Goal: Information Seeking & Learning: Check status

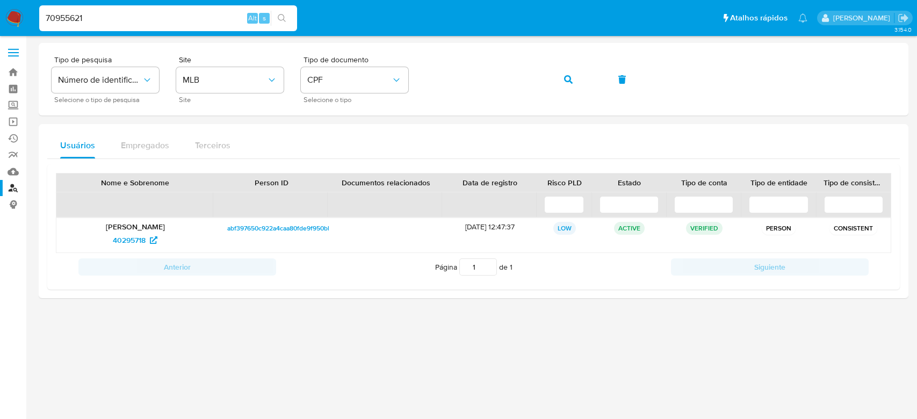
type input "70955621"
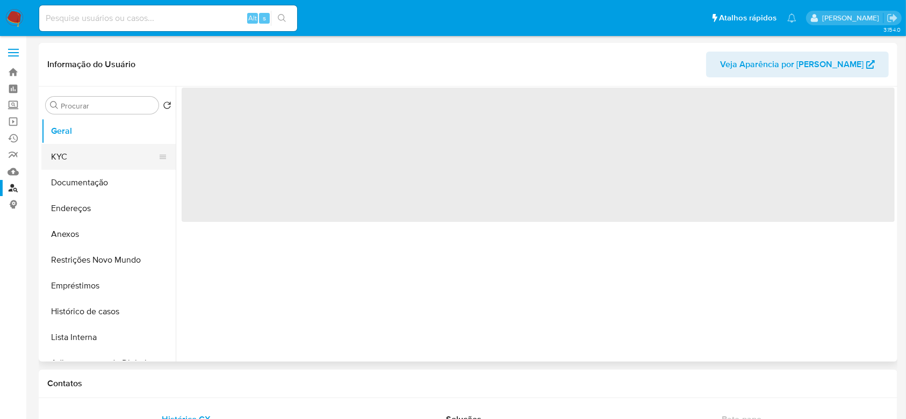
click at [74, 162] on button "KYC" at bounding box center [104, 157] width 126 height 26
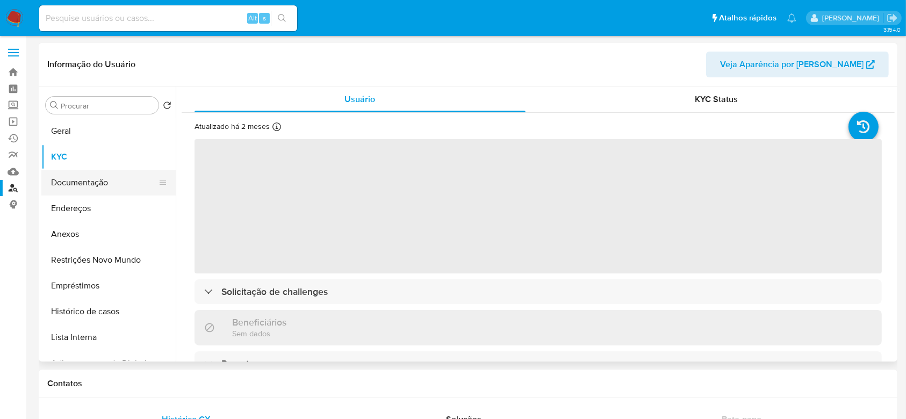
select select "10"
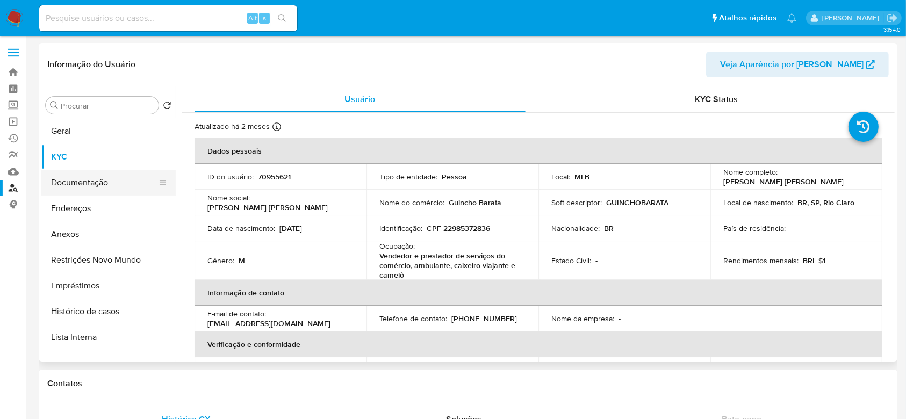
click at [76, 183] on button "Documentação" at bounding box center [104, 183] width 126 height 26
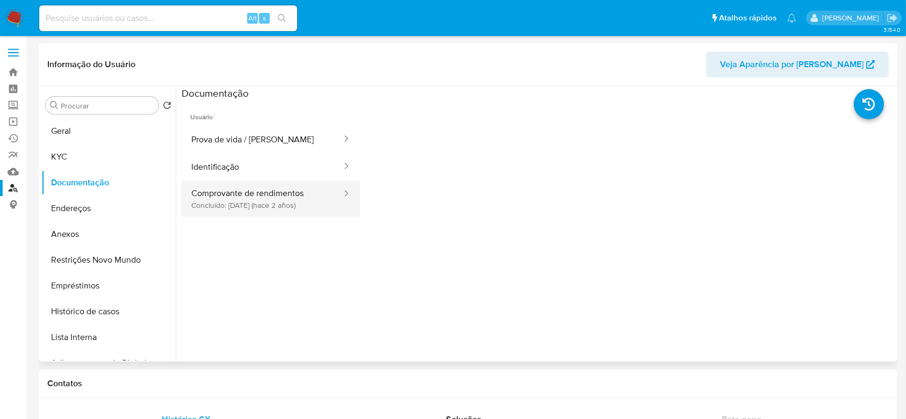
click at [275, 200] on button "Comprovante de rendimentos Concluído: 12/07/2023 (hace 2 años)" at bounding box center [262, 199] width 161 height 37
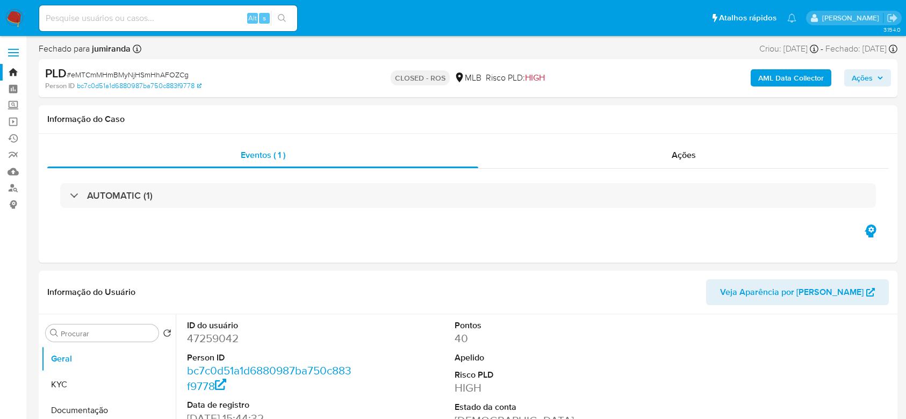
select select "10"
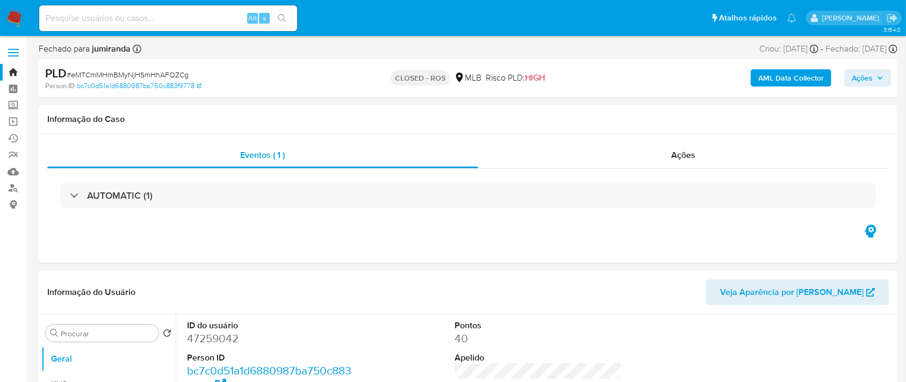
click at [107, 18] on input at bounding box center [168, 18] width 258 height 14
paste input "icRxLYWjoi2A7y2sf8T112tK"
type input "icRxLYWjoi2A7y2sf8T112tK"
select select "10"
click at [693, 155] on span "Ações" at bounding box center [684, 155] width 24 height 12
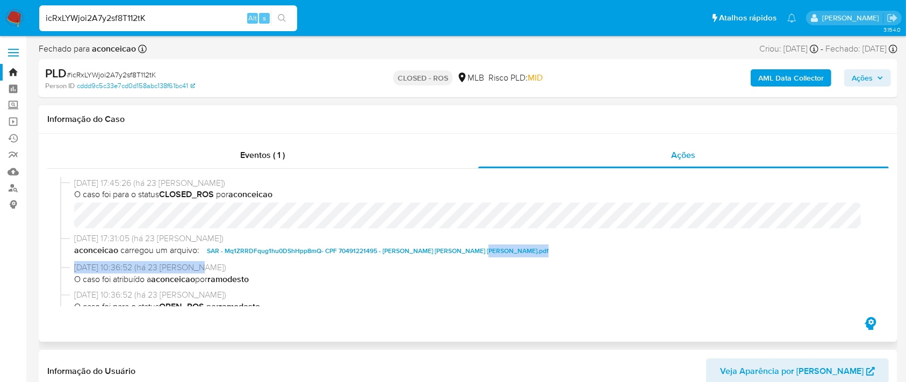
drag, startPoint x: 503, startPoint y: 246, endPoint x: 365, endPoint y: 262, distance: 138.5
click at [365, 262] on div "23/07/2025 17:45:26 (há 23 dias) O caso foi para o status CLOSED_ROS por aconce…" at bounding box center [468, 241] width 816 height 129
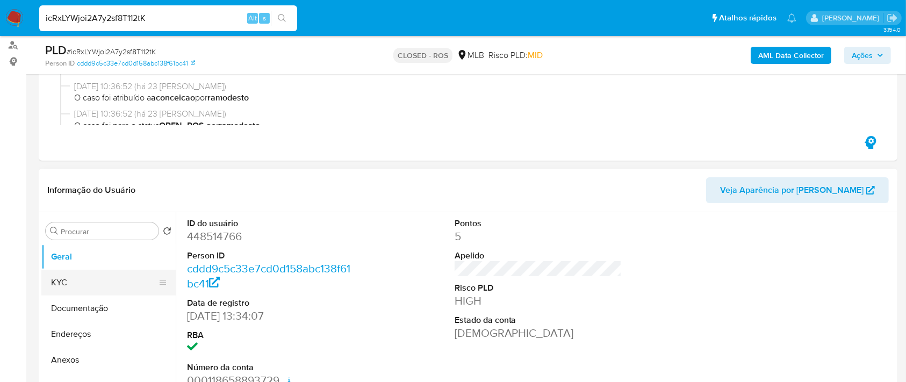
click at [57, 283] on button "KYC" at bounding box center [104, 283] width 126 height 26
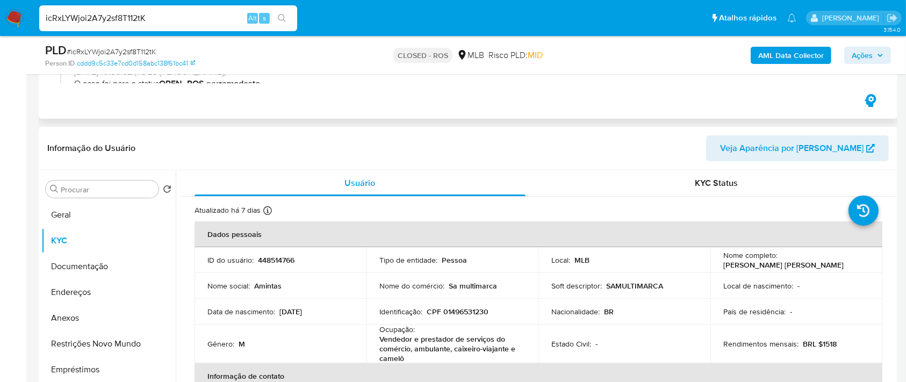
scroll to position [0, 0]
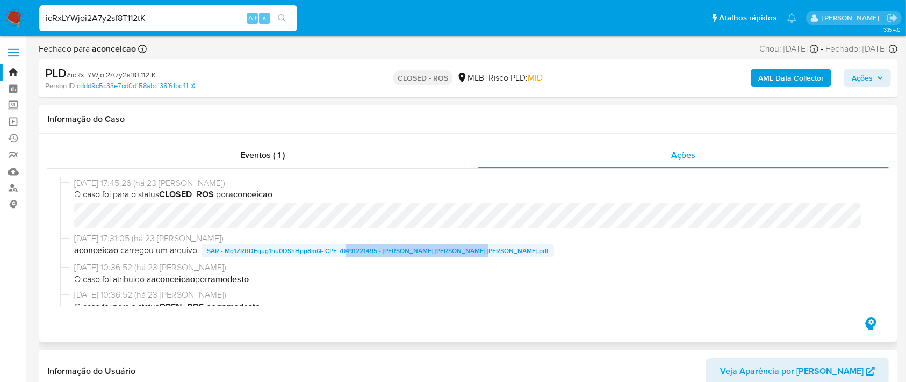
drag, startPoint x: 510, startPoint y: 249, endPoint x: 344, endPoint y: 256, distance: 166.7
click at [344, 256] on span "aconceicao carregou um arquivo: SAR - Mq1ZRRDFqug1hu0DShHpp8mQ- CPF 70491221495…" at bounding box center [472, 250] width 797 height 13
click at [334, 129] on div "Informação do Caso" at bounding box center [468, 119] width 859 height 28
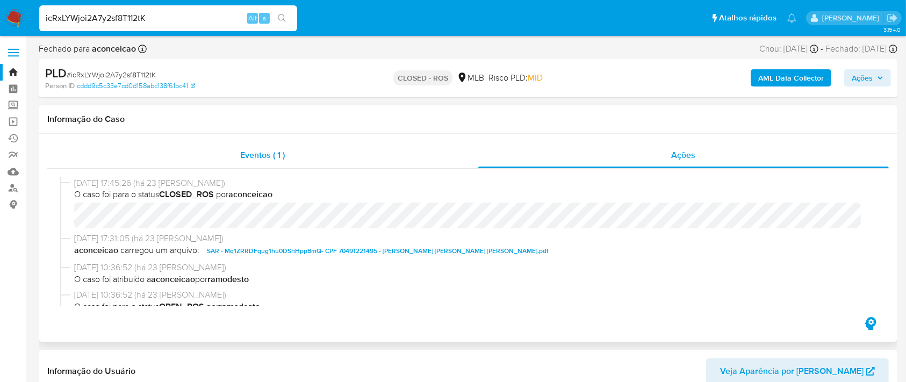
click at [269, 159] on span "Eventos ( 1 )" at bounding box center [263, 155] width 45 height 12
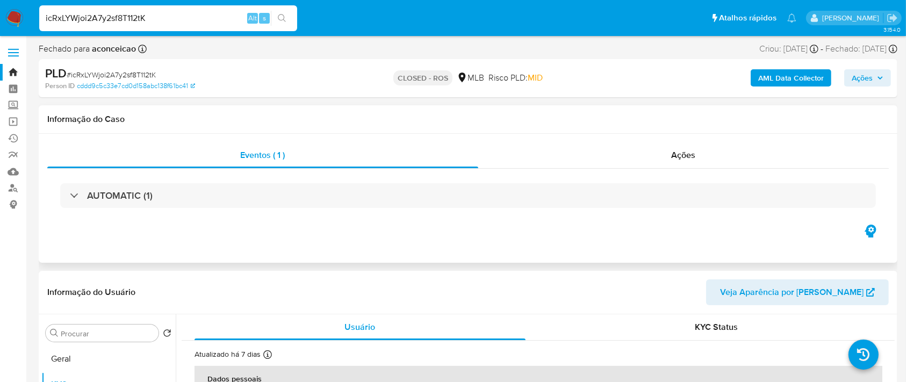
drag, startPoint x: 189, startPoint y: 193, endPoint x: 214, endPoint y: 124, distance: 74.5
click at [188, 193] on div "AUTOMATIC (1)" at bounding box center [468, 195] width 816 height 25
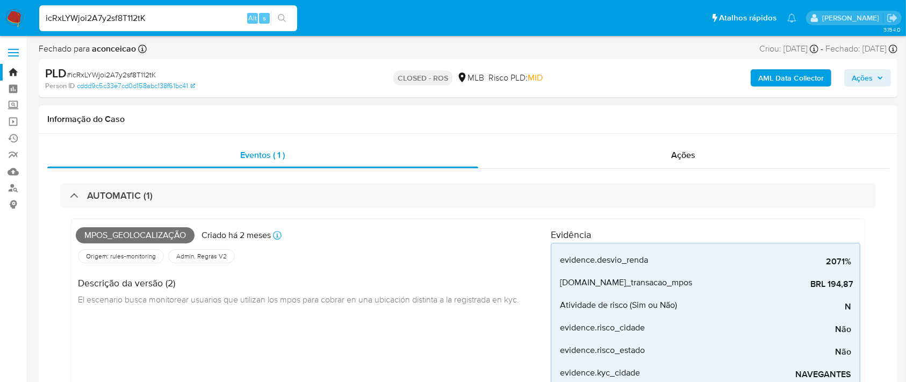
scroll to position [71, 0]
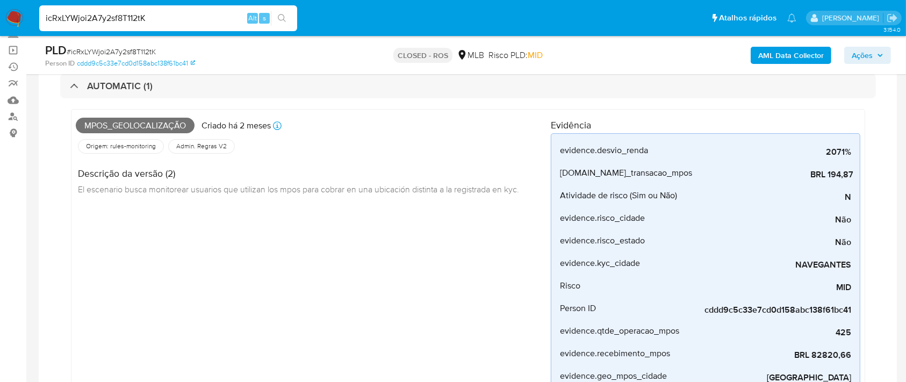
click at [394, 178] on h4 "Descrição da versão (2)" at bounding box center [298, 174] width 441 height 12
drag, startPoint x: 81, startPoint y: 126, endPoint x: 180, endPoint y: 128, distance: 99.4
click at [180, 128] on span "Mpos_geolocalização" at bounding box center [135, 126] width 119 height 16
click at [189, 130] on span "Mpos_geolocalização" at bounding box center [135, 126] width 119 height 16
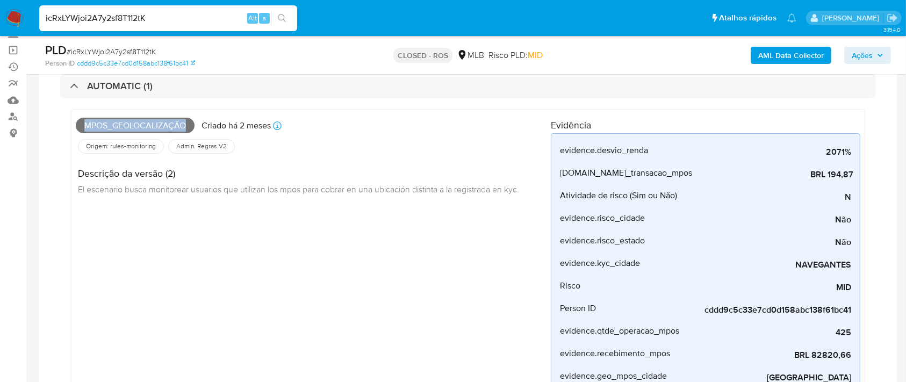
drag, startPoint x: 188, startPoint y: 126, endPoint x: 87, endPoint y: 131, distance: 101.7
click at [82, 134] on div "Mpos_geolocalização Criado há 2 meses Criado: 12/06/2025 00:22:54" at bounding box center [313, 126] width 475 height 24
click at [378, 132] on div "Mpos_geolocalização Criado há 2 meses Criado: 12/06/2025 00:22:54" at bounding box center [313, 126] width 475 height 24
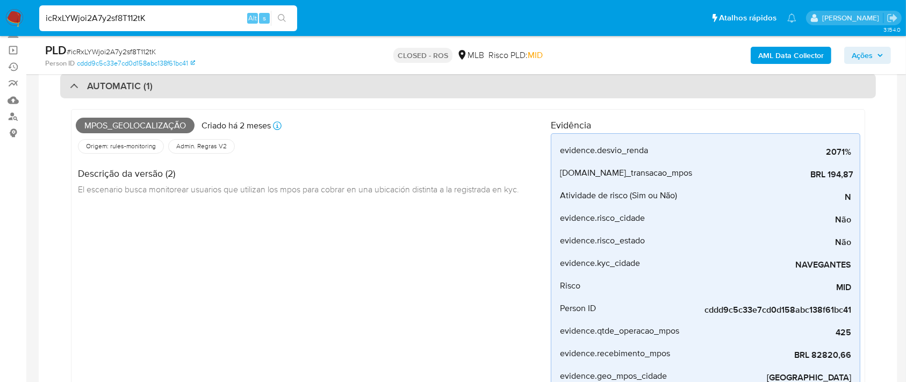
drag, startPoint x: 2, startPoint y: 239, endPoint x: 90, endPoint y: 90, distance: 173.2
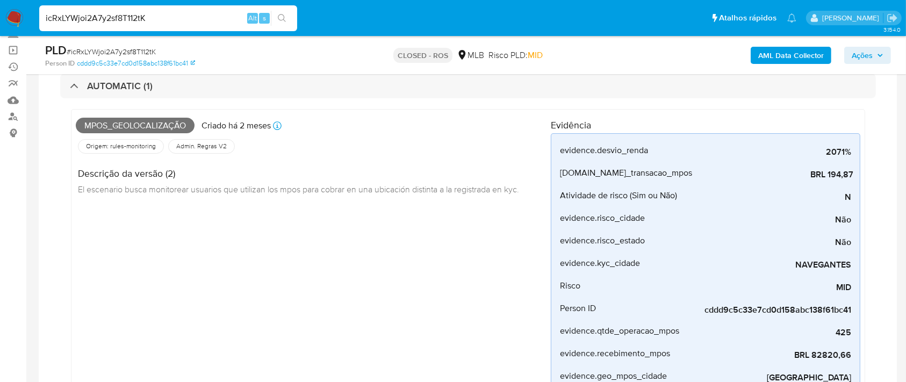
click at [141, 12] on input "icRxLYWjoi2A7y2sf8T112tK" at bounding box center [168, 18] width 258 height 14
click at [142, 12] on input "icRxLYWjoi2A7y2sf8T112tK" at bounding box center [168, 18] width 258 height 14
paste input "9NyfQZ3GQVOtzdYRE0SyweqZ"
type input "9NyfQZ3GQVOtzdYRE0SyweqZ"
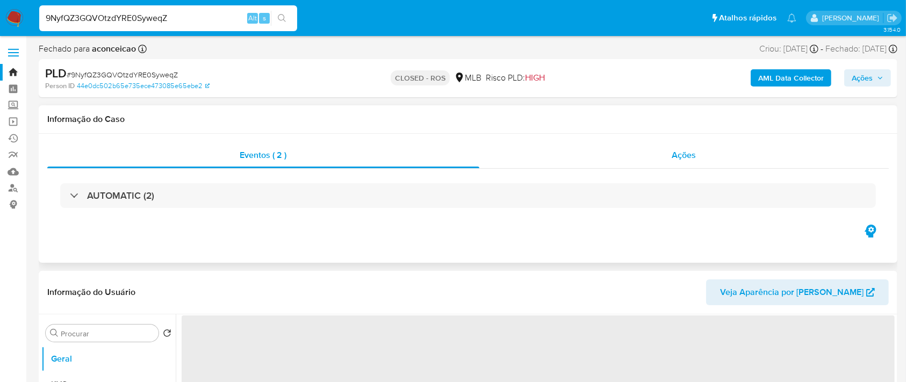
click at [649, 152] on div "Ações" at bounding box center [683, 155] width 409 height 26
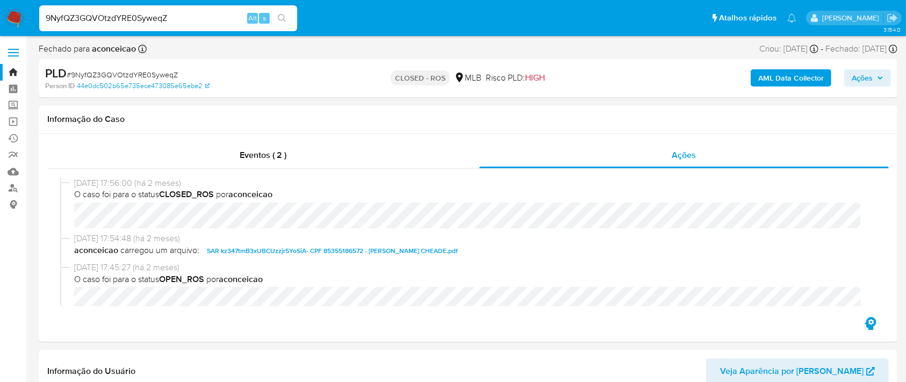
select select "10"
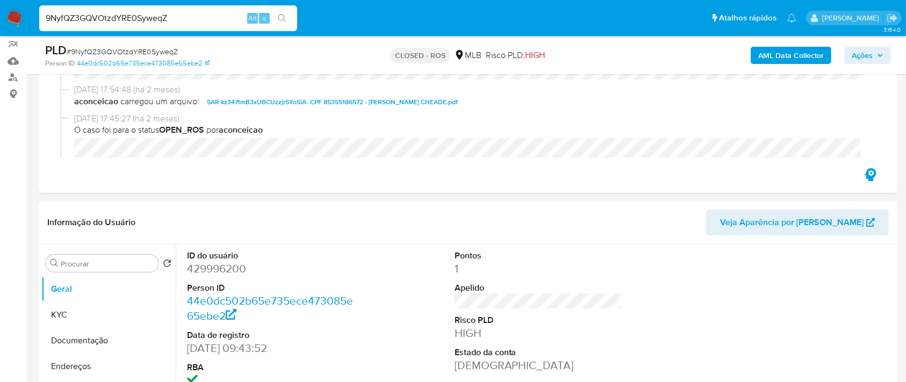
scroll to position [143, 0]
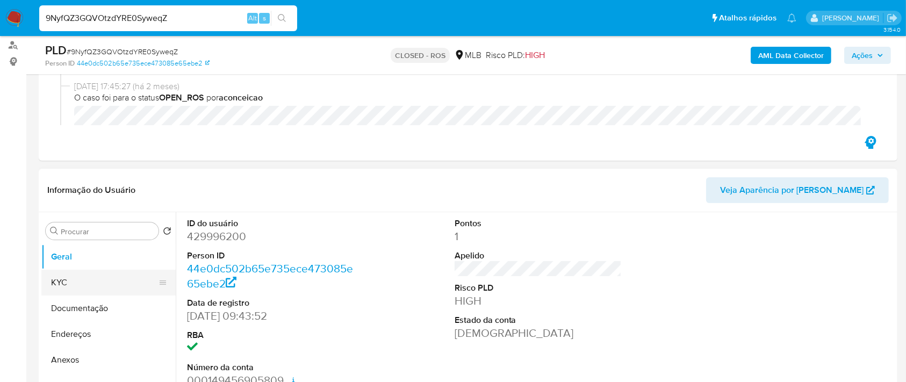
click at [71, 278] on button "KYC" at bounding box center [104, 283] width 126 height 26
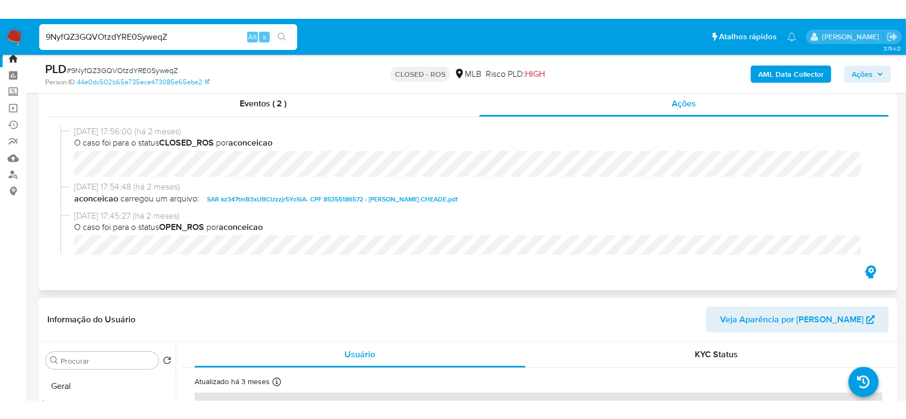
scroll to position [0, 0]
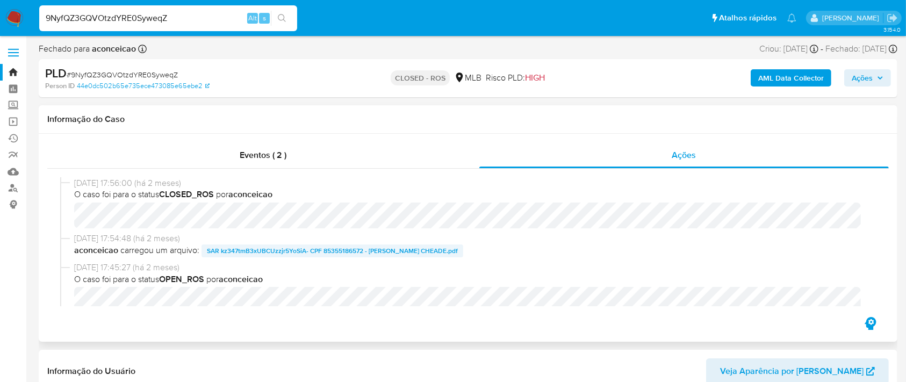
drag, startPoint x: 499, startPoint y: 251, endPoint x: 287, endPoint y: 245, distance: 212.3
click at [287, 245] on span "aconceicao carregou um arquivo: SAR kz347tmB3xUBCUzzjr5YoSiA- CPF 85355186572 -…" at bounding box center [472, 250] width 797 height 13
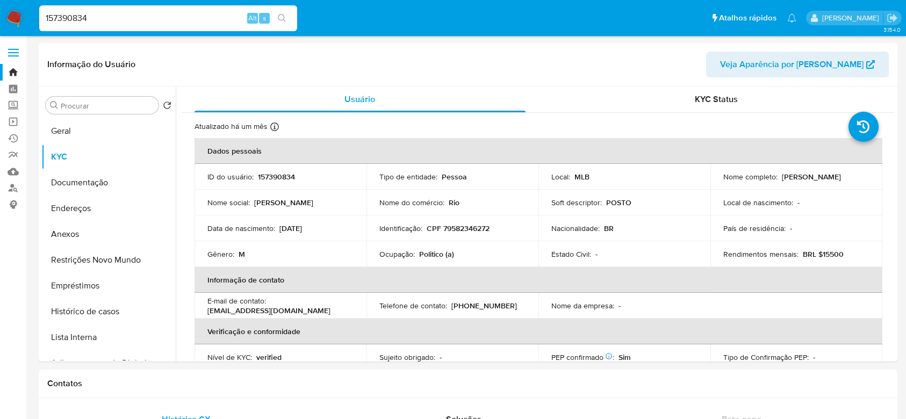
select select "10"
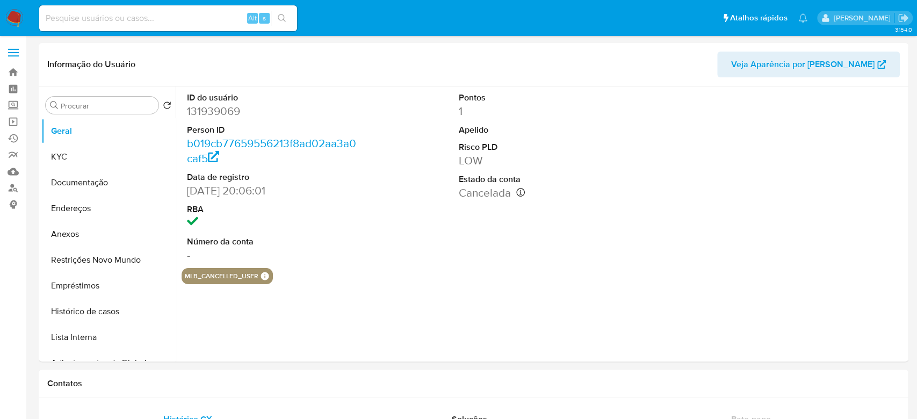
select select "10"
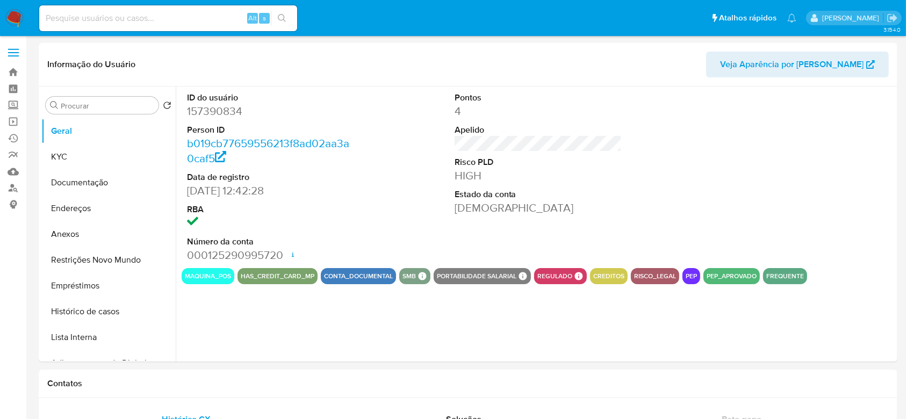
select select "10"
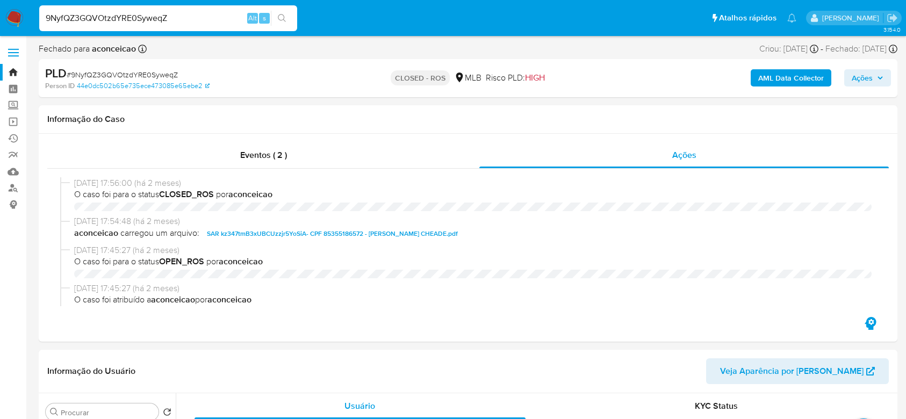
select select "10"
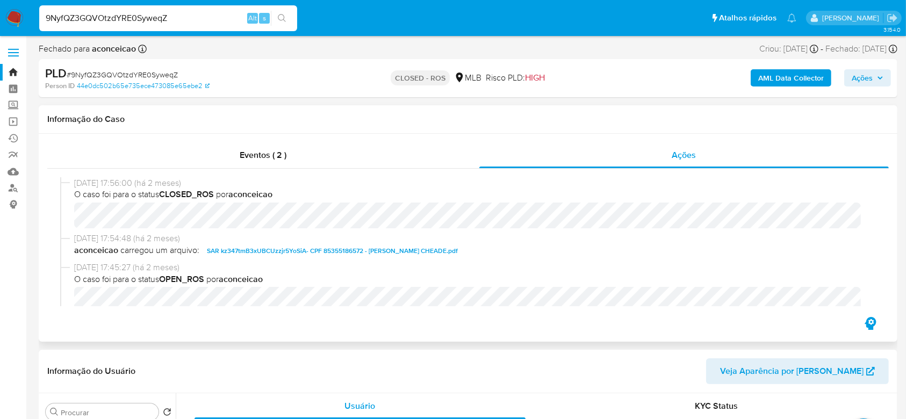
click at [399, 128] on div "Informação do Caso" at bounding box center [468, 119] width 859 height 28
click at [270, 74] on div "PLD # 9NyfQZ3GQVOtzdYRE0SyweqZ" at bounding box center [184, 74] width 278 height 16
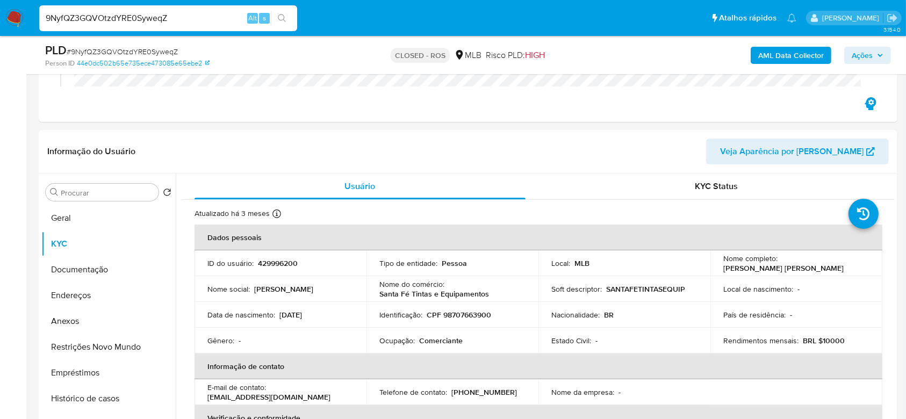
scroll to position [286, 0]
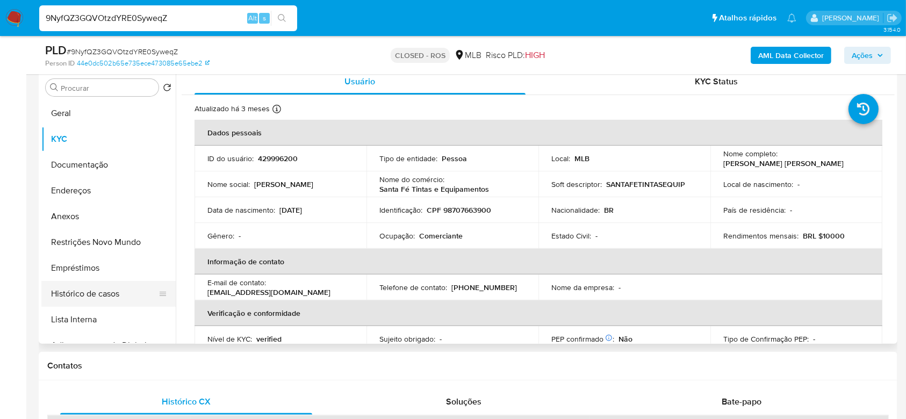
click at [67, 287] on button "Histórico de casos" at bounding box center [104, 294] width 126 height 26
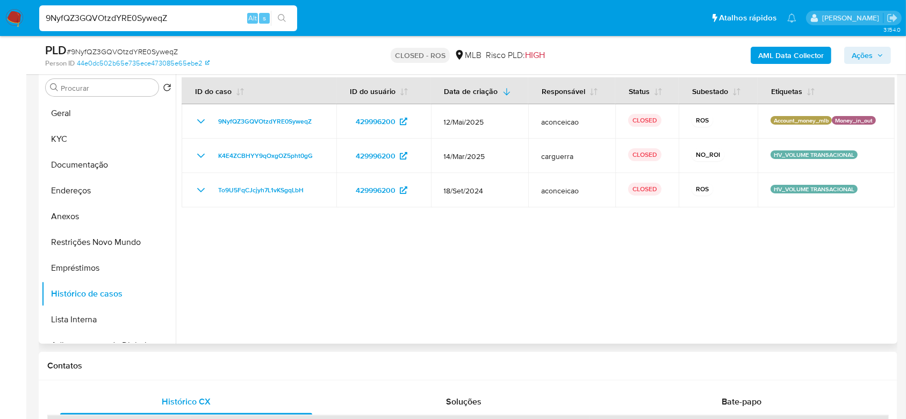
click at [507, 211] on div at bounding box center [535, 206] width 719 height 275
click at [564, 244] on div at bounding box center [535, 206] width 719 height 275
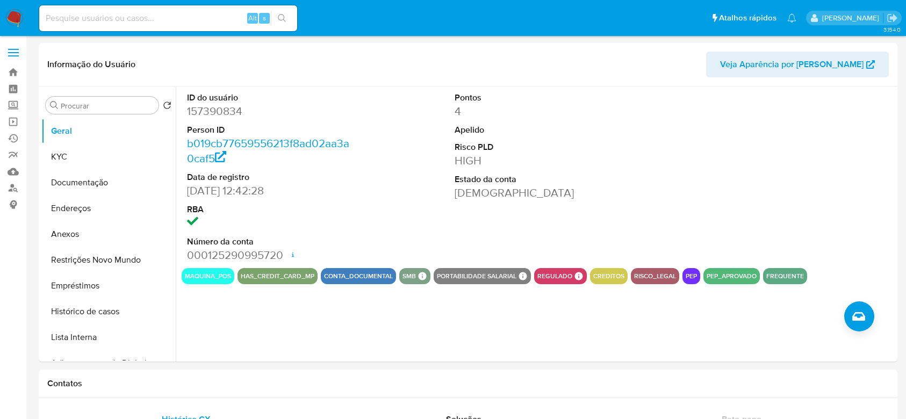
select select "10"
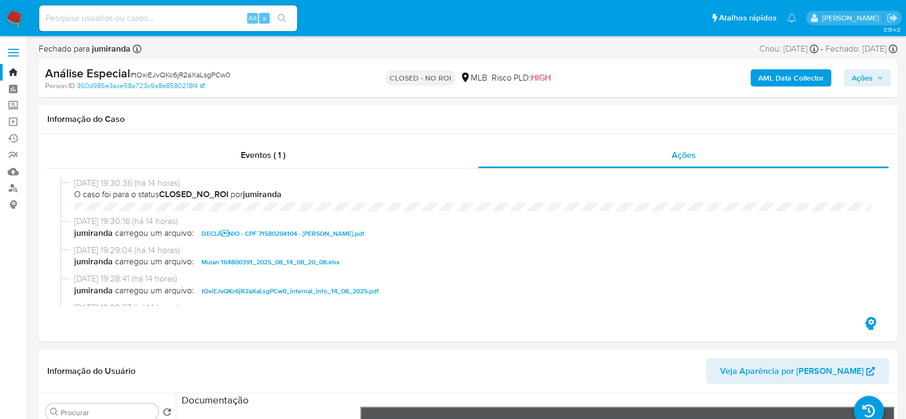
select select "10"
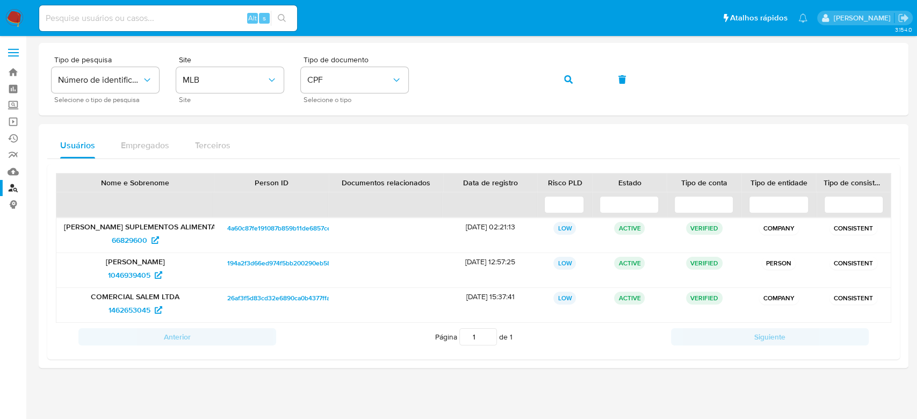
click at [13, 11] on img at bounding box center [14, 18] width 18 height 18
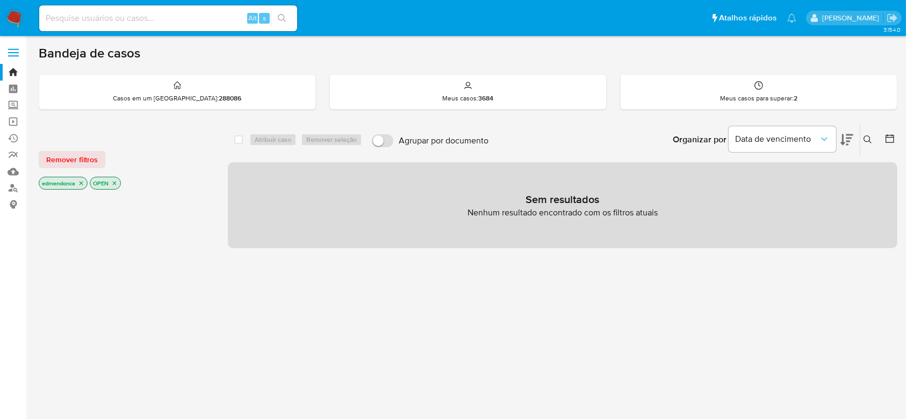
click at [78, 159] on span "Remover filtros" at bounding box center [72, 159] width 52 height 15
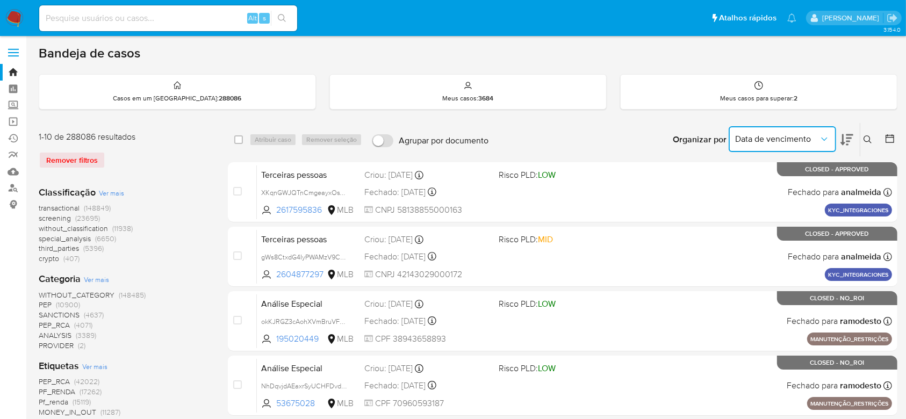
click at [824, 131] on button "Data de vencimento" at bounding box center [782, 139] width 107 height 26
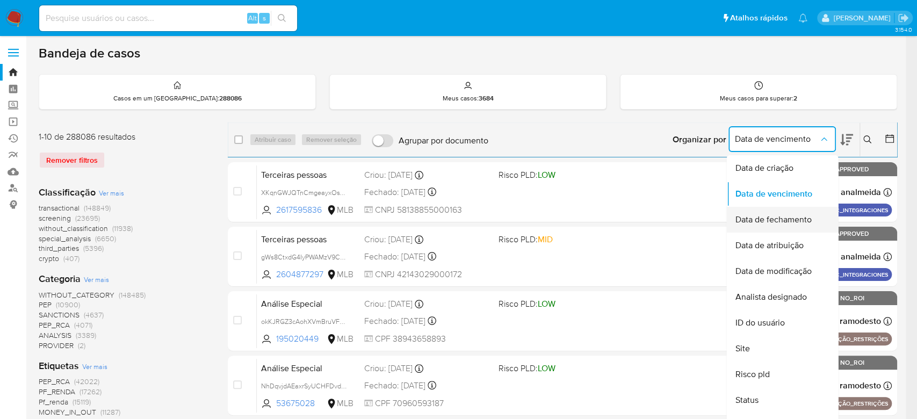
click at [804, 222] on span "Data de fechamento" at bounding box center [773, 219] width 76 height 11
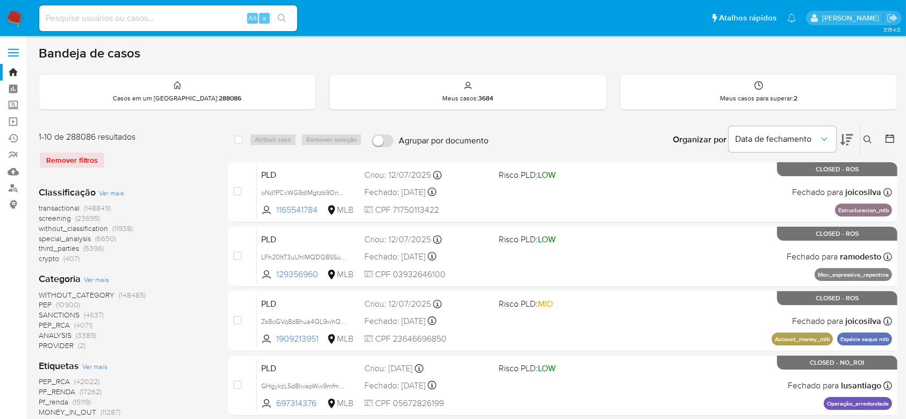
click at [890, 133] on icon at bounding box center [889, 138] width 11 height 11
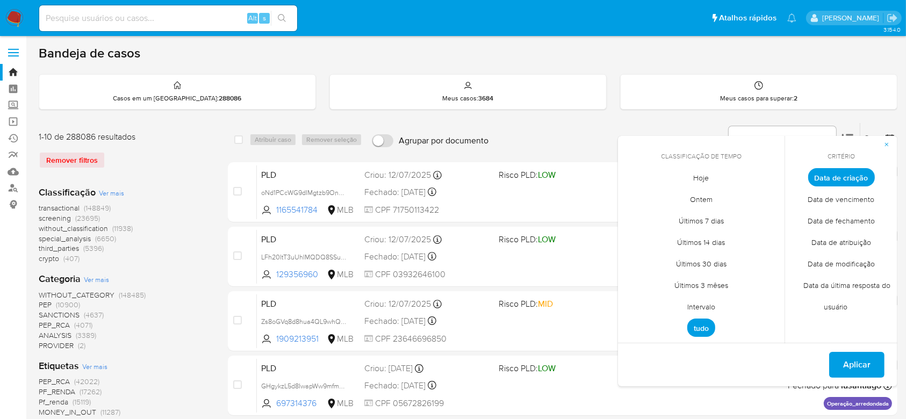
click at [708, 198] on span "Ontem" at bounding box center [701, 200] width 45 height 22
click at [874, 363] on button "Aplicar" at bounding box center [856, 365] width 55 height 26
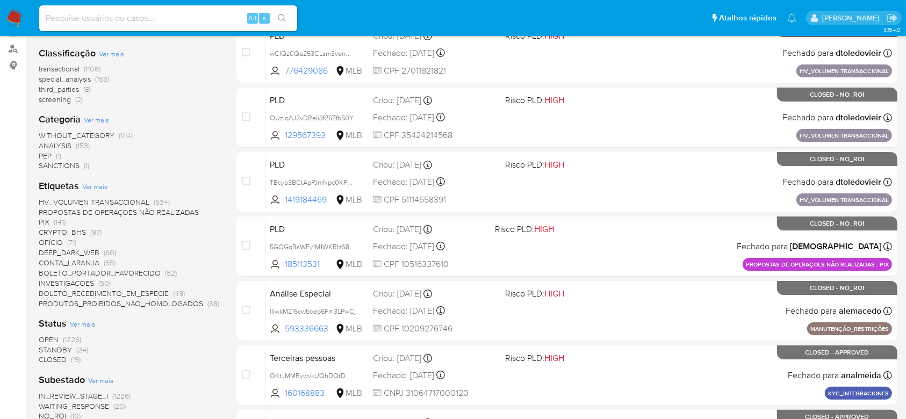
scroll to position [143, 0]
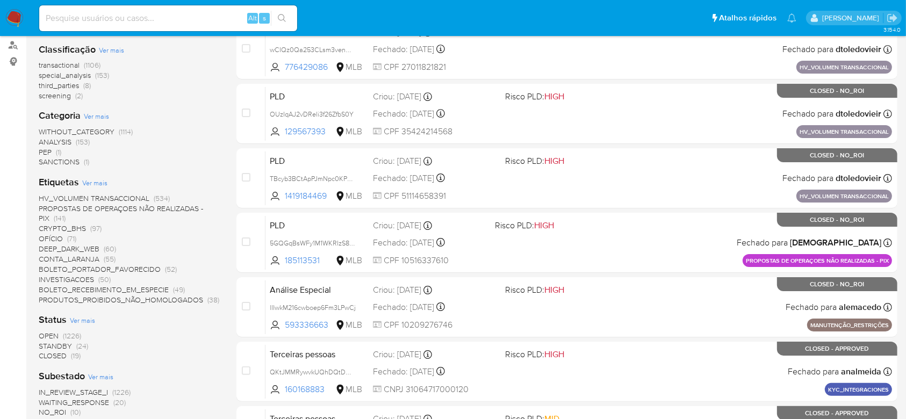
click at [97, 183] on span "Ver mais" at bounding box center [94, 183] width 25 height 10
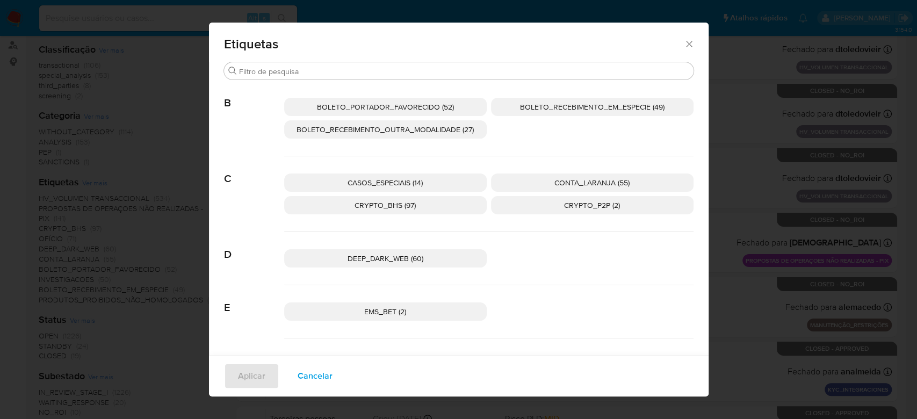
click at [688, 47] on icon "Fechar" at bounding box center [689, 44] width 11 height 11
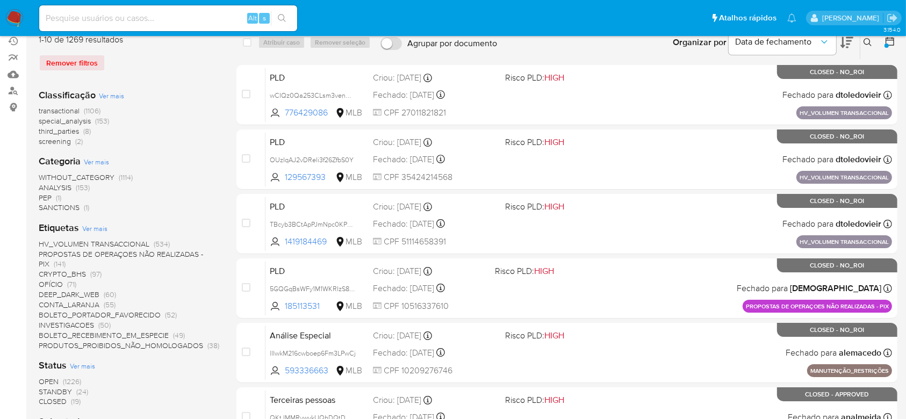
scroll to position [358, 0]
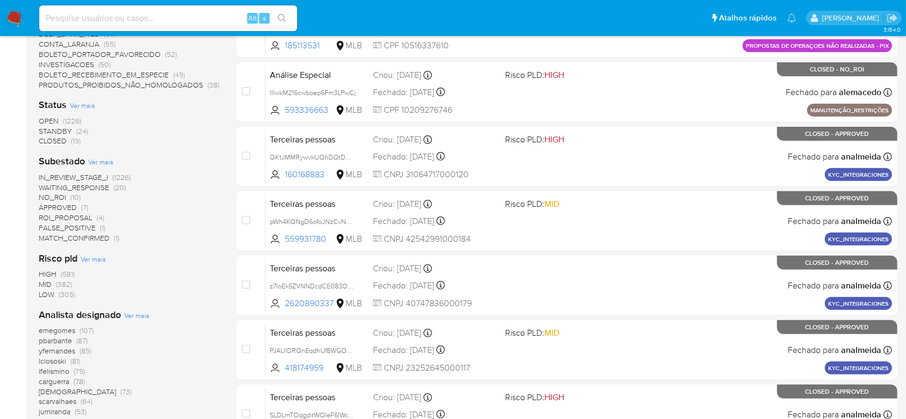
click at [69, 142] on span "CLOSED (19)" at bounding box center [60, 141] width 42 height 10
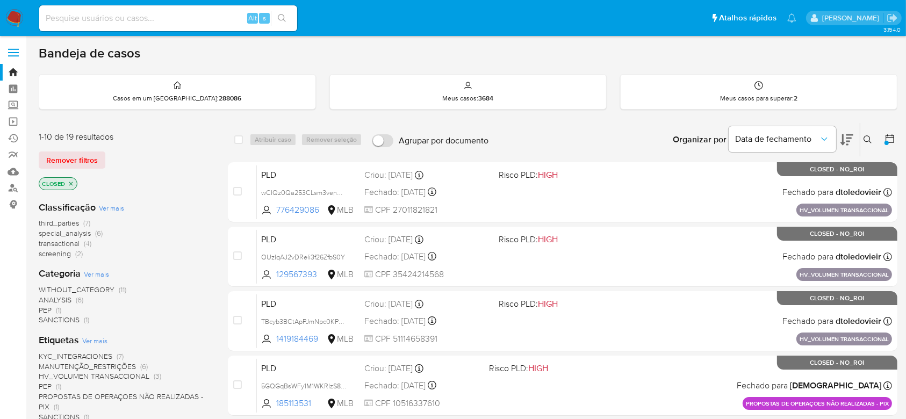
click at [70, 181] on icon "close-filter" at bounding box center [71, 184] width 6 height 6
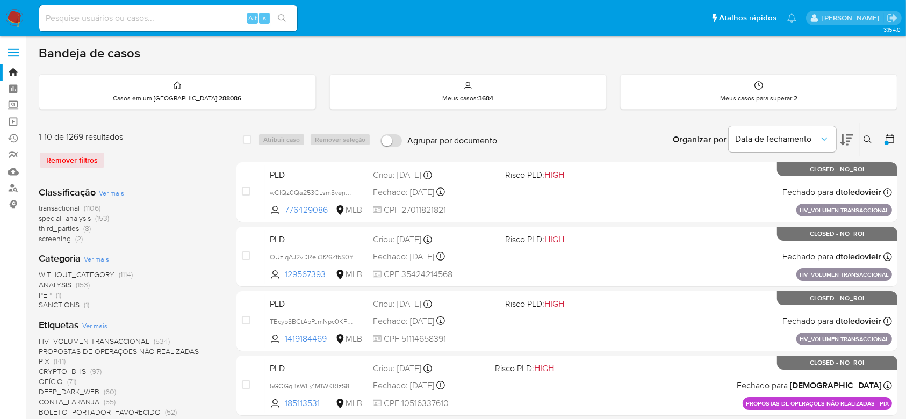
click at [190, 209] on div "transactional (1106) special_analysis (153) third_parties (8) screening (2)" at bounding box center [129, 223] width 181 height 41
click at [649, 129] on div "Organizar por Data de fechamento Os resultados não podem ser classificados enqu…" at bounding box center [699, 139] width 395 height 33
click at [164, 174] on div "1-10 de 1269 resultados Remover filtros" at bounding box center [125, 154] width 172 height 46
click at [785, 138] on span "Data de fechamento" at bounding box center [777, 139] width 84 height 11
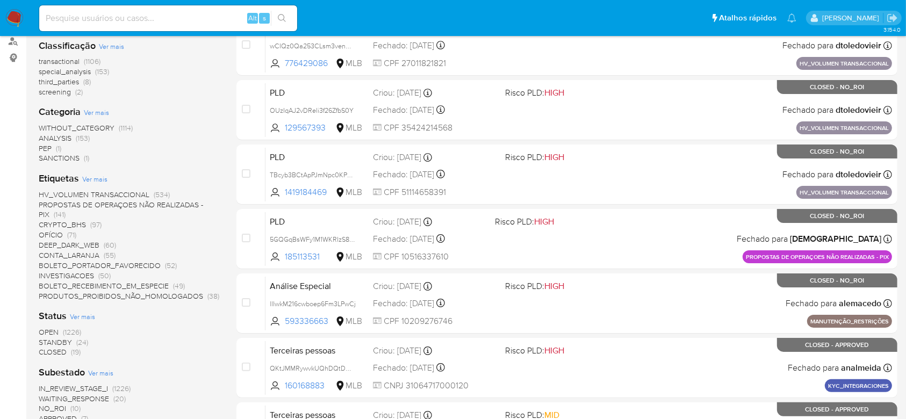
scroll to position [215, 0]
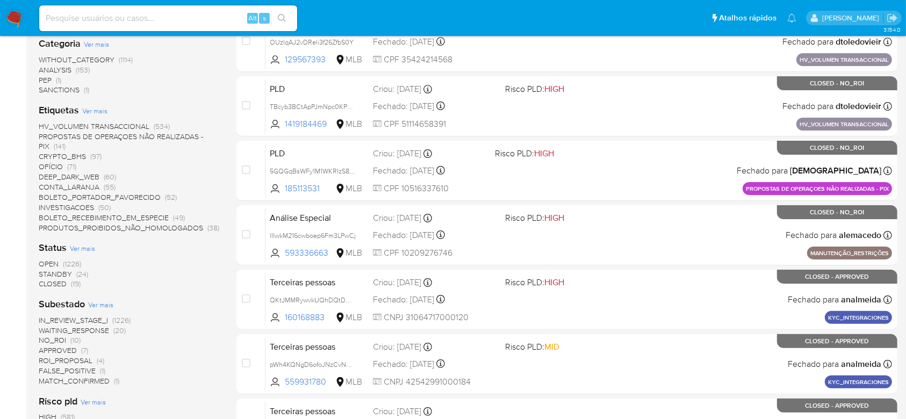
click at [84, 246] on span "Ver mais" at bounding box center [82, 248] width 25 height 10
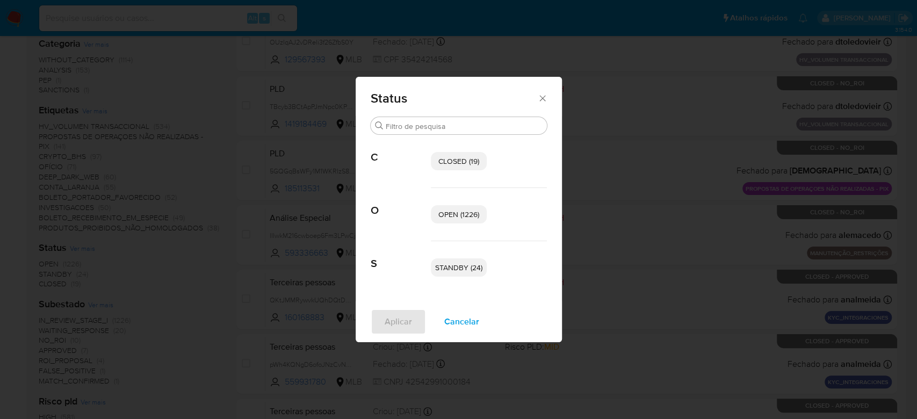
click at [464, 322] on span "Cancelar" at bounding box center [461, 322] width 35 height 24
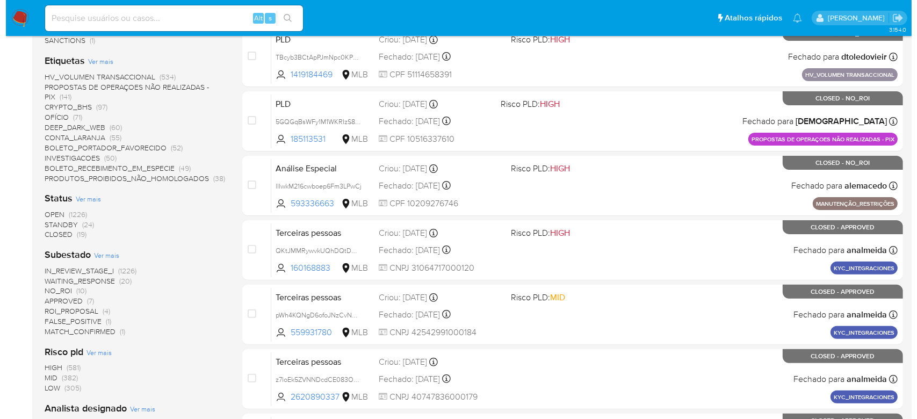
scroll to position [286, 0]
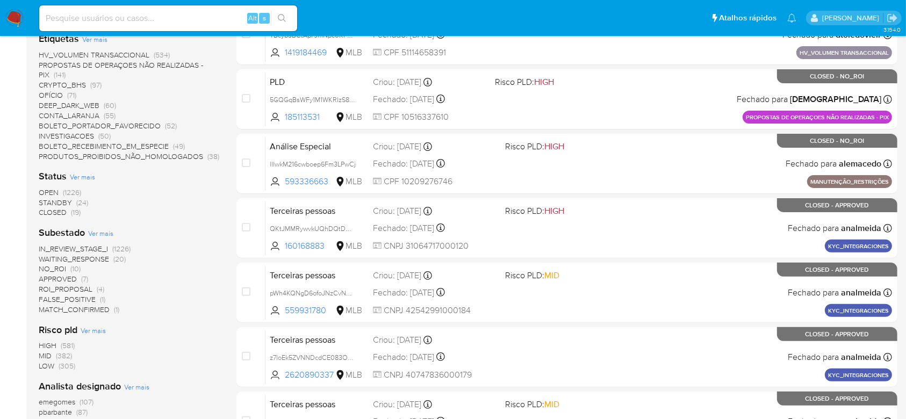
click at [109, 232] on span "Ver mais" at bounding box center [100, 233] width 25 height 10
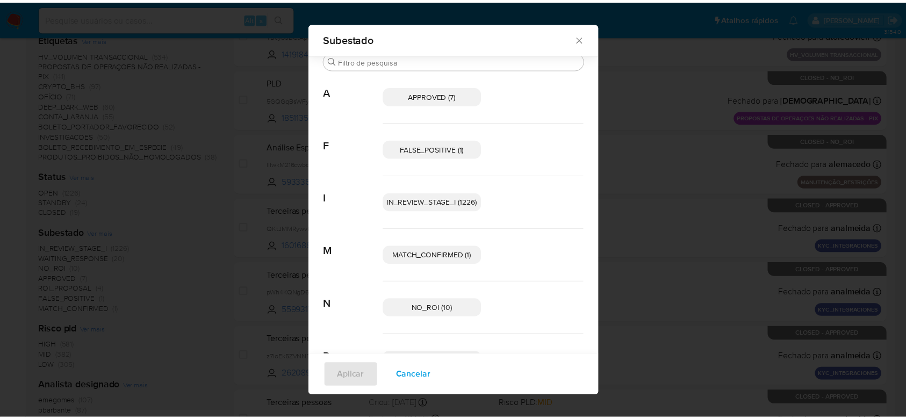
scroll to position [0, 0]
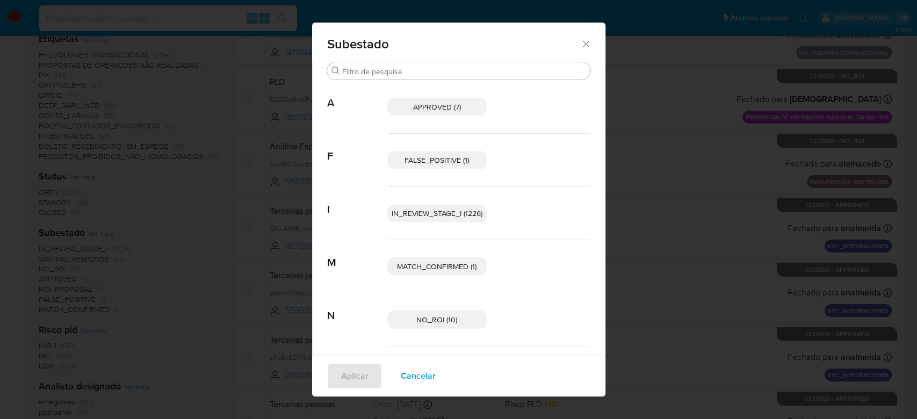
click at [582, 47] on icon "Fechar" at bounding box center [586, 44] width 11 height 11
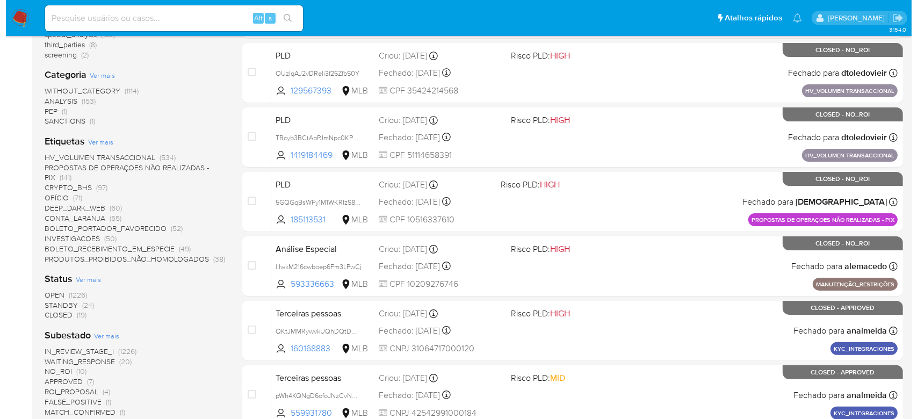
scroll to position [215, 0]
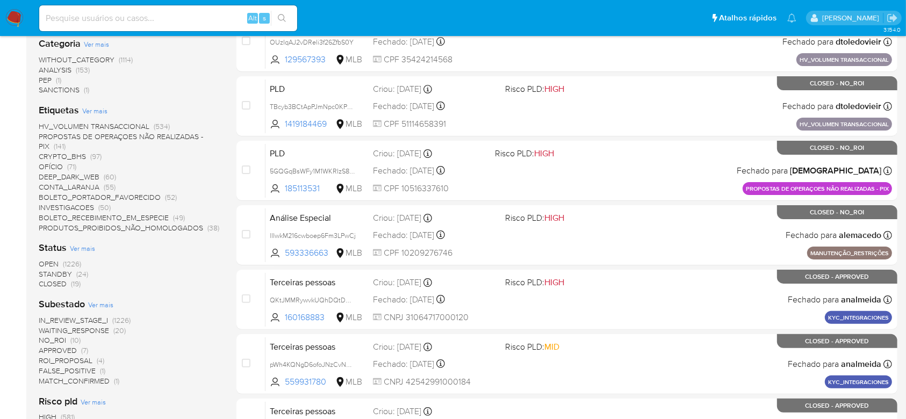
click at [98, 303] on span "Ver mais" at bounding box center [100, 305] width 25 height 10
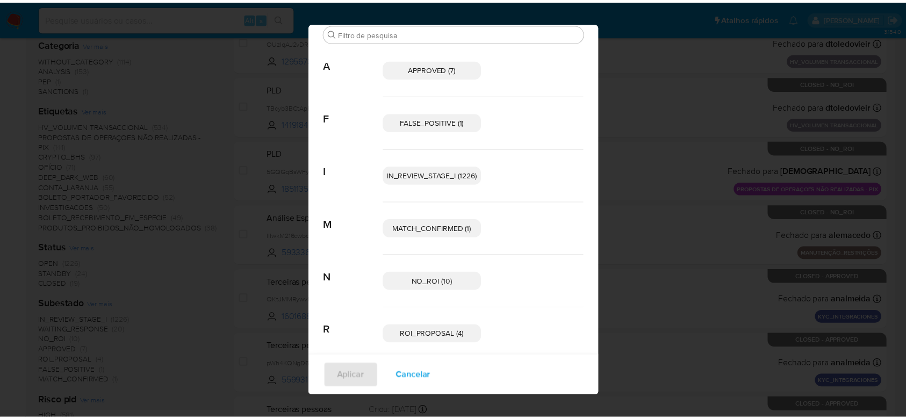
scroll to position [0, 0]
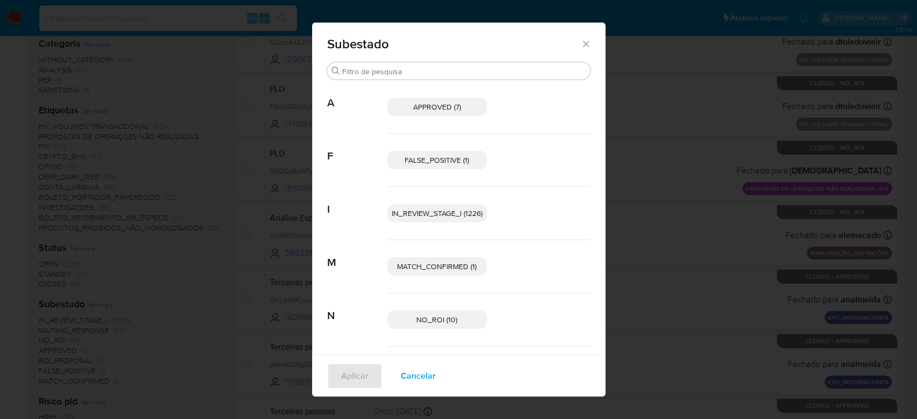
click at [411, 376] on span "Cancelar" at bounding box center [418, 376] width 35 height 24
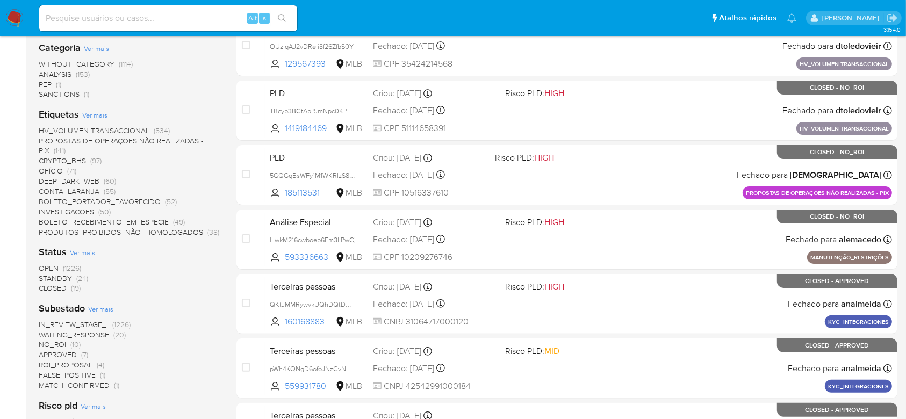
scroll to position [215, 0]
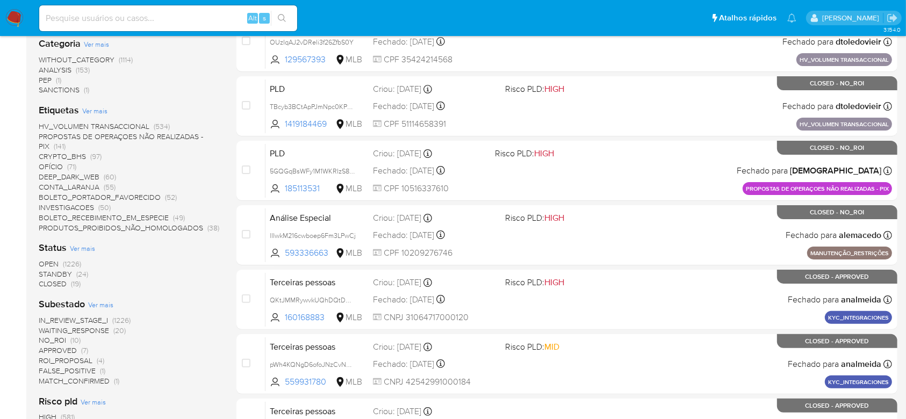
click at [134, 285] on div "OPEN (1226) STANDBY (24) CLOSED (19)" at bounding box center [129, 274] width 181 height 31
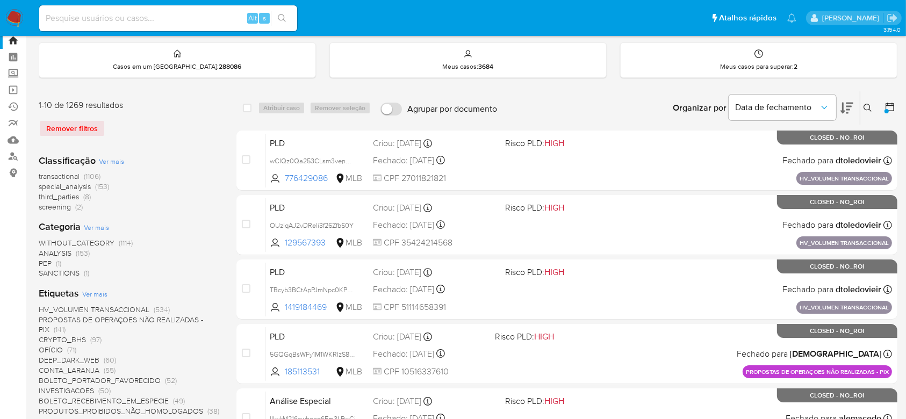
scroll to position [0, 0]
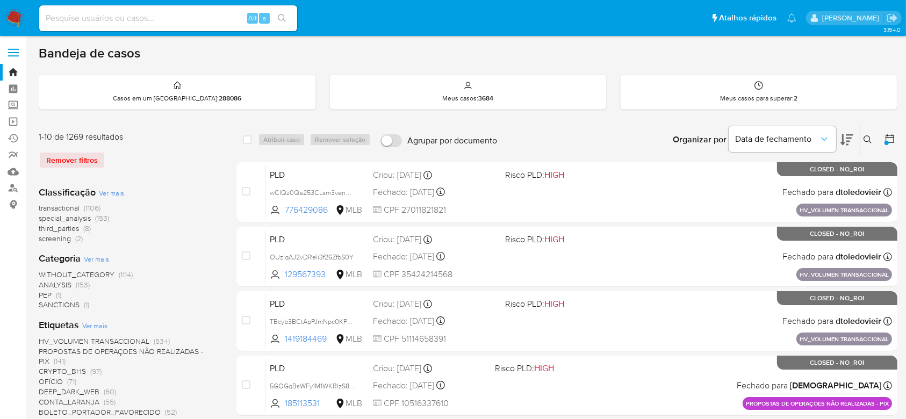
click at [881, 142] on div at bounding box center [887, 139] width 19 height 33
click at [884, 142] on div at bounding box center [887, 139] width 19 height 33
click at [885, 136] on icon at bounding box center [889, 138] width 11 height 11
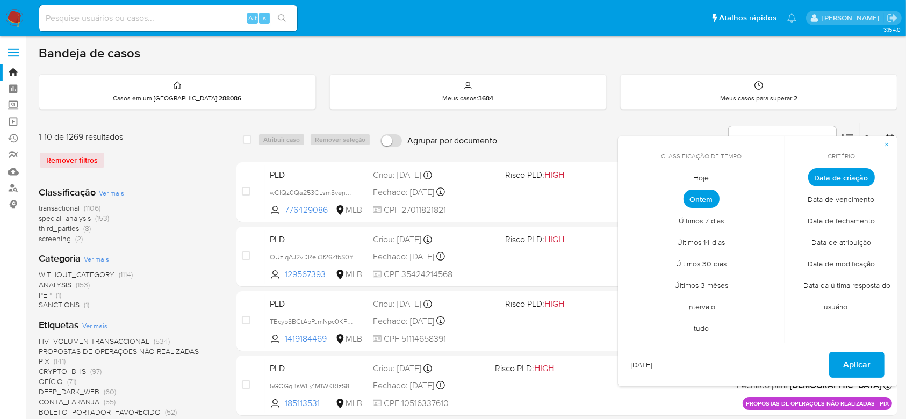
click at [700, 332] on span "tudo" at bounding box center [701, 329] width 38 height 22
click at [864, 361] on span "Aplicar" at bounding box center [856, 365] width 27 height 24
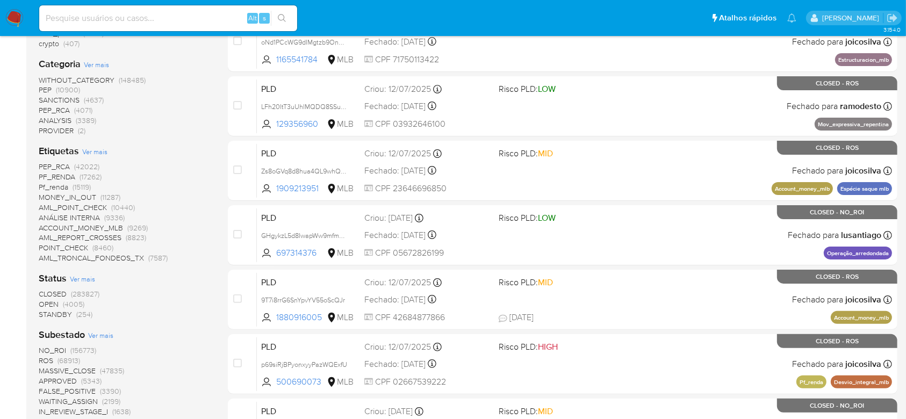
scroll to position [286, 0]
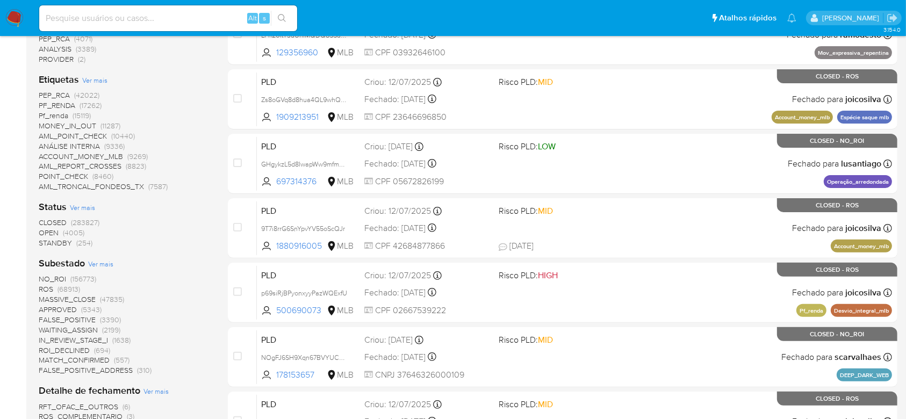
click at [71, 289] on span "(68913)" at bounding box center [68, 289] width 23 height 11
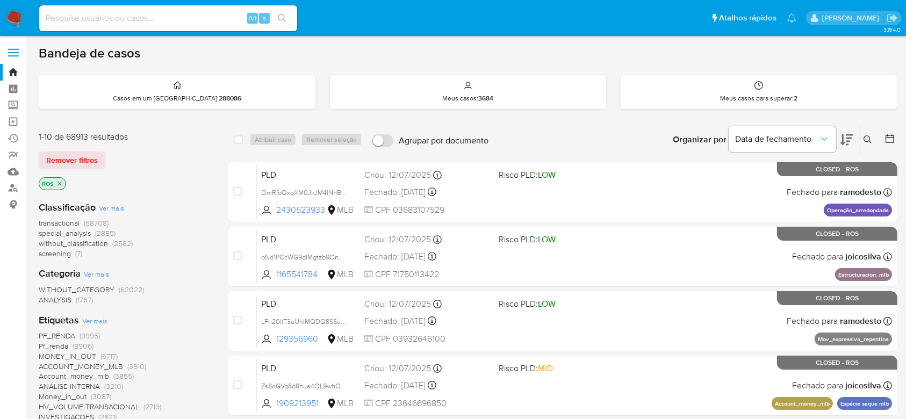
click at [887, 140] on icon at bounding box center [889, 138] width 11 height 11
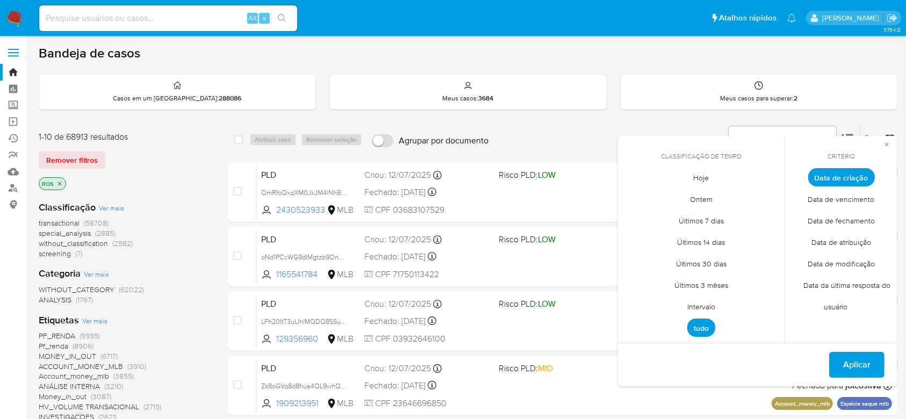
click at [720, 222] on span "Últimos 7 dias" at bounding box center [701, 221] width 68 height 22
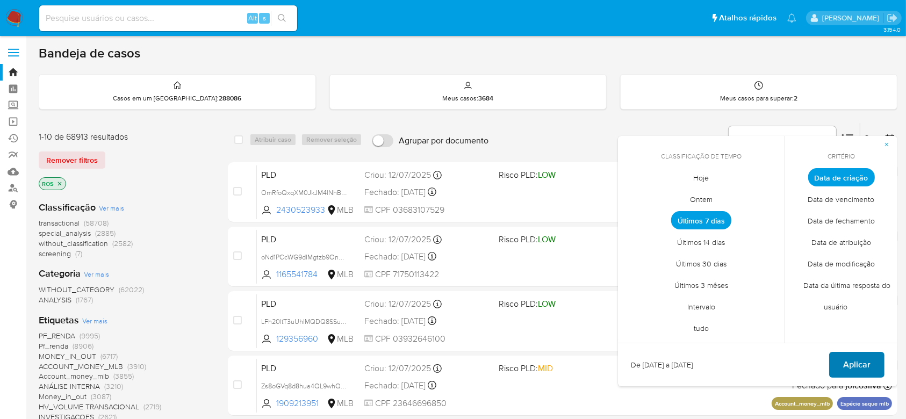
click at [842, 364] on button "Aplicar" at bounding box center [856, 365] width 55 height 26
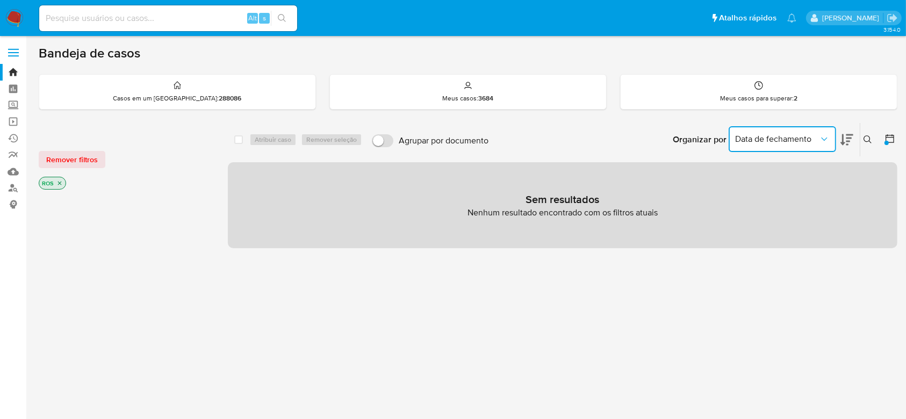
click at [799, 136] on span "Data de fechamento" at bounding box center [777, 139] width 84 height 11
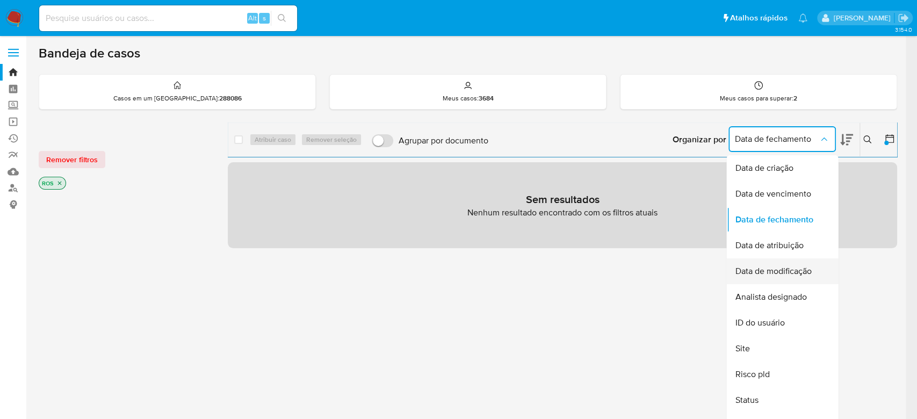
click at [805, 277] on div "Data de modificação" at bounding box center [779, 271] width 88 height 26
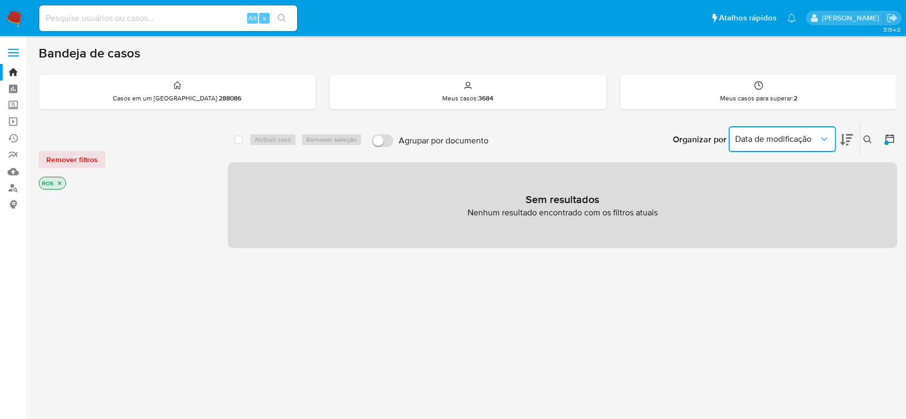
click at [817, 140] on span "Data de modificação" at bounding box center [777, 139] width 84 height 11
click at [89, 161] on span "Remover filtros" at bounding box center [72, 159] width 52 height 15
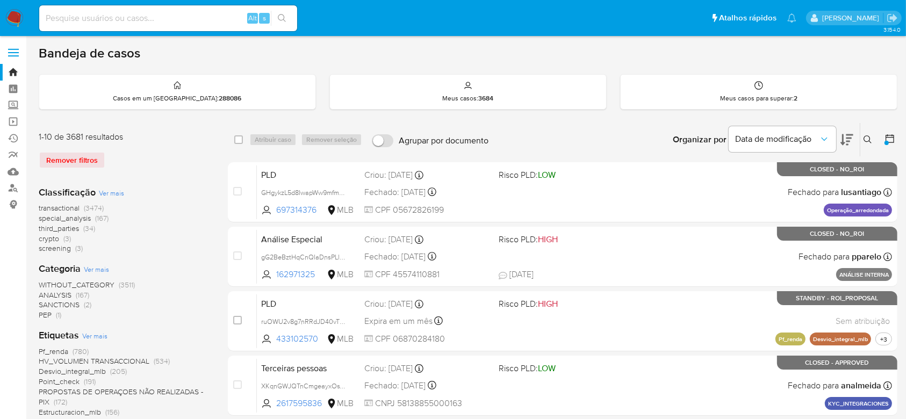
click at [892, 140] on icon at bounding box center [889, 138] width 11 height 11
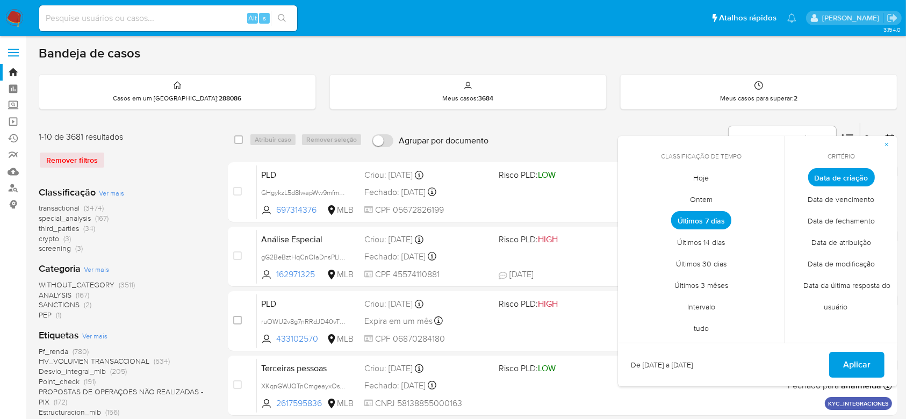
click at [711, 216] on span "Últimos 7 dias" at bounding box center [701, 220] width 60 height 18
click at [860, 223] on span "Data de fechamento" at bounding box center [841, 221] width 90 height 22
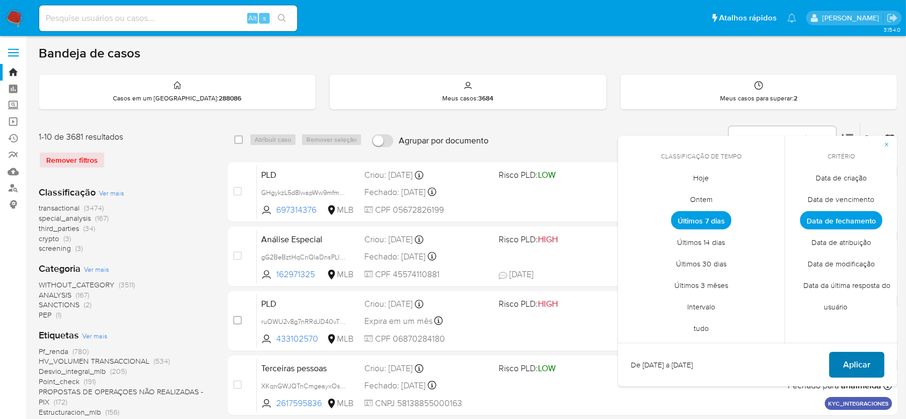
click at [850, 363] on span "Aplicar" at bounding box center [856, 365] width 27 height 24
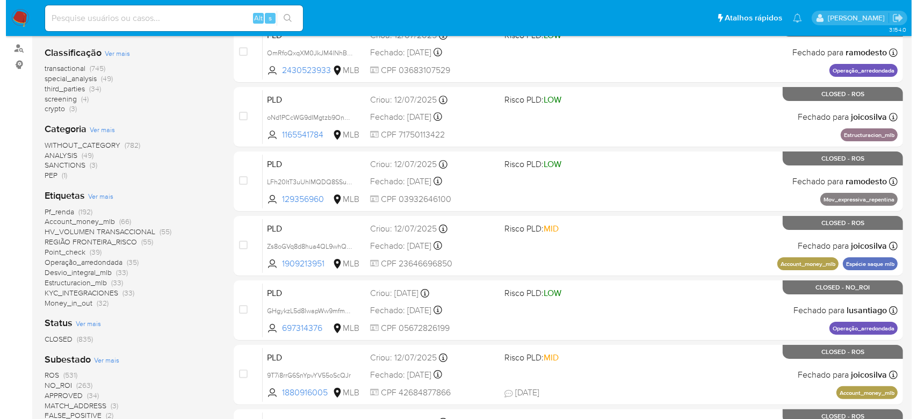
scroll to position [143, 0]
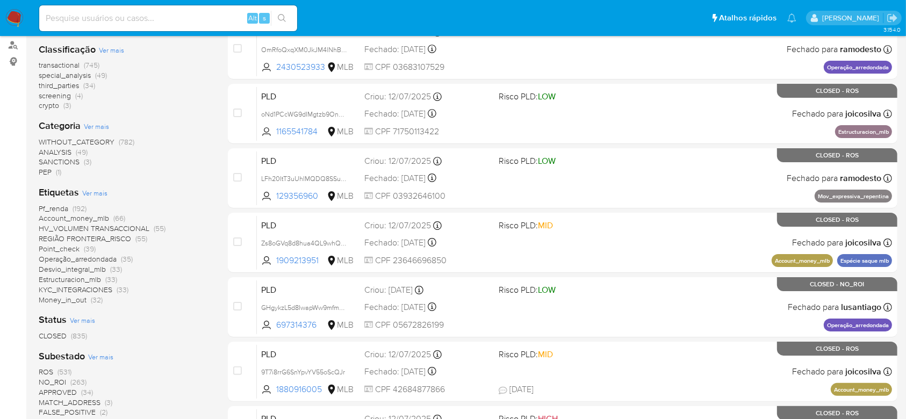
click at [88, 193] on span "Ver mais" at bounding box center [94, 193] width 25 height 10
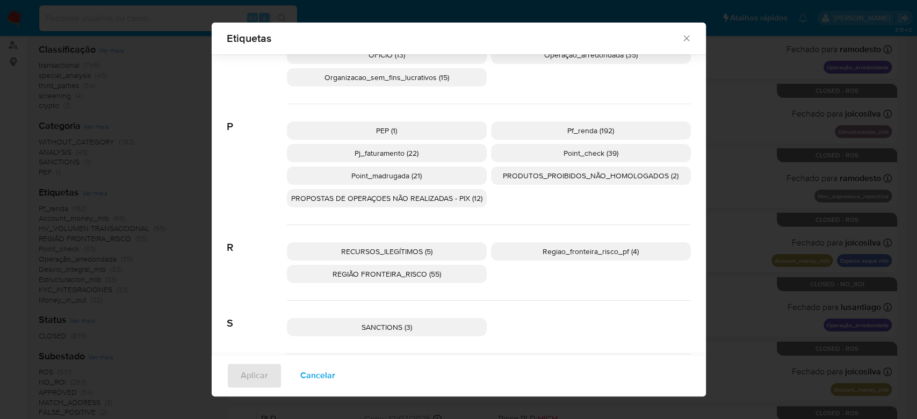
scroll to position [924, 0]
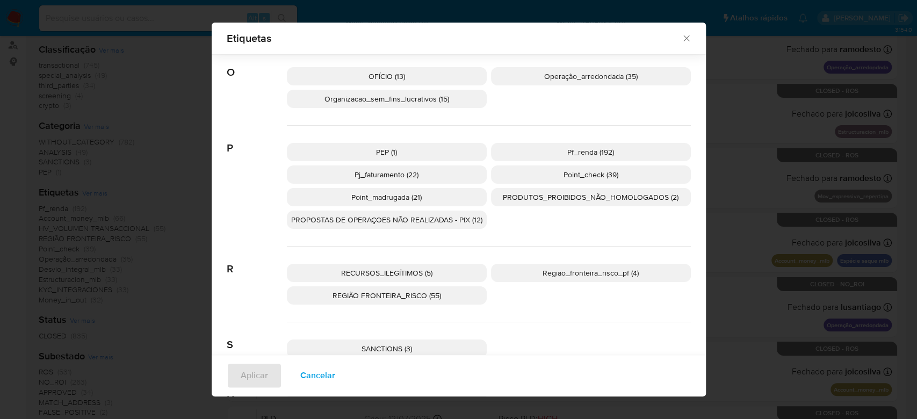
click at [570, 152] on span "Pf_renda (192)" at bounding box center [590, 152] width 47 height 11
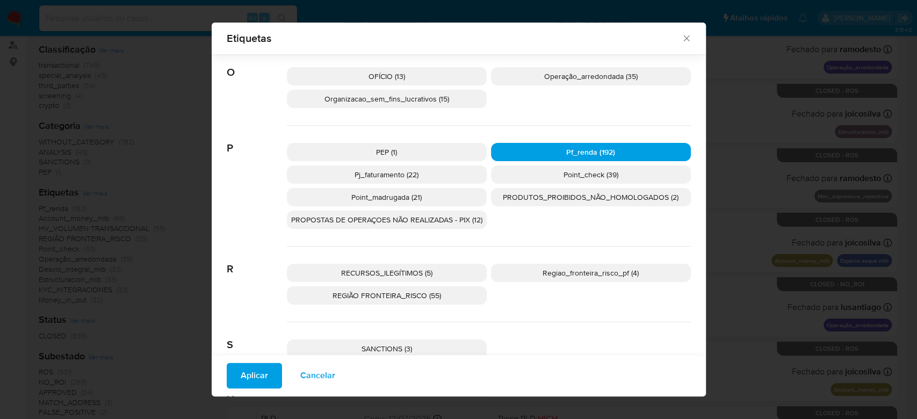
click at [424, 171] on p "Pj_faturamento (22)" at bounding box center [387, 174] width 200 height 18
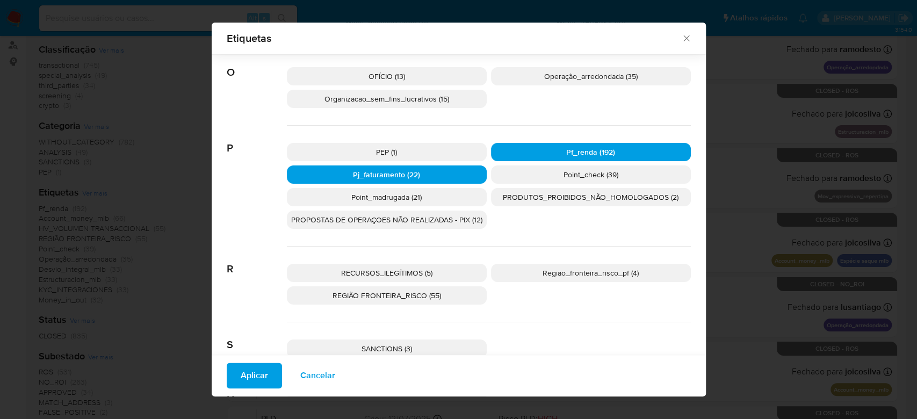
click at [564, 177] on span "Point_check (39)" at bounding box center [591, 174] width 55 height 11
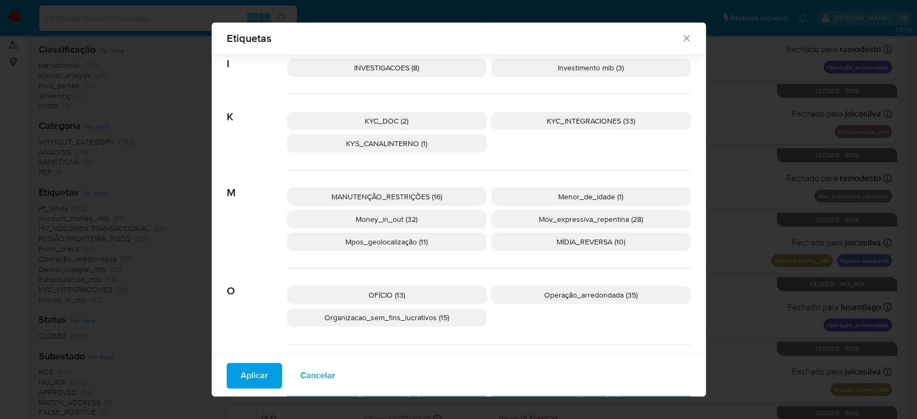
scroll to position [709, 0]
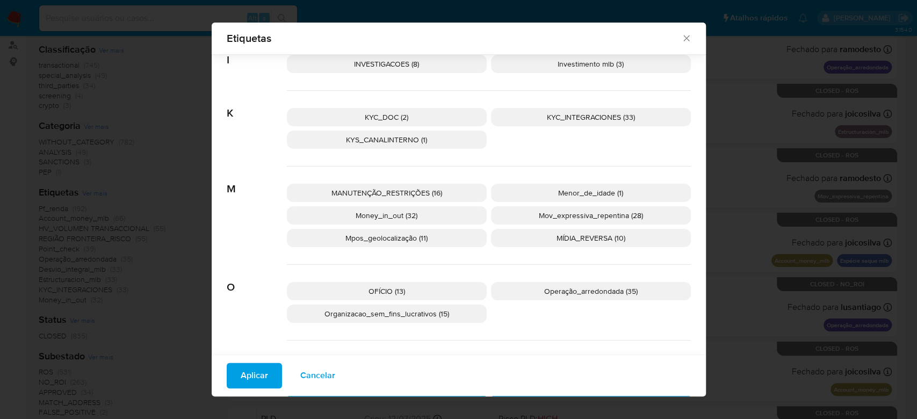
click at [407, 212] on span "Money_in_out (32)" at bounding box center [387, 215] width 62 height 11
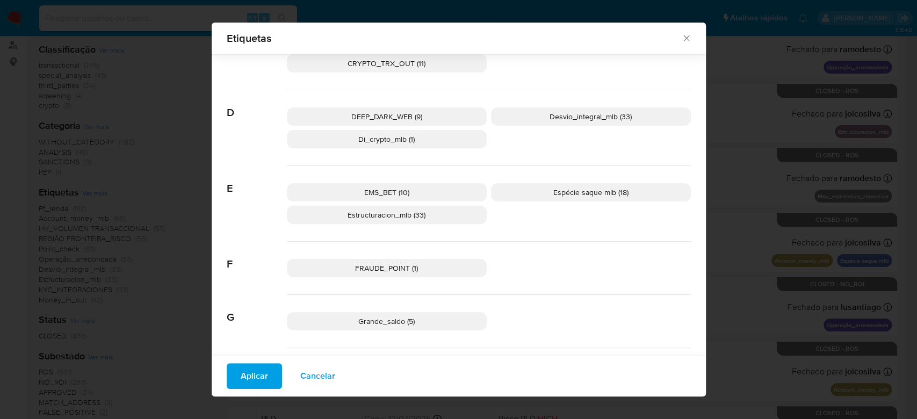
scroll to position [324, 0]
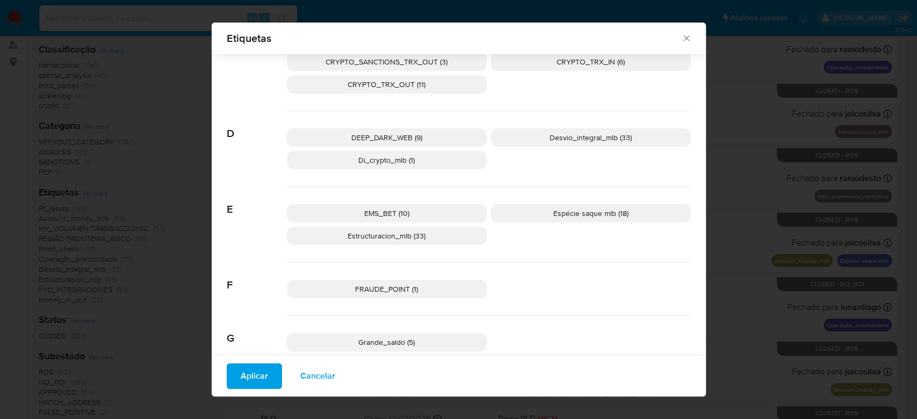
click at [585, 215] on span "Espécie saque mlb (18)" at bounding box center [590, 213] width 75 height 11
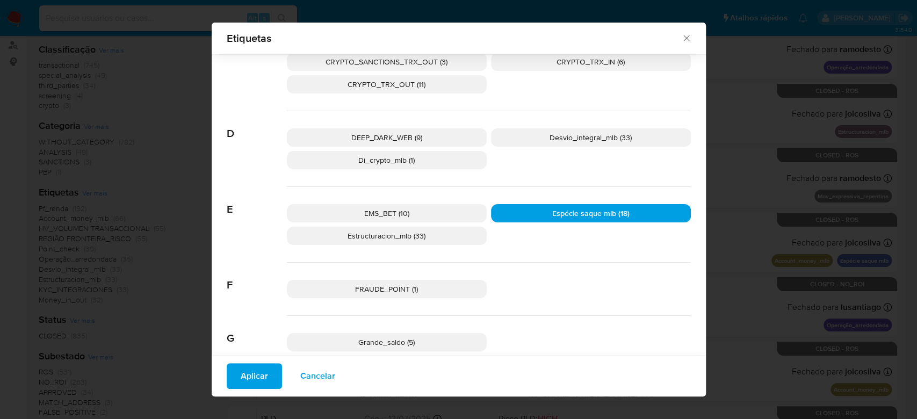
click at [242, 385] on span "Aplicar" at bounding box center [254, 376] width 27 height 24
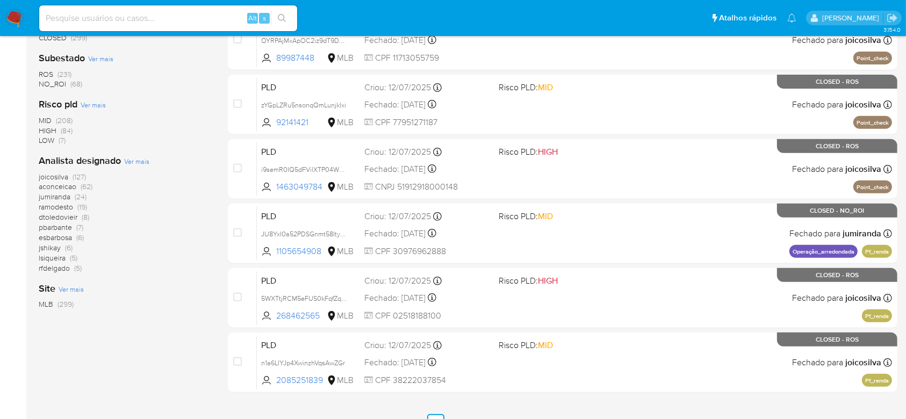
scroll to position [428, 0]
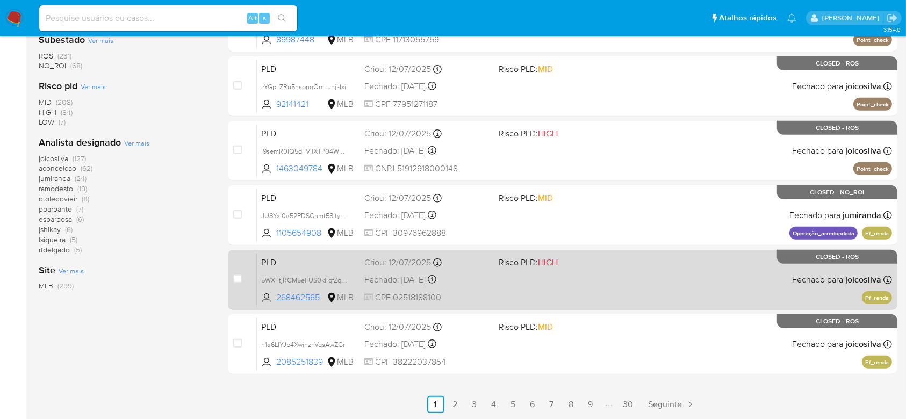
click at [623, 271] on div "PLD 5WXTtjRCM5eFUS0kFqfZqaGY 268462565 MLB Risco PLD: HIGH Criou: 12/07/2025 Cr…" at bounding box center [574, 280] width 635 height 54
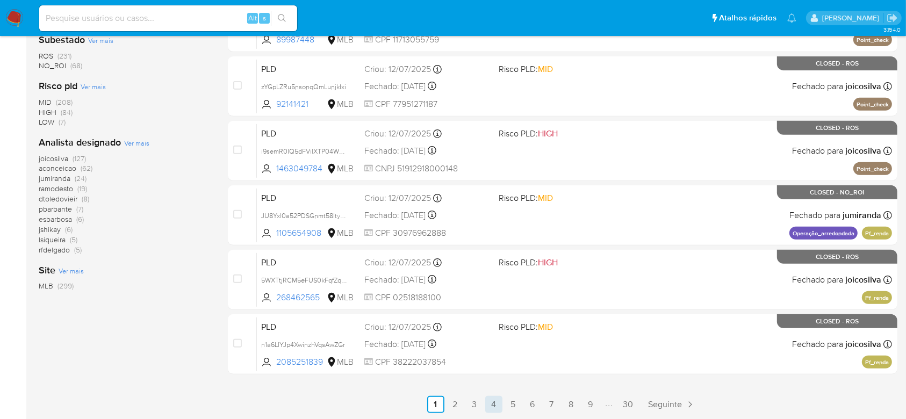
click at [496, 406] on link "4" at bounding box center [493, 404] width 17 height 17
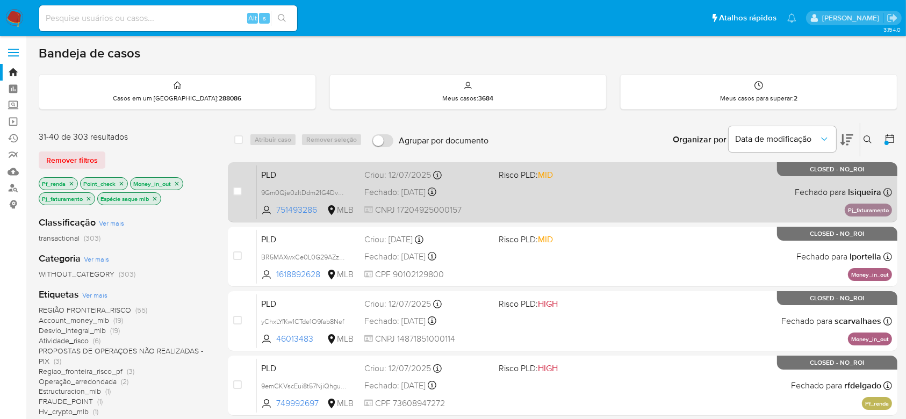
click at [579, 197] on div "PLD 9Gm0Qje0zItDdm21G4Dvd8jW 751493286 MLB Risco PLD: MID Criou: 12/07/2025 Cri…" at bounding box center [574, 192] width 635 height 54
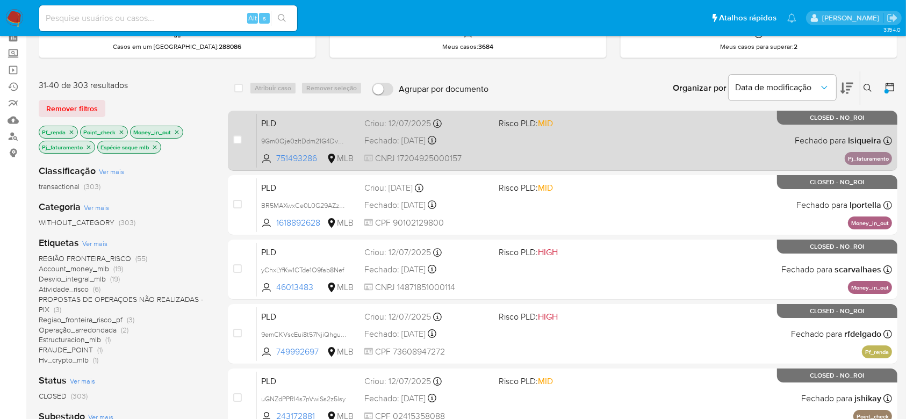
scroll to position [71, 0]
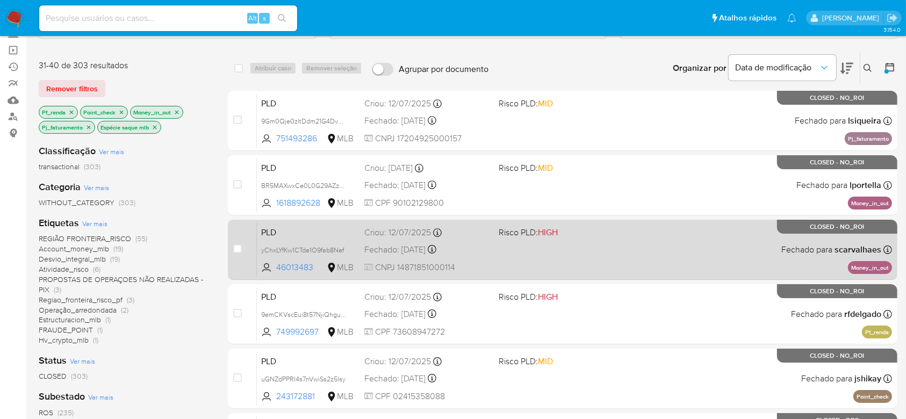
click at [591, 261] on div "PLD yChxLYfKw1CTde1O9fab8Nef 46013483 MLB Risco PLD: HIGH Criou: 12/07/2025 Cri…" at bounding box center [574, 249] width 635 height 54
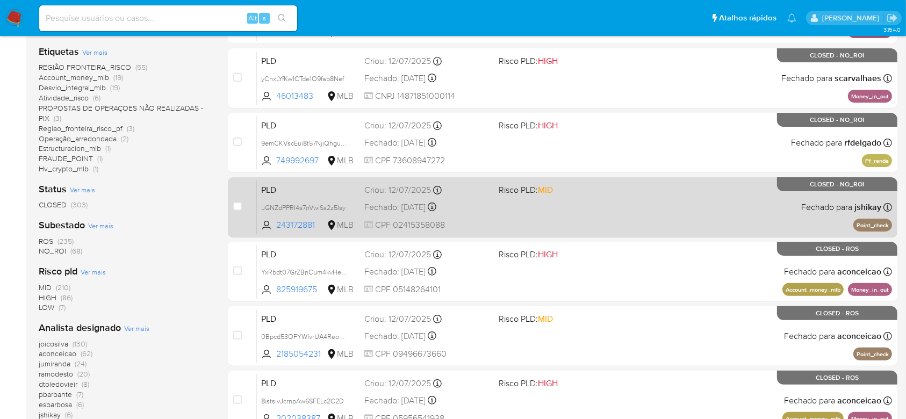
scroll to position [286, 0]
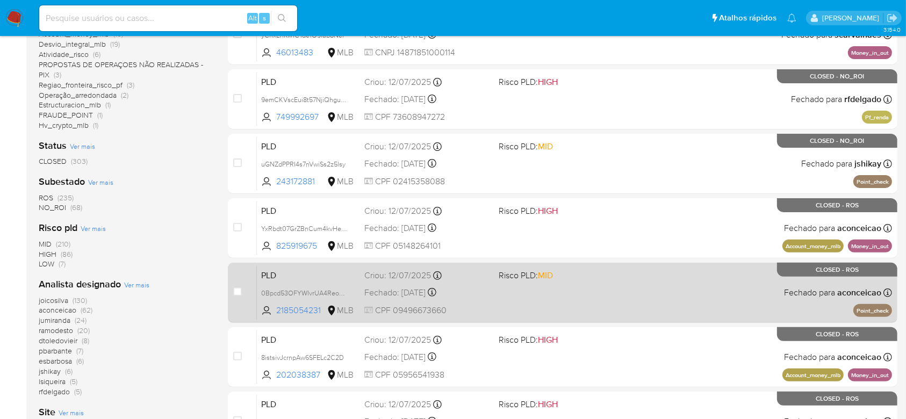
click at [606, 303] on div "PLD 0Bpcd53OFYWIvrUA4ReoLiZt 2185054231 MLB Risco PLD: MID Criou: 12/07/2025 Cr…" at bounding box center [574, 292] width 635 height 54
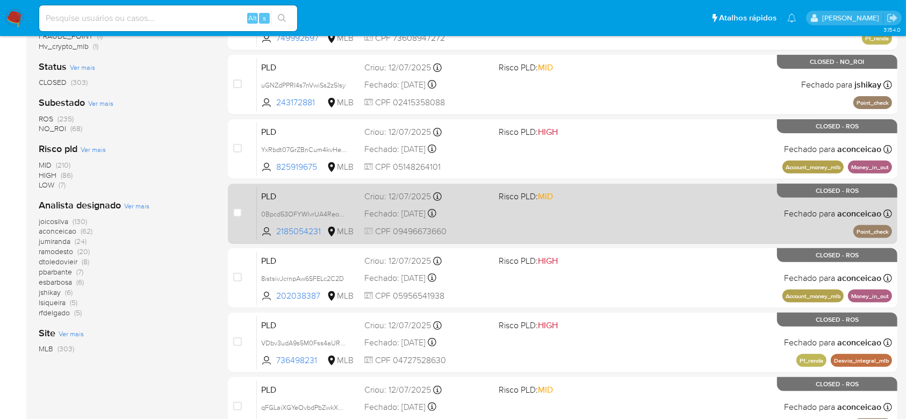
scroll to position [428, 0]
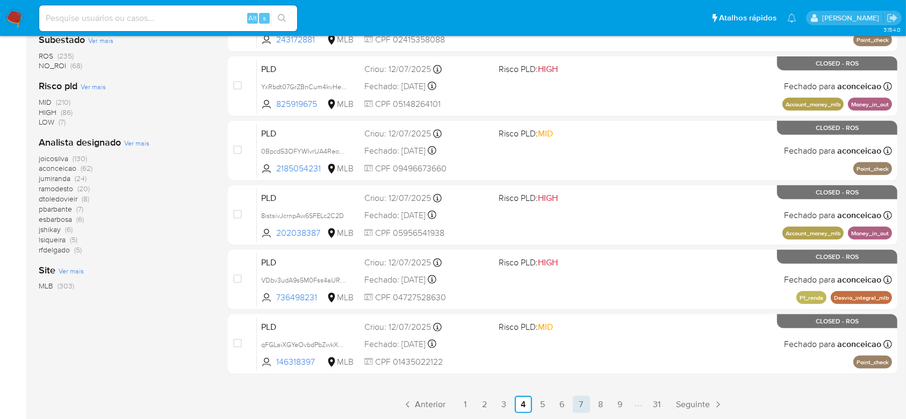
click at [584, 403] on link "7" at bounding box center [581, 404] width 17 height 17
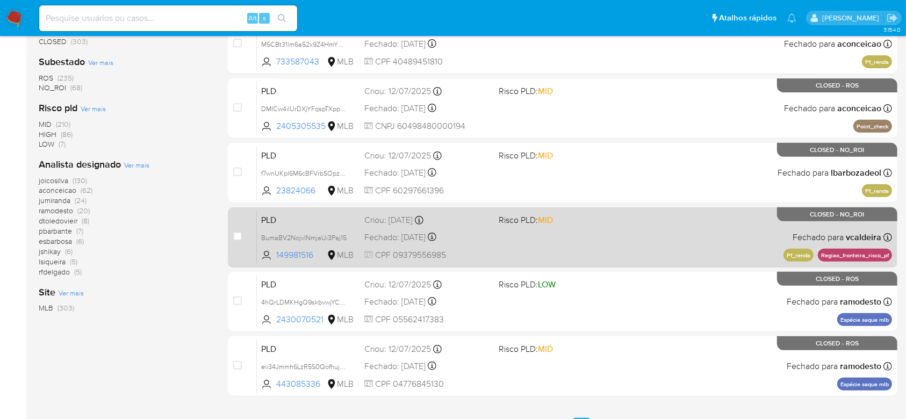
scroll to position [428, 0]
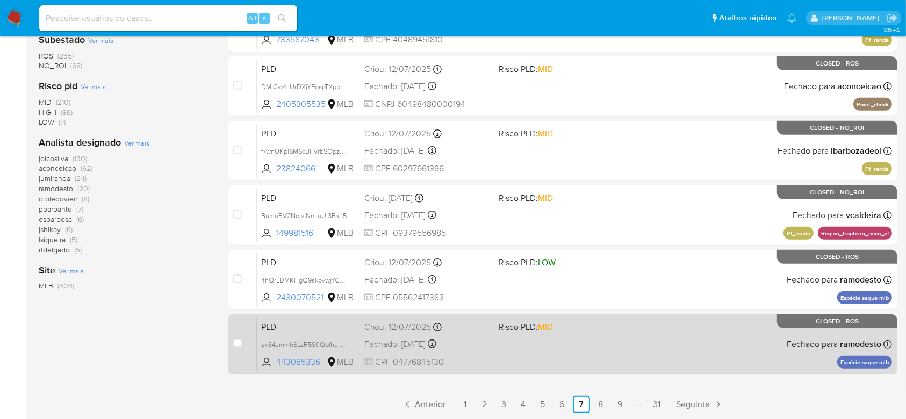
click at [563, 344] on div "PLD ev34Jmmh6LzR5S0Qofhujpxe 443085336 MLB Risco PLD: MID Criou: 12/07/2025 Cri…" at bounding box center [574, 344] width 635 height 54
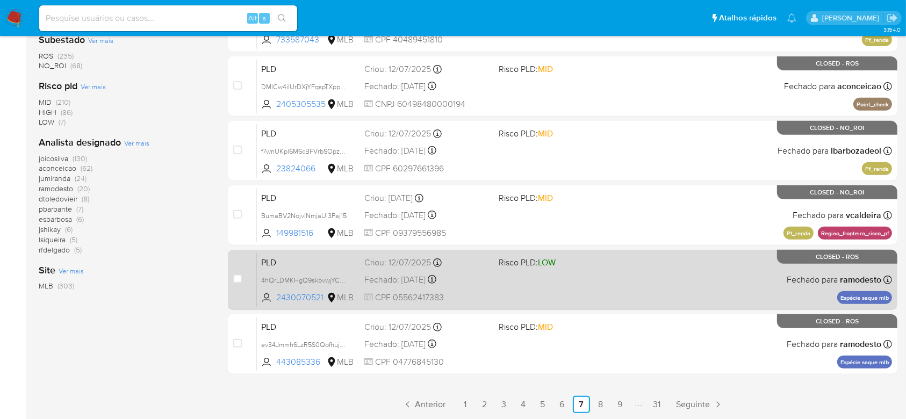
click at [550, 279] on div "PLD 4hQrLDMKHgQ9skbvwjYCHwQB 2430070521 MLB Risco PLD: LOW Criou: 12/07/2025 Cr…" at bounding box center [574, 280] width 635 height 54
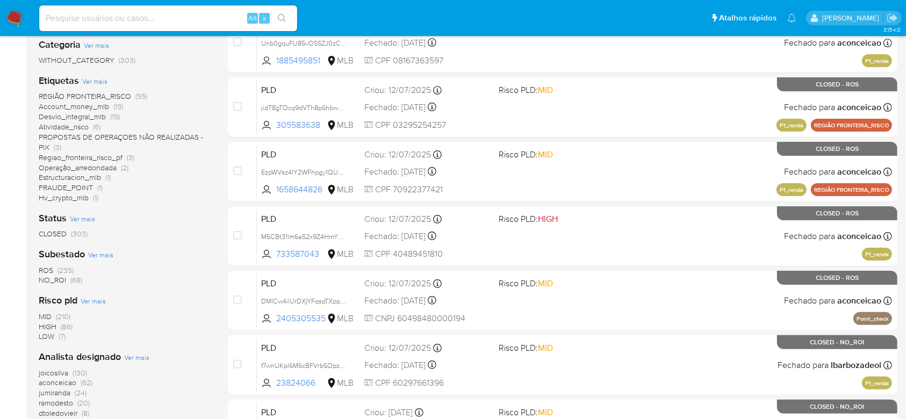
scroll to position [286, 0]
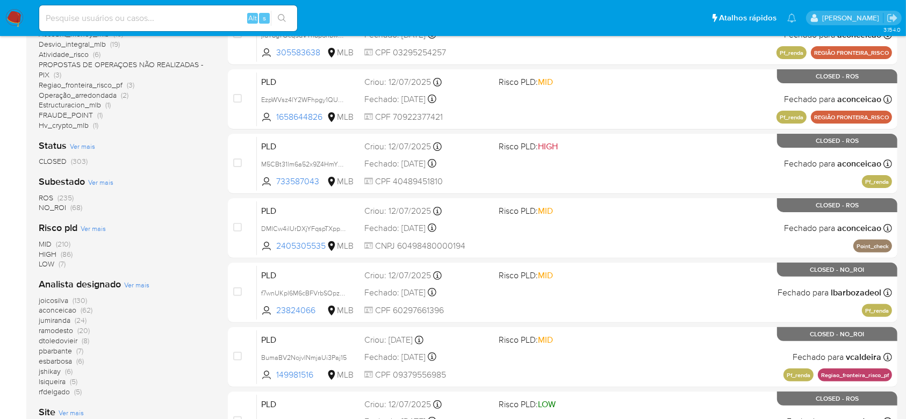
click at [46, 192] on span "ROS" at bounding box center [46, 197] width 15 height 11
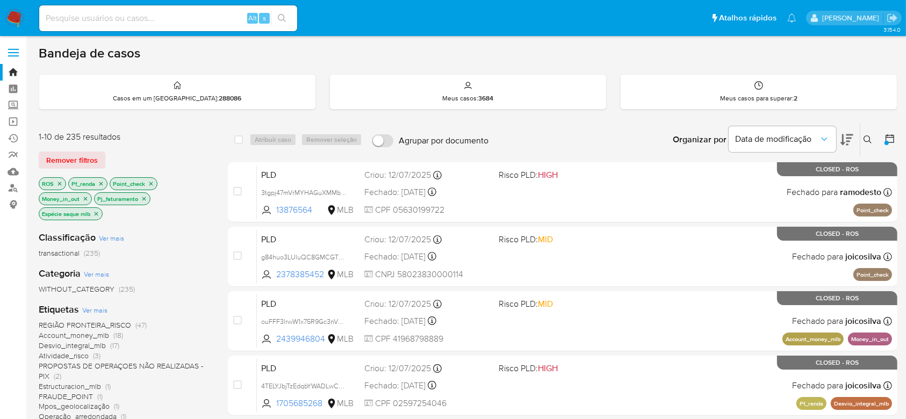
scroll to position [428, 0]
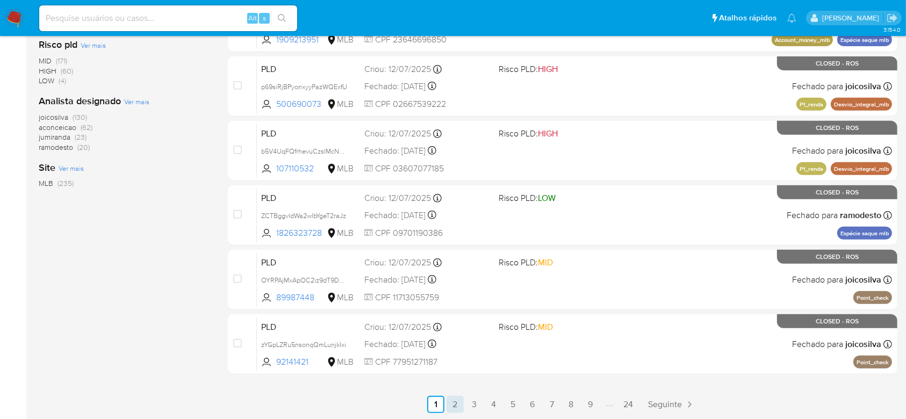
click at [452, 406] on link "2" at bounding box center [455, 404] width 17 height 17
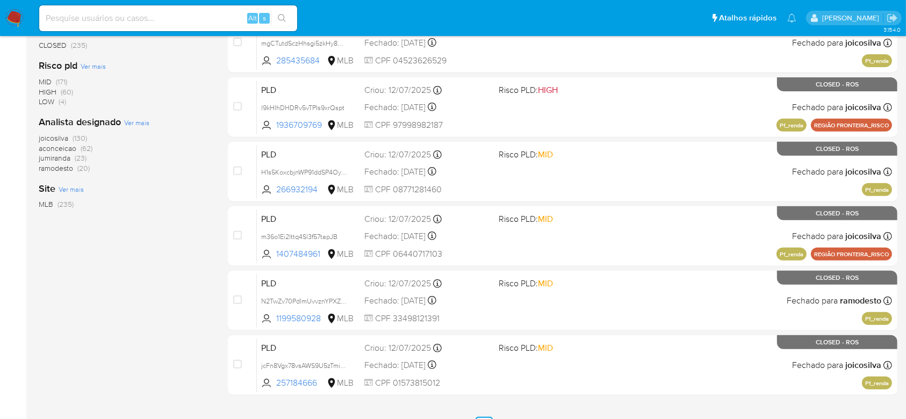
scroll to position [428, 0]
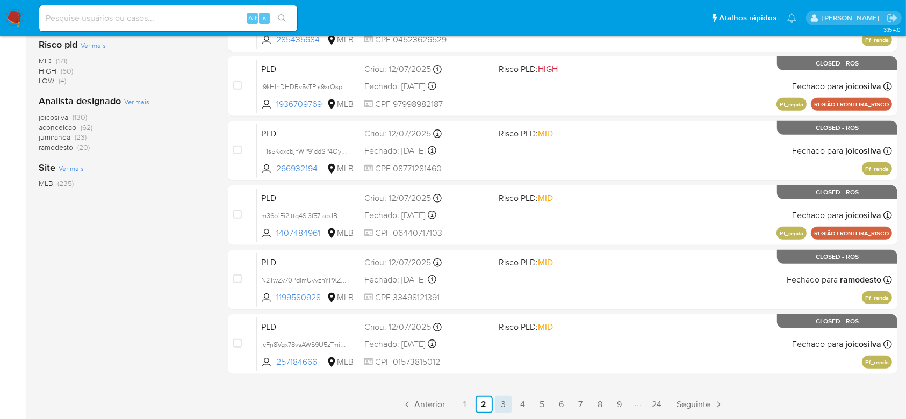
click at [501, 402] on link "3" at bounding box center [503, 404] width 17 height 17
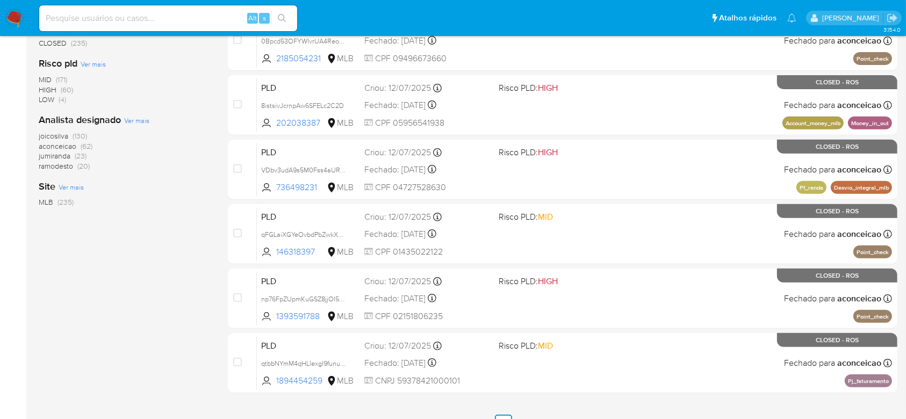
scroll to position [428, 0]
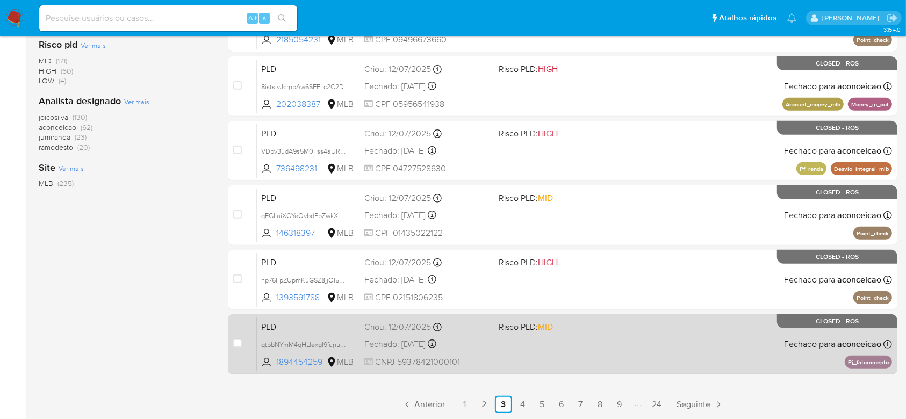
click at [538, 354] on div "PLD qtbbNYmM4qHLlexgI9funuV9 1894454259 MLB Risco PLD: MID Criou: 12/07/2025 Cr…" at bounding box center [574, 344] width 635 height 54
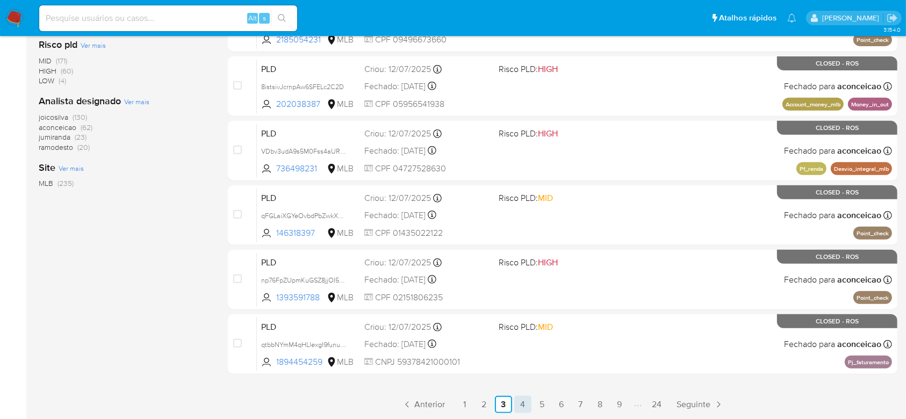
click at [523, 402] on link "4" at bounding box center [522, 404] width 17 height 17
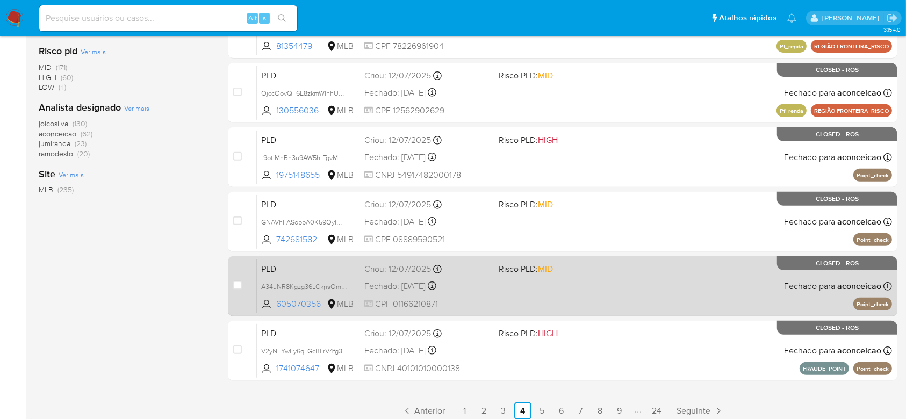
scroll to position [428, 0]
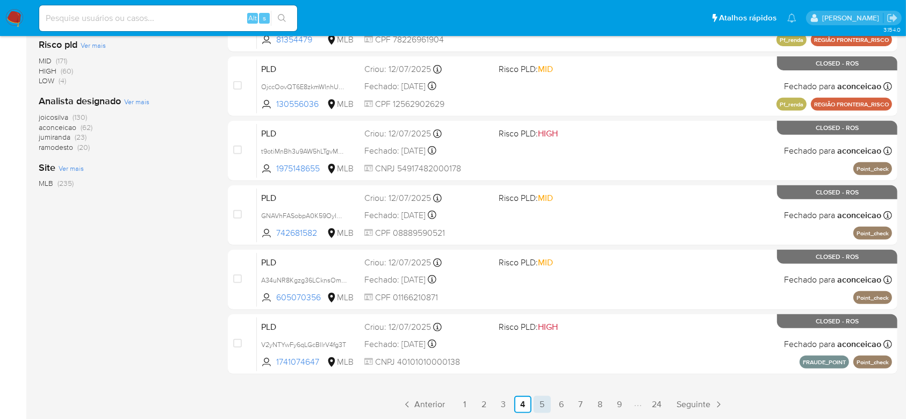
click at [543, 406] on link "5" at bounding box center [542, 404] width 17 height 17
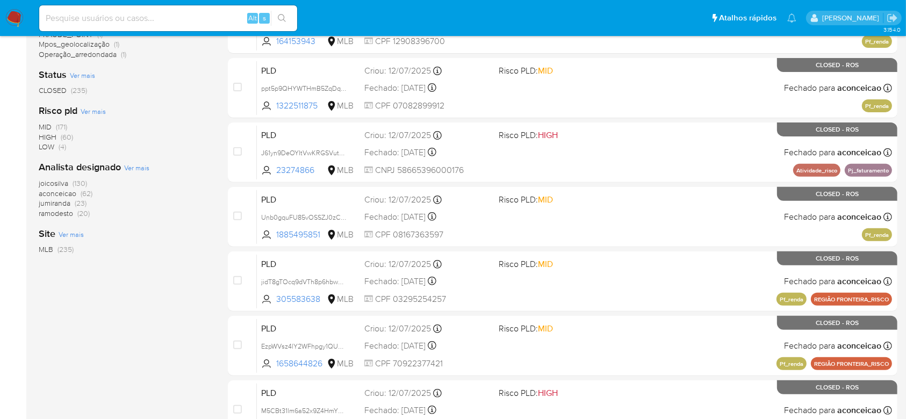
scroll to position [428, 0]
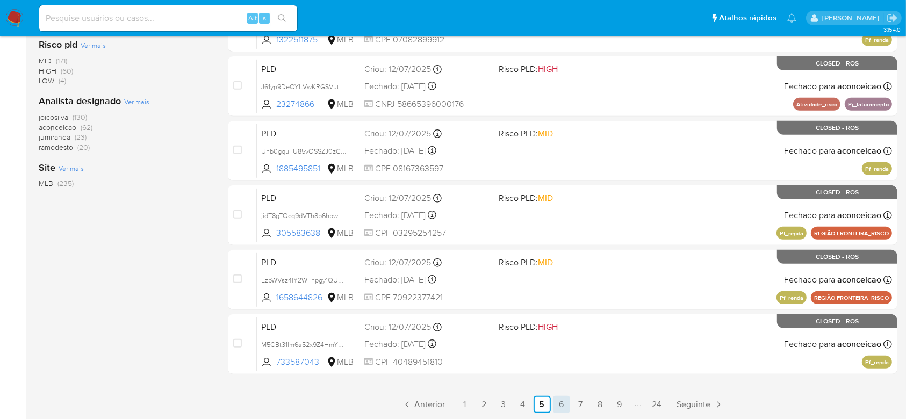
click at [562, 401] on link "6" at bounding box center [561, 404] width 17 height 17
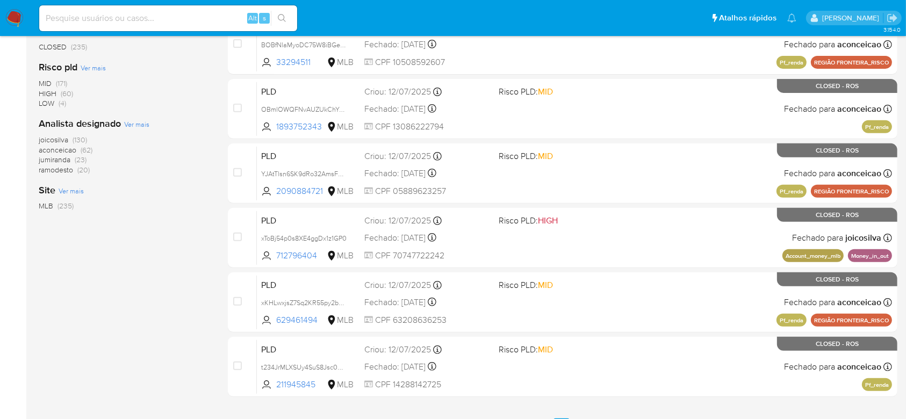
scroll to position [428, 0]
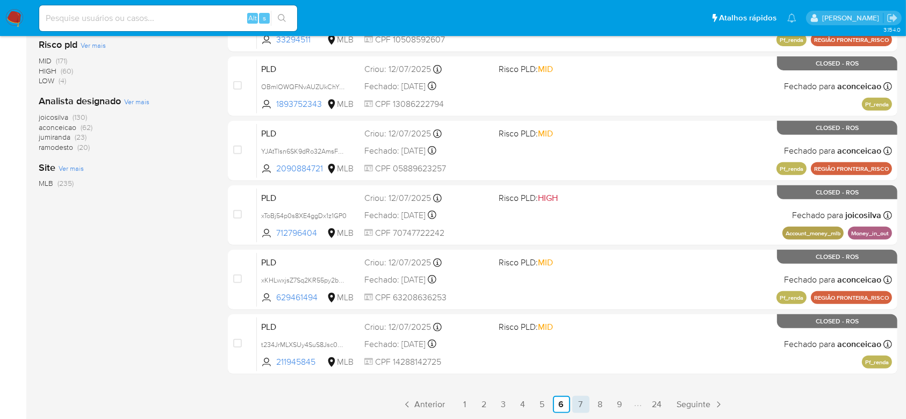
click at [576, 406] on link "7" at bounding box center [580, 404] width 17 height 17
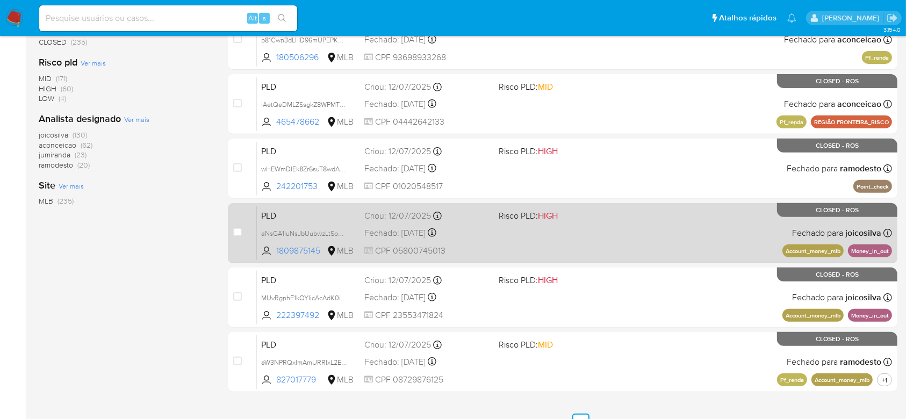
scroll to position [428, 0]
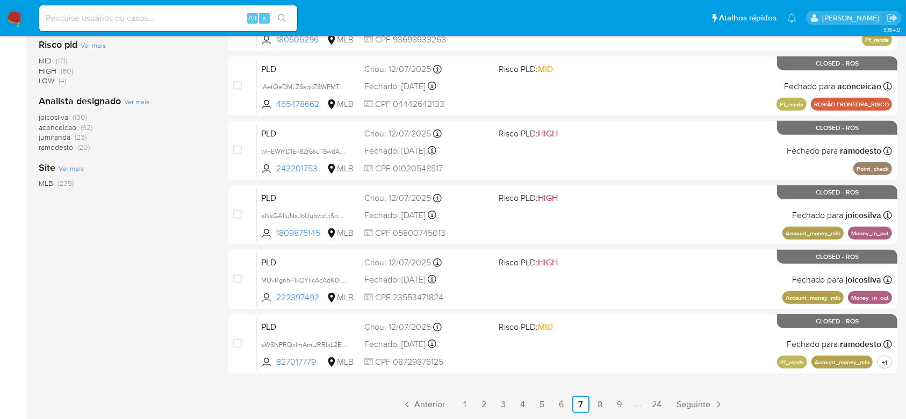
click at [605, 408] on link "8" at bounding box center [600, 404] width 17 height 17
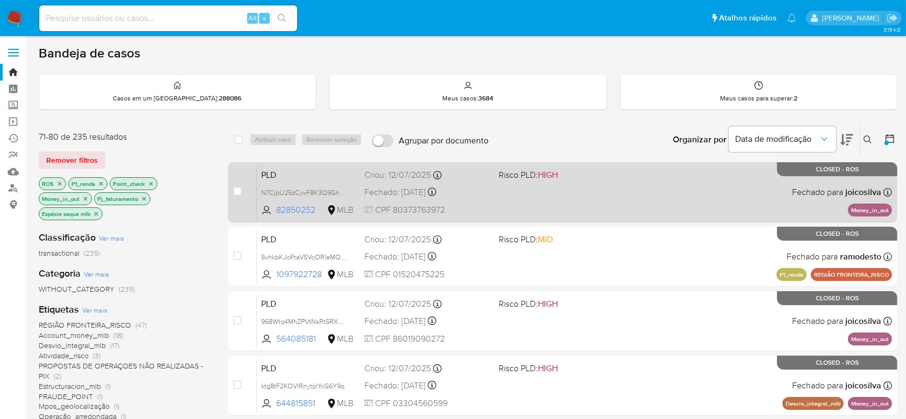
click at [511, 212] on div "PLD N7CjbU25zCjwF8K3Q9Gh2J7L 82850252 MLB Risco PLD: HIGH Criou: 12/07/2025 Cri…" at bounding box center [574, 192] width 635 height 54
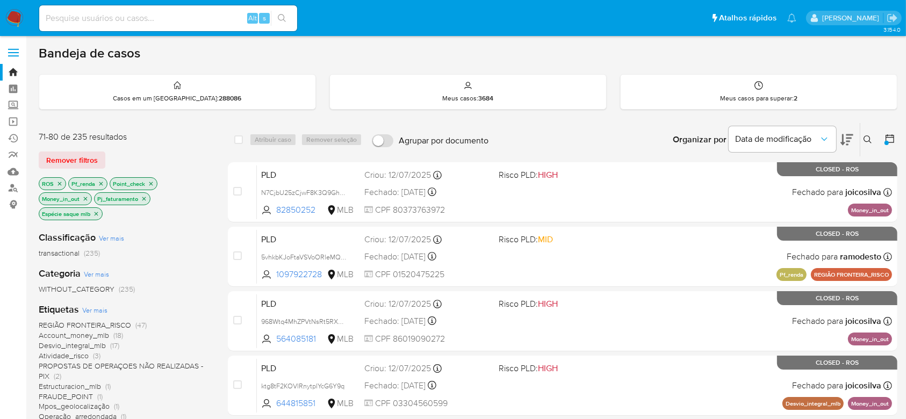
drag, startPoint x: 59, startPoint y: 183, endPoint x: 49, endPoint y: 192, distance: 13.7
click at [59, 183] on icon "close-filter" at bounding box center [59, 184] width 6 height 6
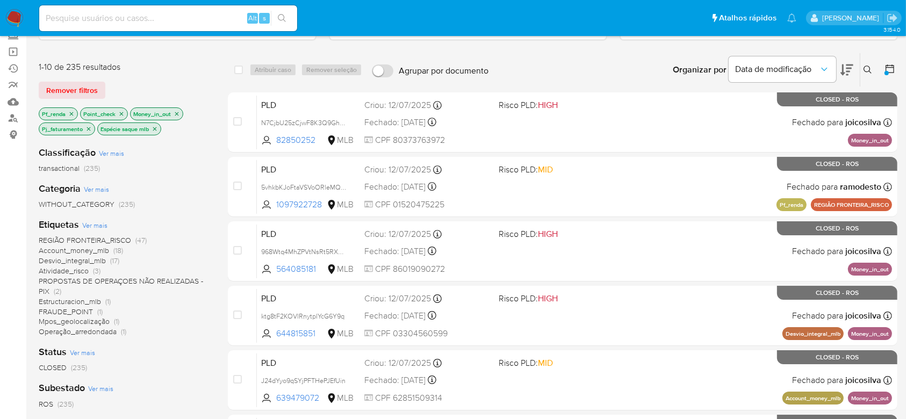
scroll to position [142, 0]
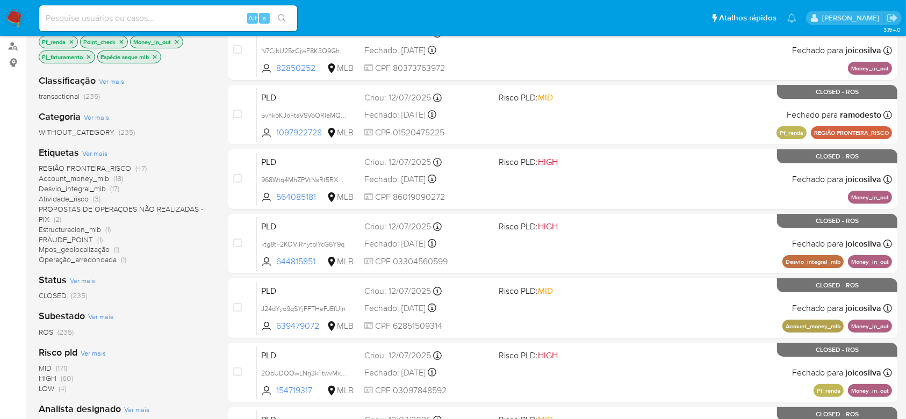
click at [51, 297] on span "CLOSED" at bounding box center [53, 295] width 28 height 11
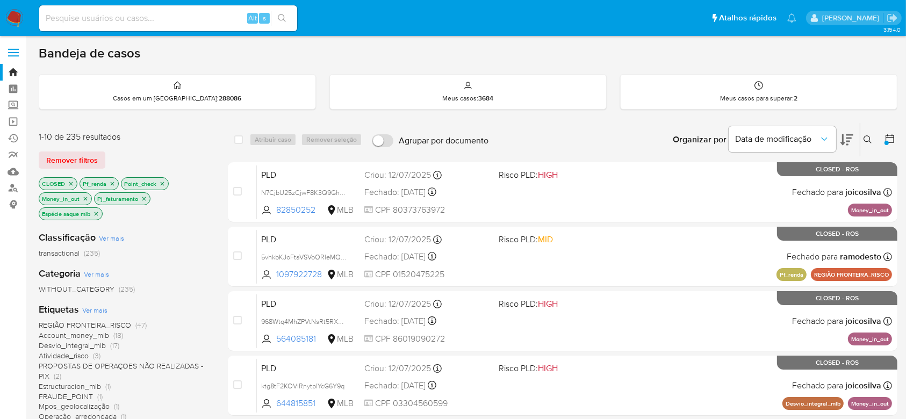
click at [70, 184] on icon "close-filter" at bounding box center [71, 184] width 6 height 6
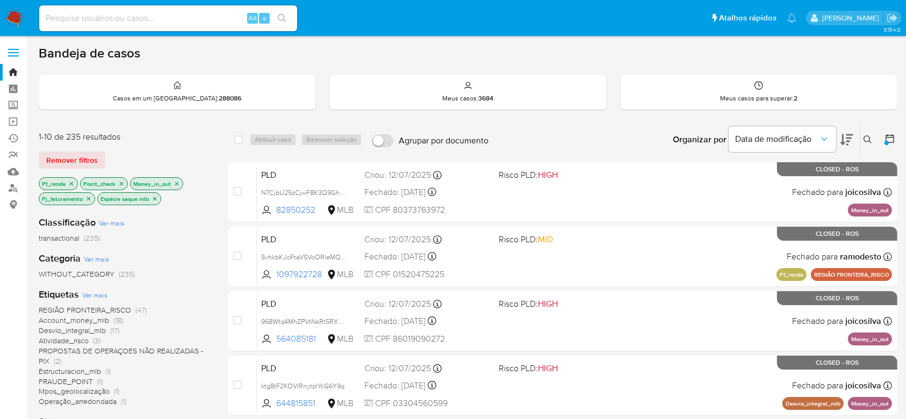
click at [158, 197] on icon "close-filter" at bounding box center [155, 199] width 6 height 6
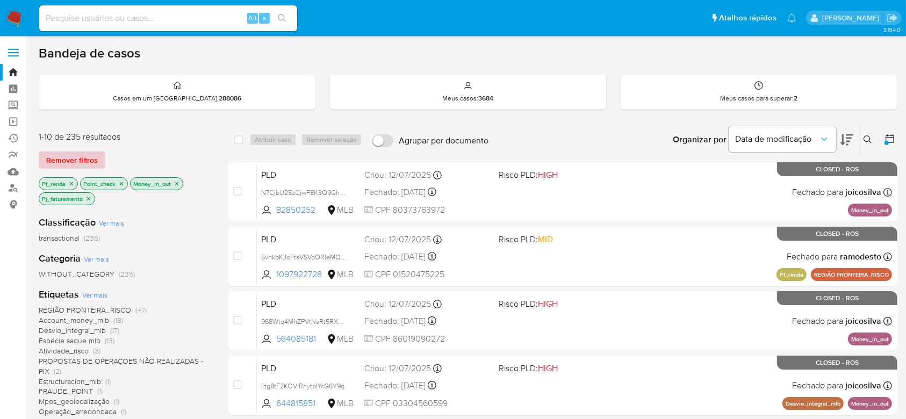
click at [89, 160] on span "Remover filtros" at bounding box center [72, 160] width 52 height 15
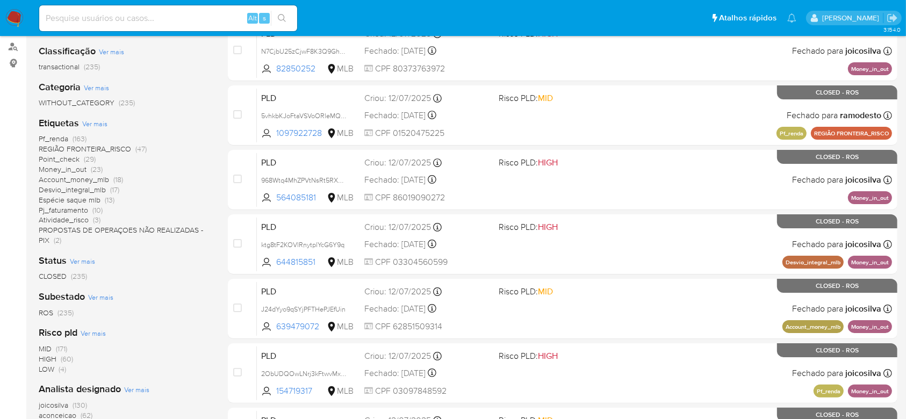
scroll to position [143, 0]
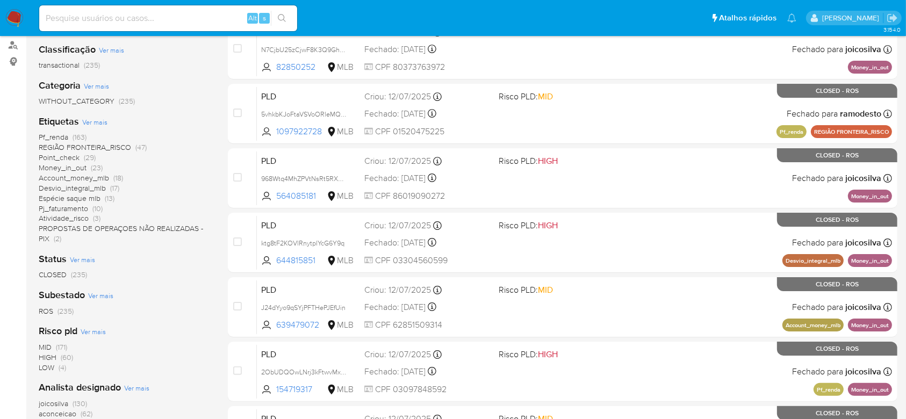
click at [60, 269] on span "CLOSED" at bounding box center [53, 274] width 28 height 11
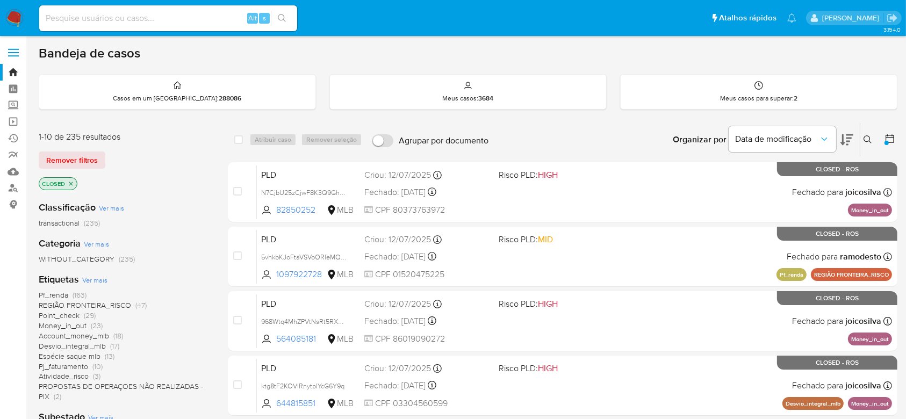
click at [87, 149] on div "1-10 de 235 resultados Remover filtros CLOSED" at bounding box center [125, 161] width 172 height 61
click at [84, 165] on span "Remover filtros" at bounding box center [72, 160] width 52 height 15
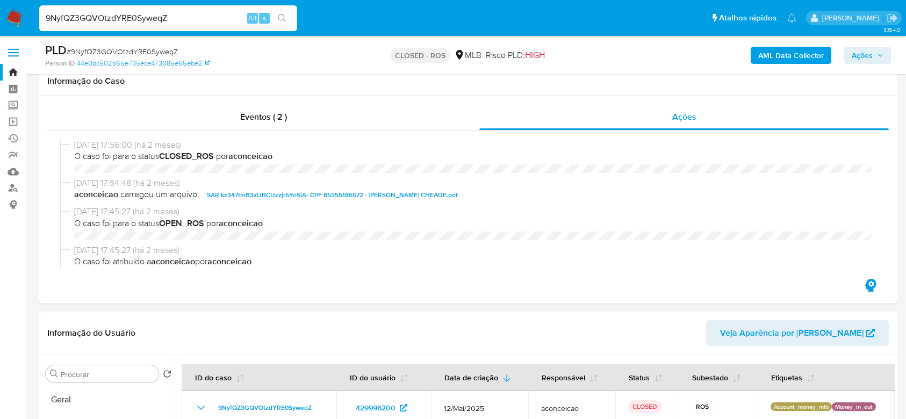
select select "10"
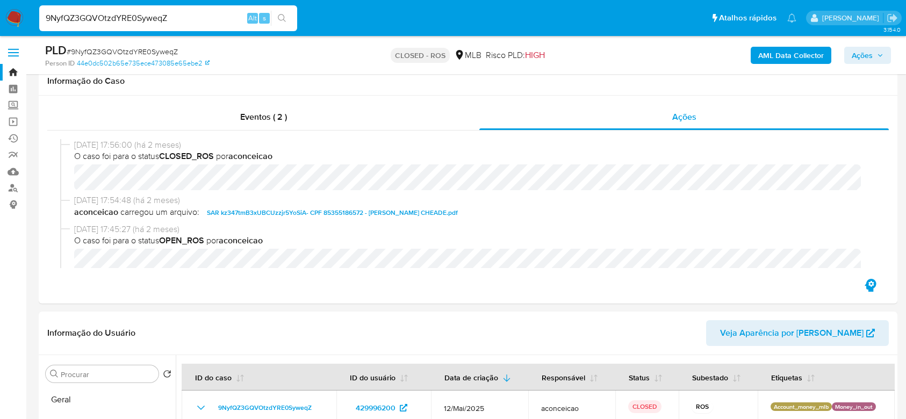
scroll to position [286, 0]
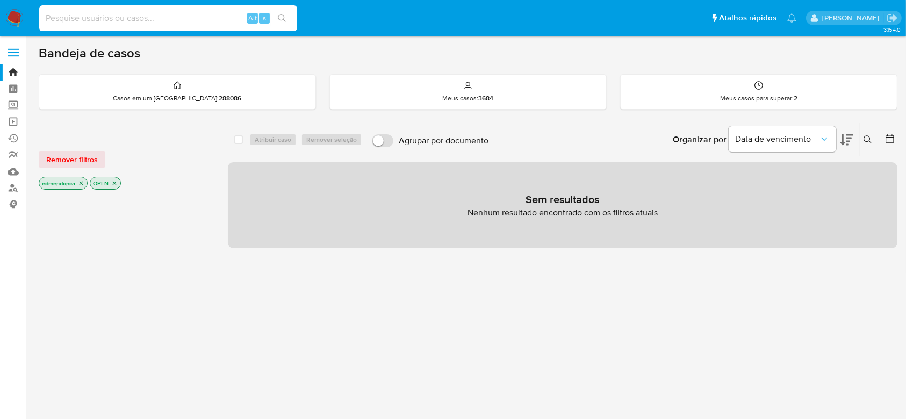
click at [109, 16] on input at bounding box center [168, 18] width 258 height 14
paste input "d3wha6CAYLxYr8brbw39sjNS"
type input "d3wha6CAYLxYr8brbw39sjNS"
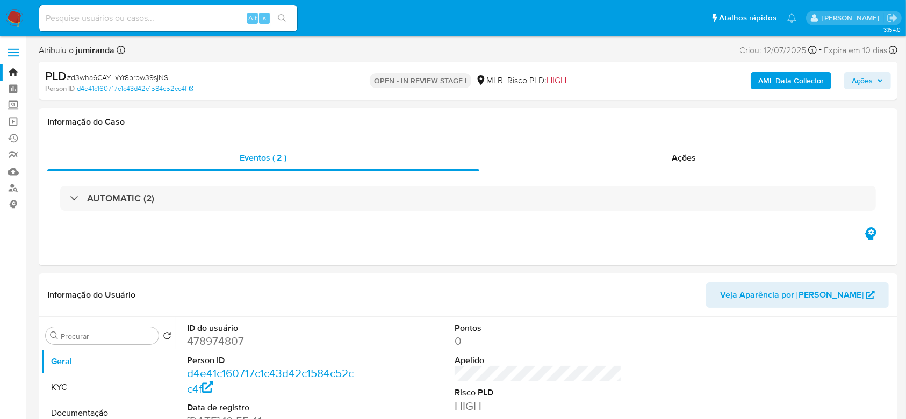
select select "10"
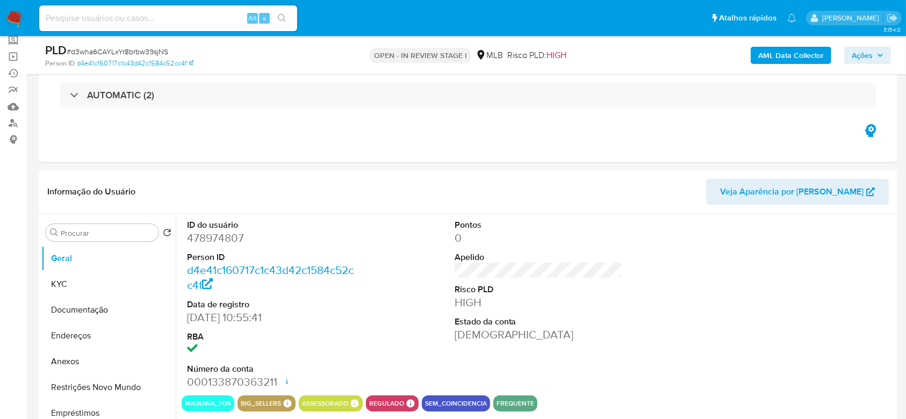
scroll to position [143, 0]
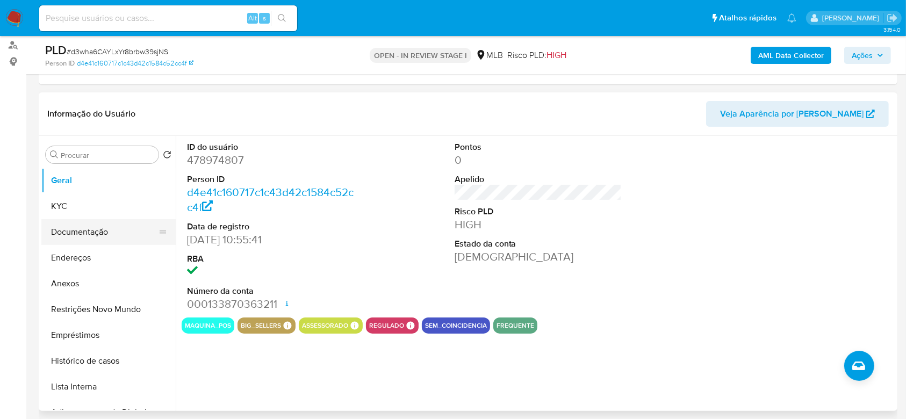
click at [89, 228] on button "Documentação" at bounding box center [104, 232] width 126 height 26
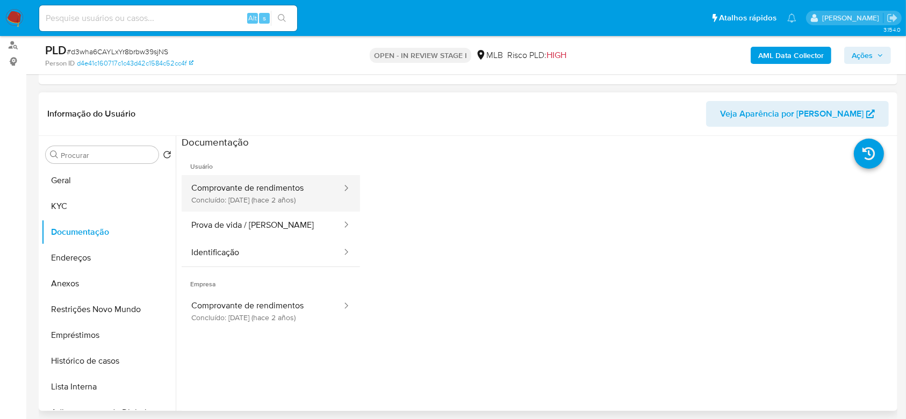
click at [253, 193] on button "Comprovante de rendimentos Concluído: [DATE] (hace 2 años)" at bounding box center [262, 193] width 161 height 37
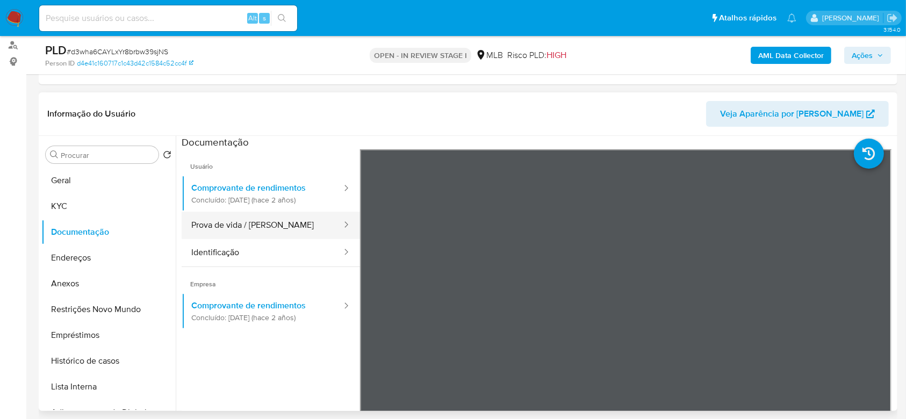
click at [265, 226] on button "Prova de vida / [PERSON_NAME]" at bounding box center [262, 225] width 161 height 27
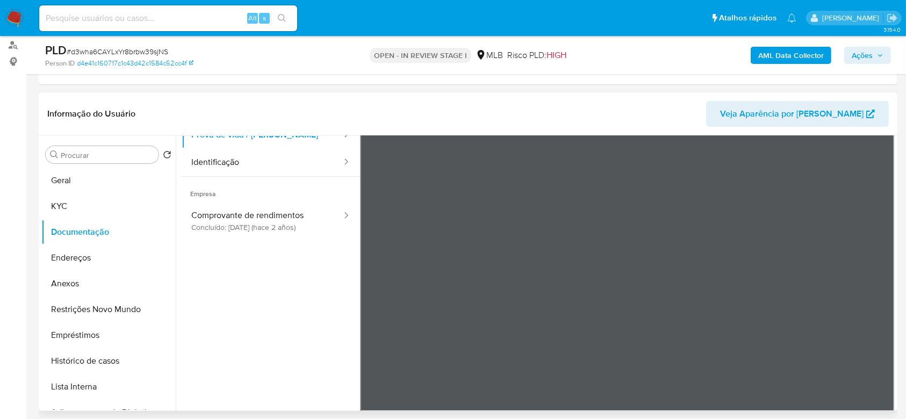
scroll to position [19, 0]
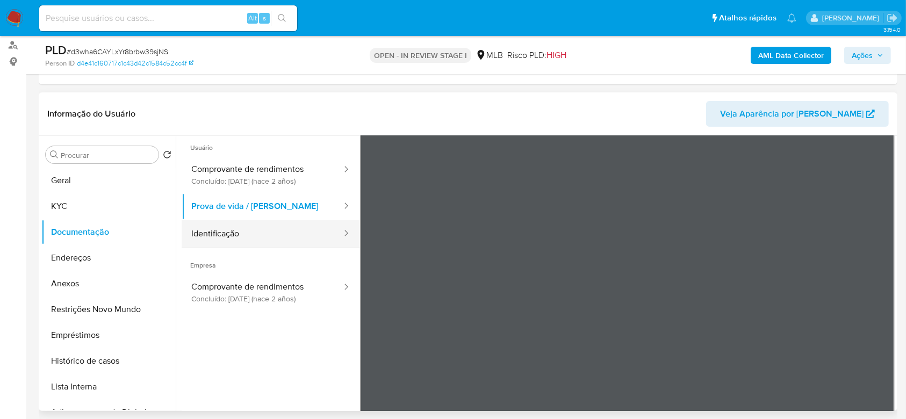
click at [258, 233] on button "Identificação" at bounding box center [262, 233] width 161 height 27
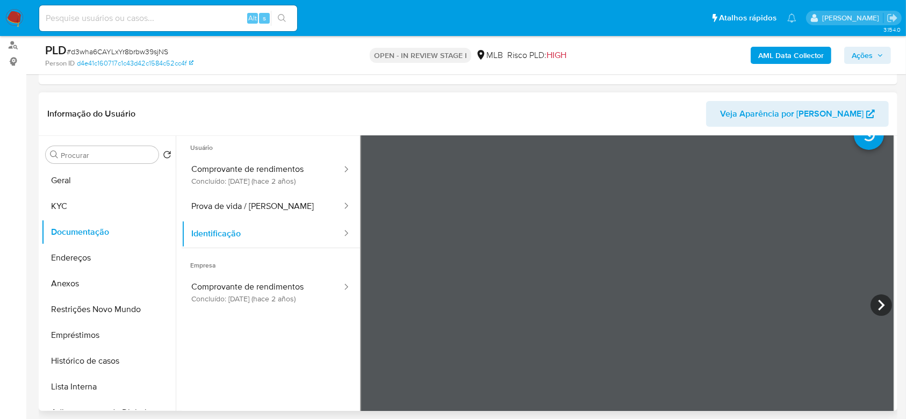
scroll to position [90, 0]
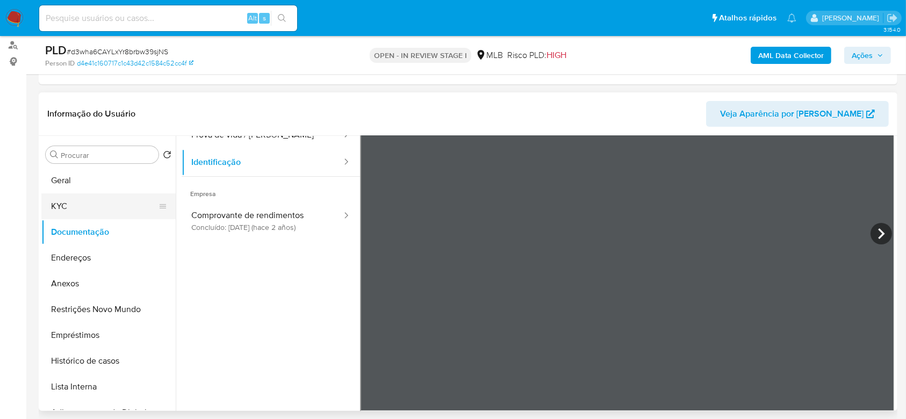
click at [73, 207] on button "KYC" at bounding box center [104, 206] width 126 height 26
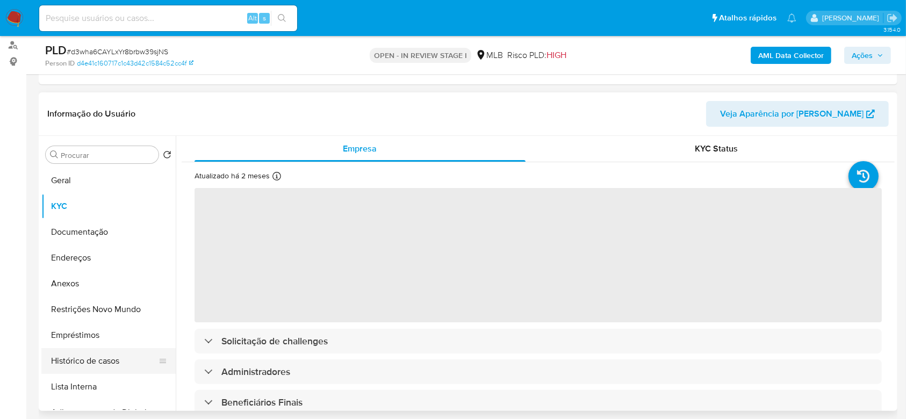
click at [85, 366] on button "Histórico de casos" at bounding box center [104, 361] width 126 height 26
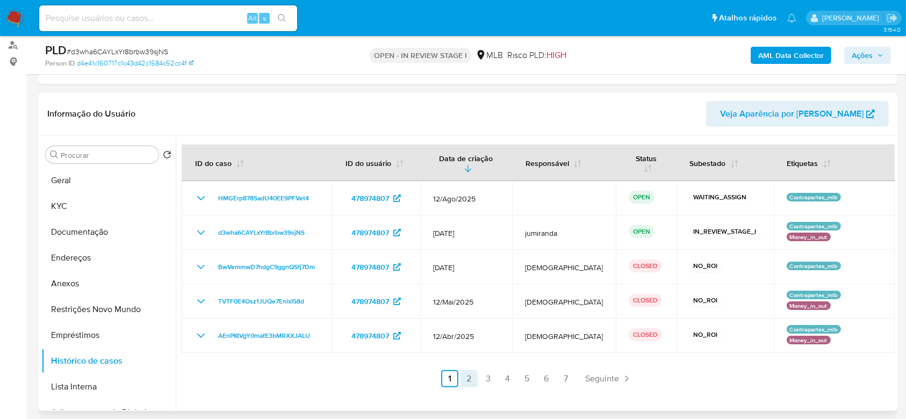
click at [469, 371] on link "2" at bounding box center [468, 378] width 17 height 17
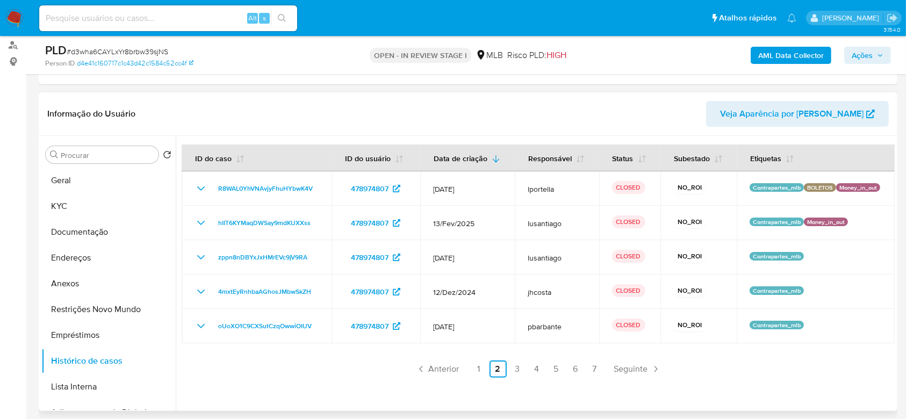
click at [470, 371] on link "1" at bounding box center [478, 369] width 17 height 17
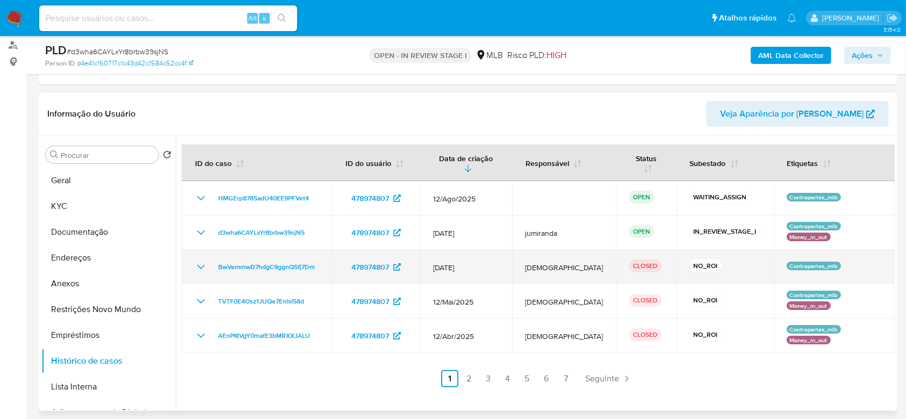
click at [196, 261] on icon "Mostrar/Ocultar" at bounding box center [201, 267] width 13 height 13
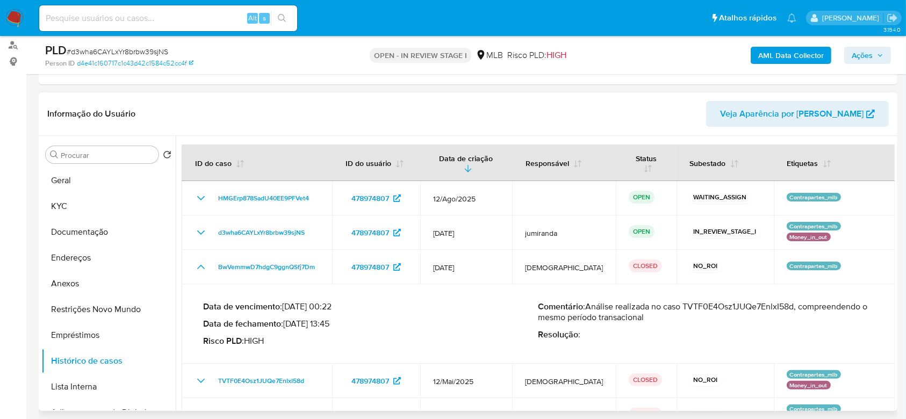
click at [727, 301] on p "Comentário : Análise realizada no caso TVTF0E4Osz1JUQe7EnlxI58d, compreendendo …" at bounding box center [705, 311] width 335 height 21
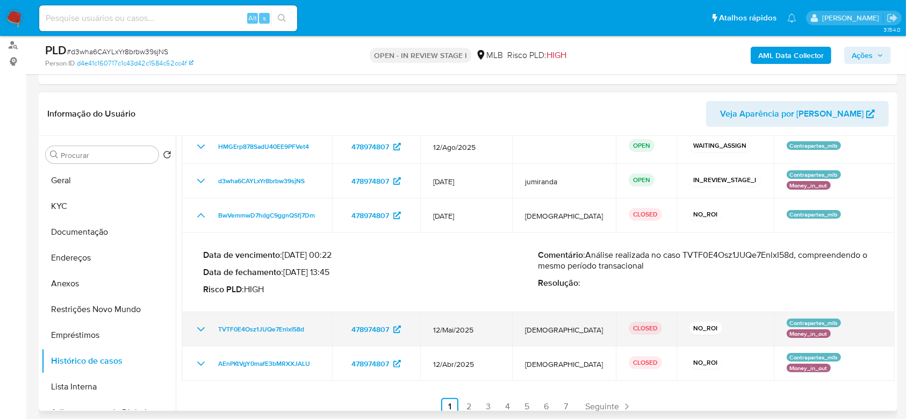
drag, startPoint x: 206, startPoint y: 317, endPoint x: 210, endPoint y: 311, distance: 7.3
click at [206, 323] on icon "Mostrar/Ocultar" at bounding box center [201, 329] width 13 height 13
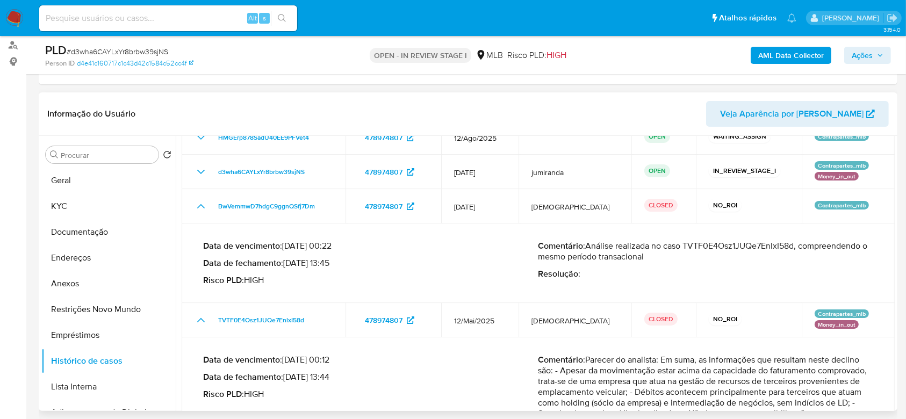
scroll to position [133, 0]
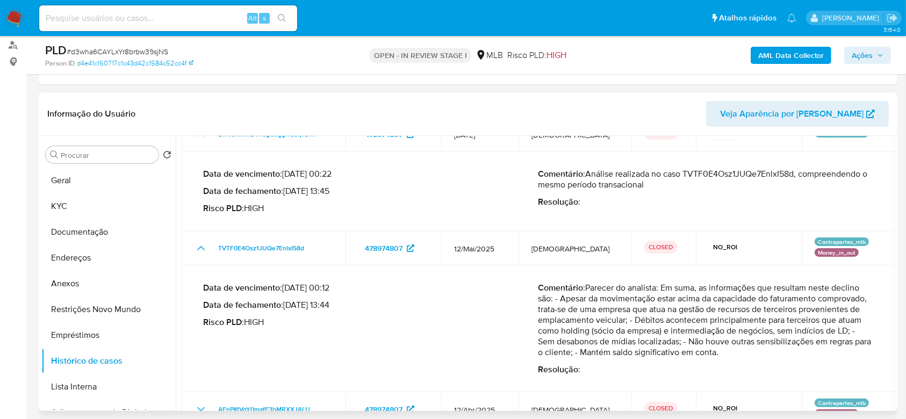
drag, startPoint x: 746, startPoint y: 287, endPoint x: 802, endPoint y: 287, distance: 55.3
click at [802, 287] on p "Comentário : Parecer do analista: Em suma, as informações que resultam neste de…" at bounding box center [705, 320] width 335 height 75
click at [675, 298] on p "Comentário : Parecer do analista: Em suma, as informações que resultam neste de…" at bounding box center [705, 320] width 335 height 75
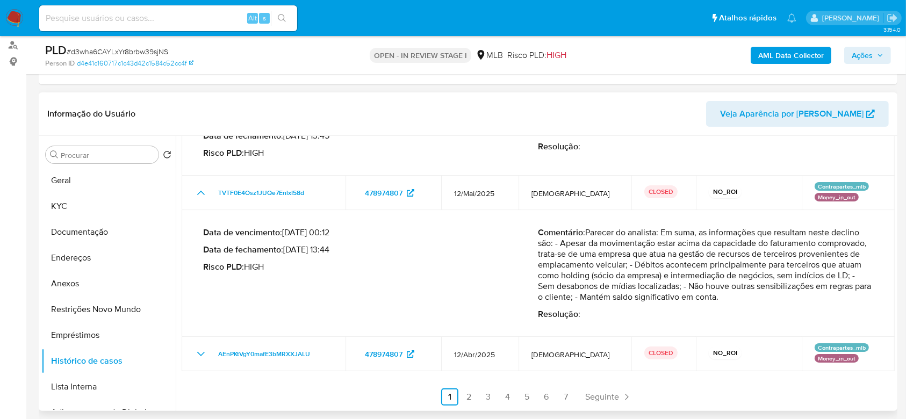
click at [295, 321] on div "Data de vencimento : 26/06/2025 00:12 Data de fechamento : 12/06/2025 13:44 Ris…" at bounding box center [538, 274] width 670 height 110
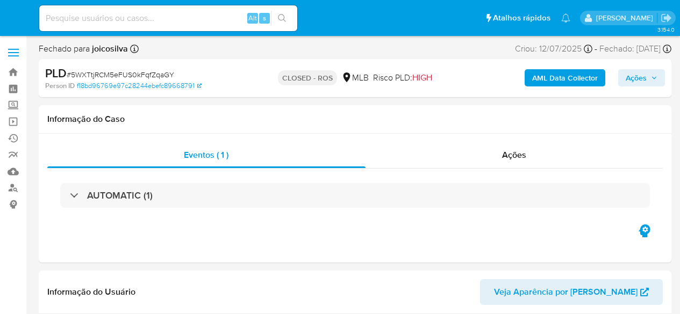
select select "10"
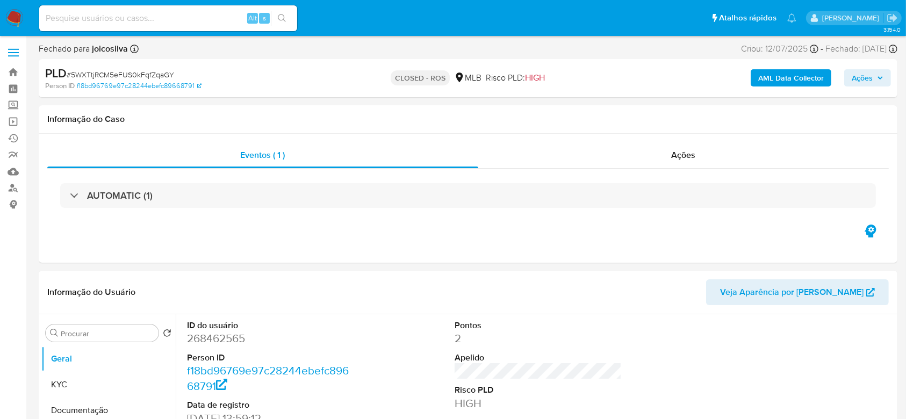
click at [140, 75] on span "# 5WXTtjRCM5eFUS0kFqfZqaGY" at bounding box center [120, 74] width 107 height 11
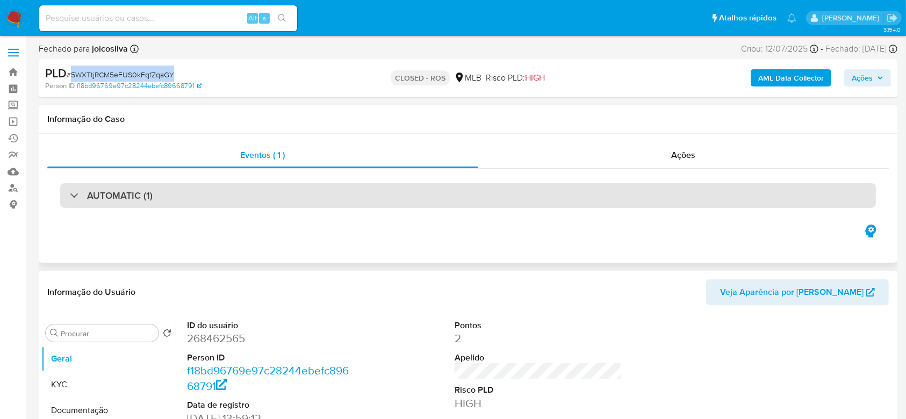
copy span "5WXTtjRCM5eFUS0kFqfZqaGY"
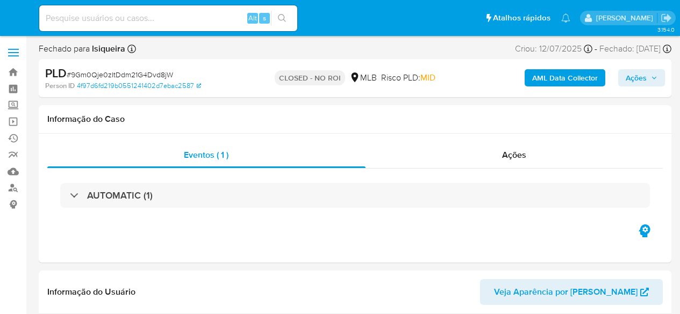
select select "10"
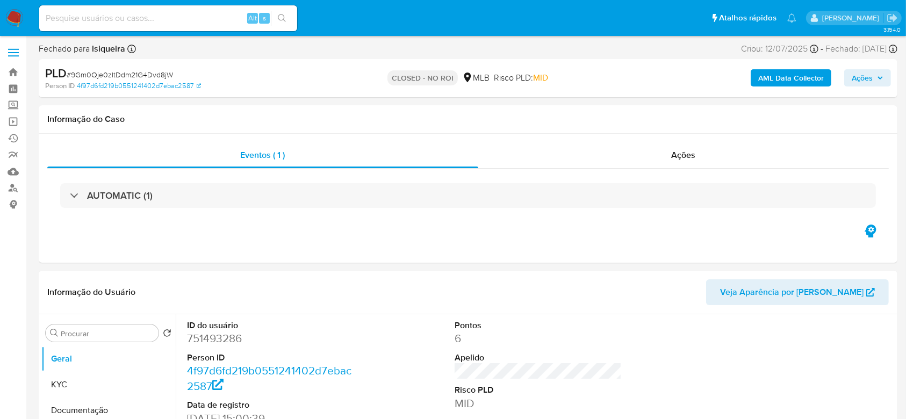
click at [143, 72] on span "# 9Gm0Qje0zItDdm21G4Dvd8jW" at bounding box center [120, 74] width 106 height 11
copy span "9Gm0Qje0zItDdm21G4Dvd8jW"
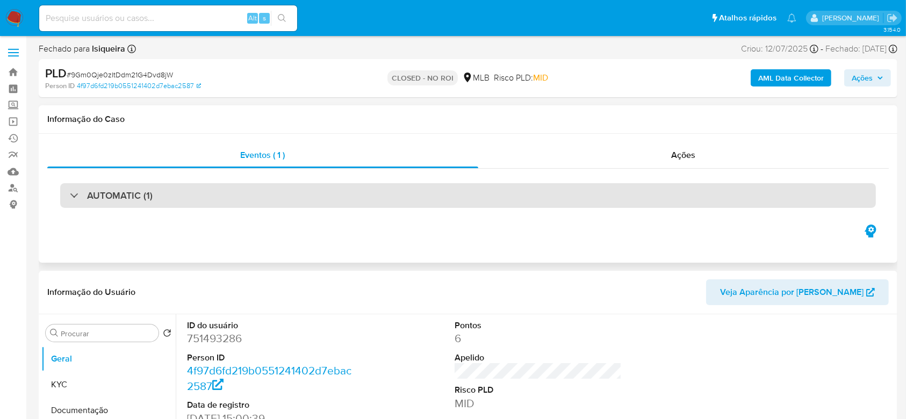
click at [138, 190] on h3 "AUTOMATIC (1)" at bounding box center [120, 196] width 66 height 12
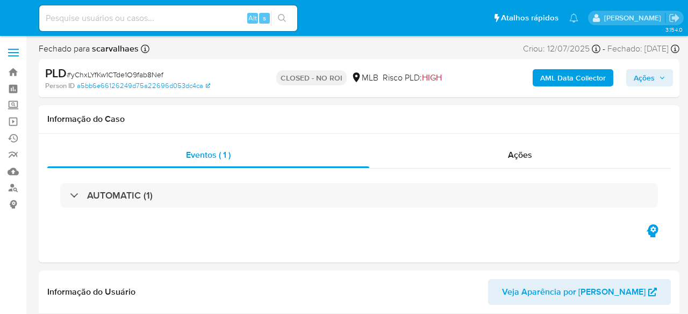
select select "10"
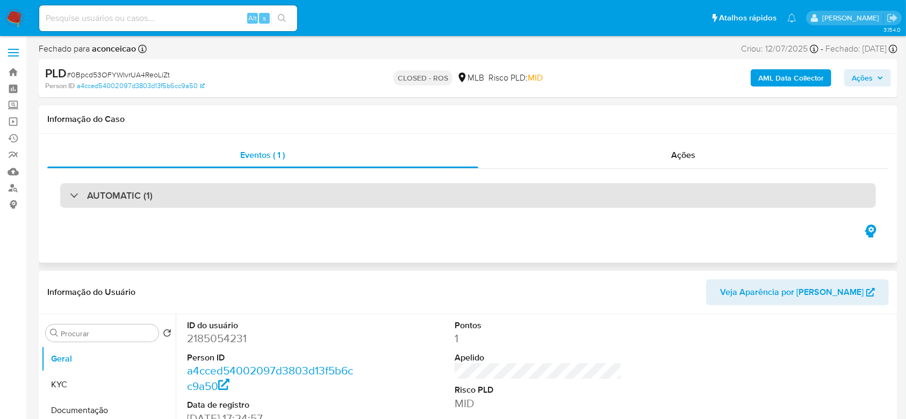
click at [148, 185] on div "AUTOMATIC (1)" at bounding box center [468, 195] width 816 height 25
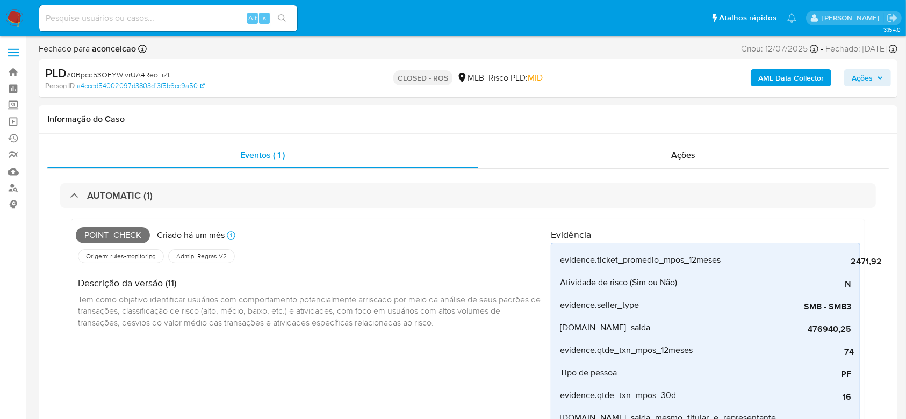
click at [152, 75] on span "# 0Bpcd53OFYWIvrUA4ReoLiZt" at bounding box center [118, 74] width 103 height 11
copy span "0Bpcd53OFYWIvrUA4ReoLiZt"
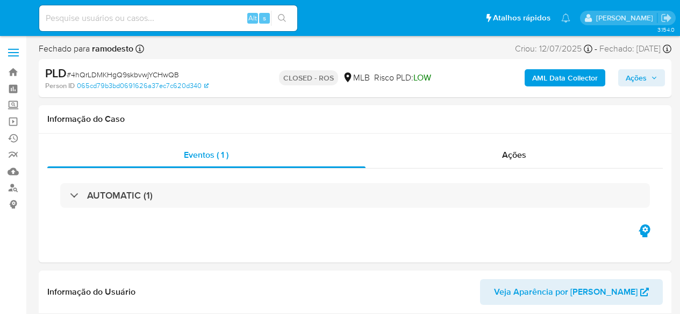
select select "10"
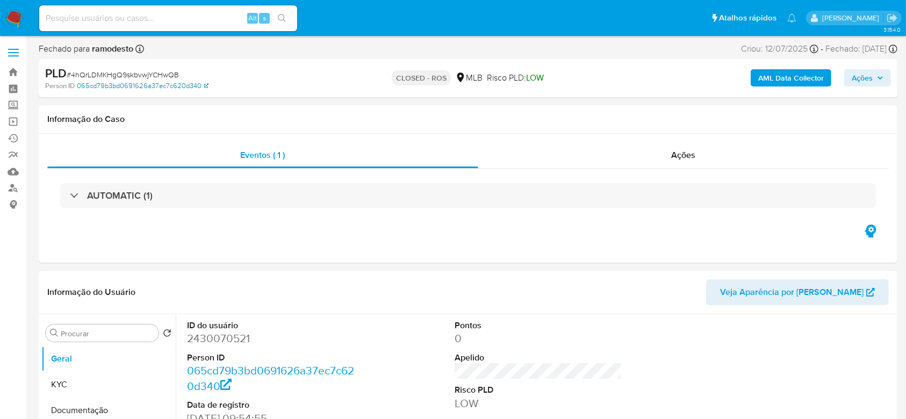
click at [122, 81] on link "065cd79b3bd0691626a37ec7c620d340" at bounding box center [143, 86] width 132 height 10
click at [132, 75] on span "# 4hQrLDMKHgQ9skbvwjYCHwQB" at bounding box center [123, 74] width 112 height 11
copy span "4hQrLDMKHgQ9skbvwjYCHwQB"
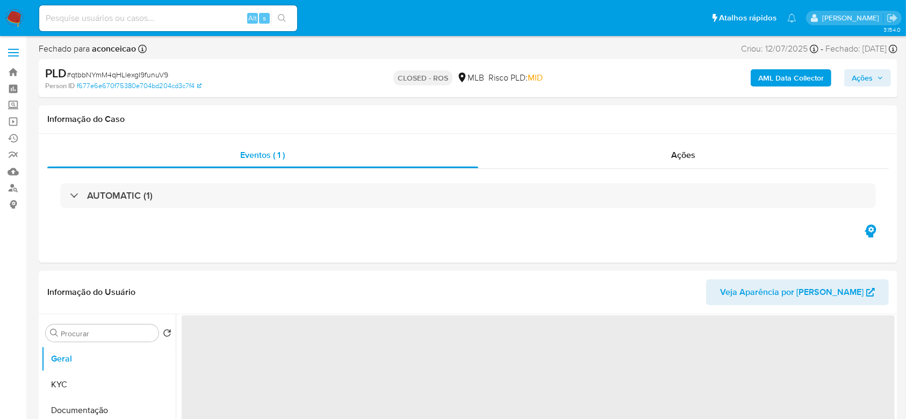
click at [141, 73] on span "# qtbbNYmM4qHLlexgI9funuV9" at bounding box center [118, 74] width 102 height 11
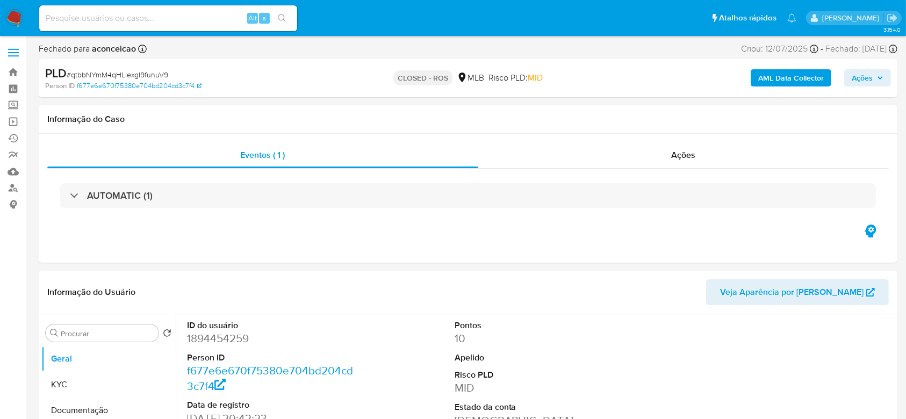
click at [141, 73] on span "# qtbbNYmM4qHLlexgI9funuV9" at bounding box center [118, 74] width 102 height 11
select select "10"
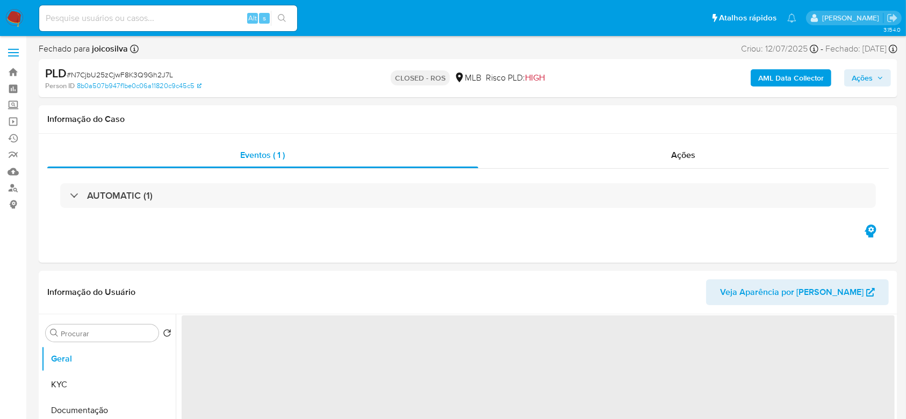
click at [157, 77] on span "# N7CjbU25zCjwF8K3Q9Gh2J7L" at bounding box center [120, 74] width 106 height 11
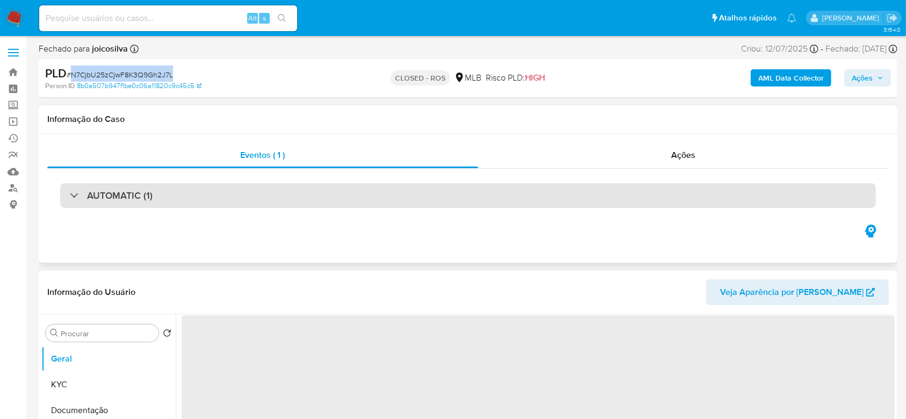
copy span "N7CjbU25zCjwF8K3Q9Gh2J7L"
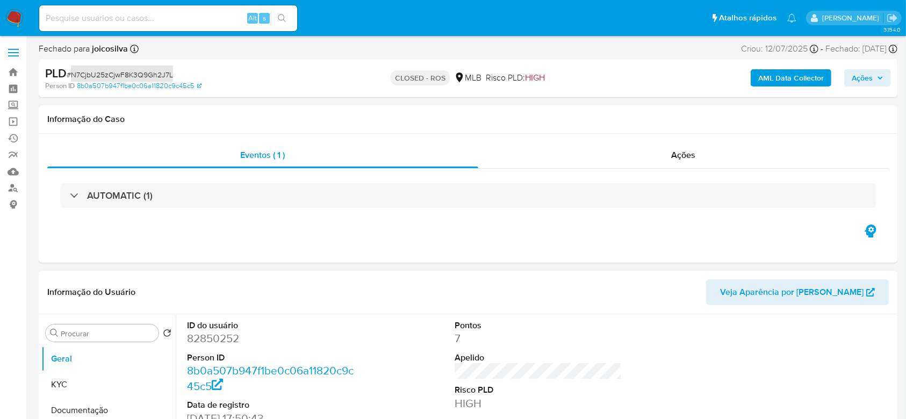
select select "10"
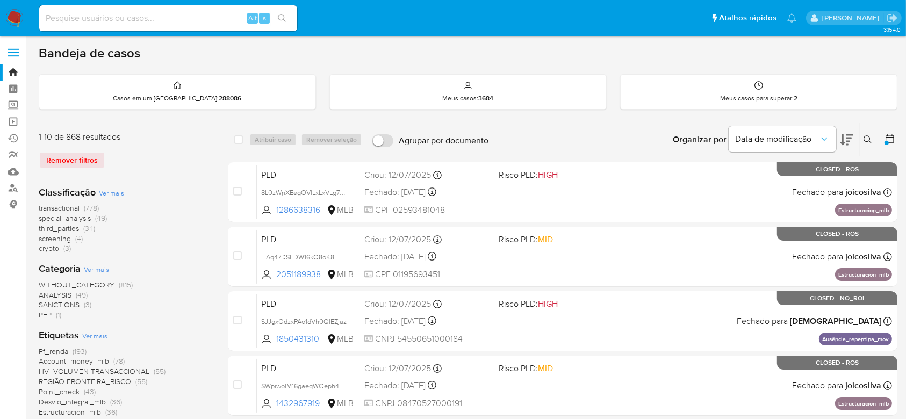
click at [80, 165] on div "Remover filtros" at bounding box center [125, 160] width 172 height 17
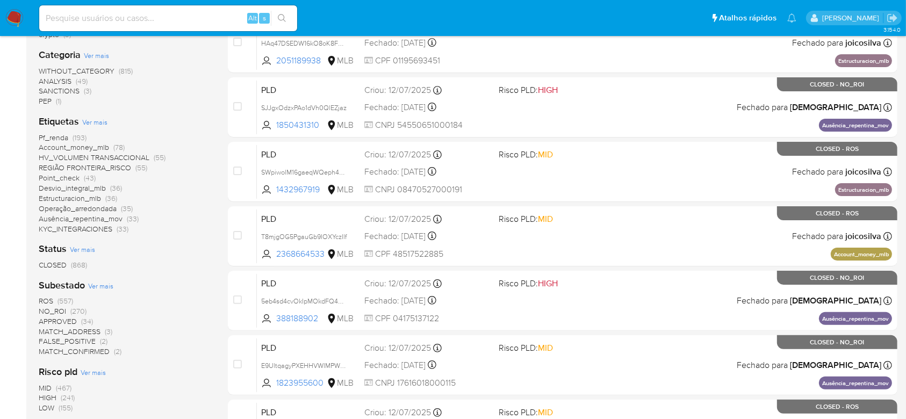
scroll to position [215, 0]
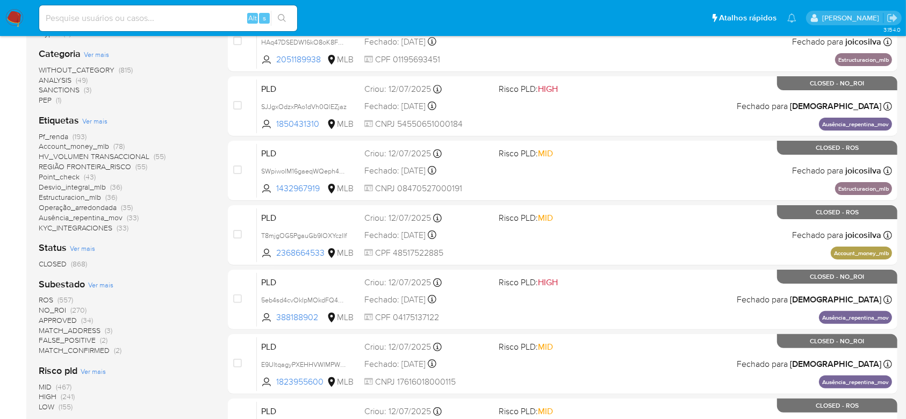
click at [64, 247] on b "Status" at bounding box center [53, 248] width 28 height 14
click at [61, 267] on span "CLOSED" at bounding box center [53, 263] width 28 height 11
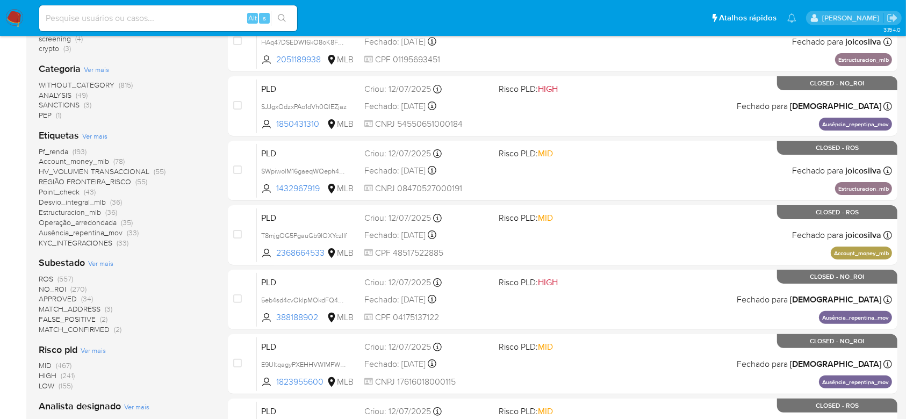
click at [56, 289] on span "NO_ROI" at bounding box center [52, 289] width 27 height 11
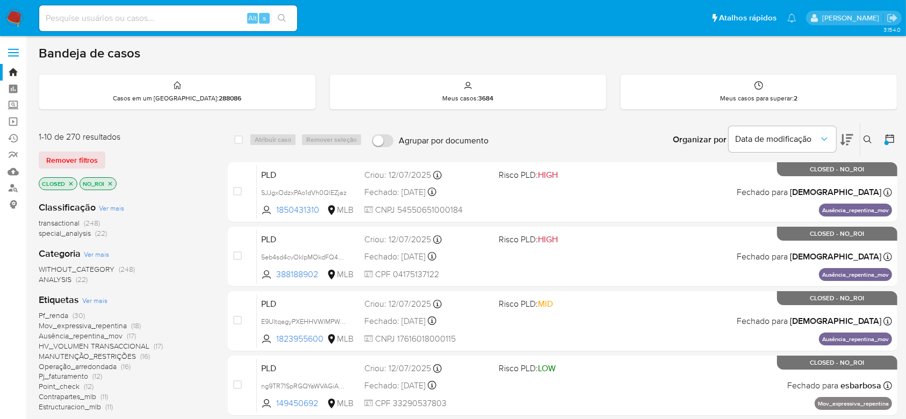
click at [110, 181] on icon "close-filter" at bounding box center [110, 184] width 6 height 6
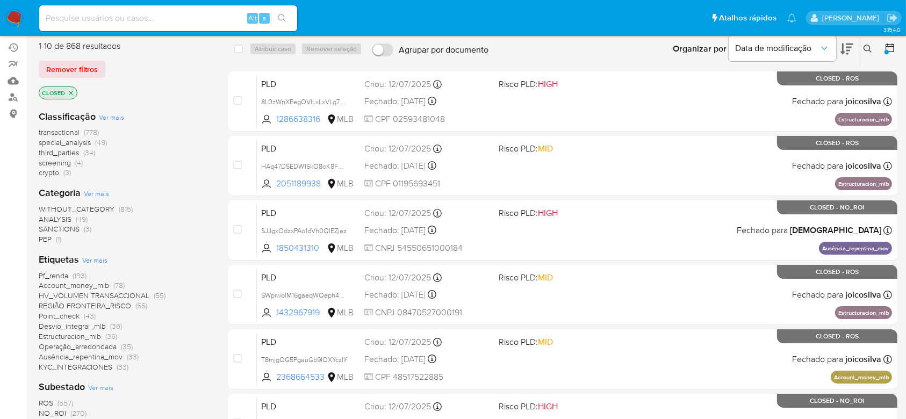
scroll to position [143, 0]
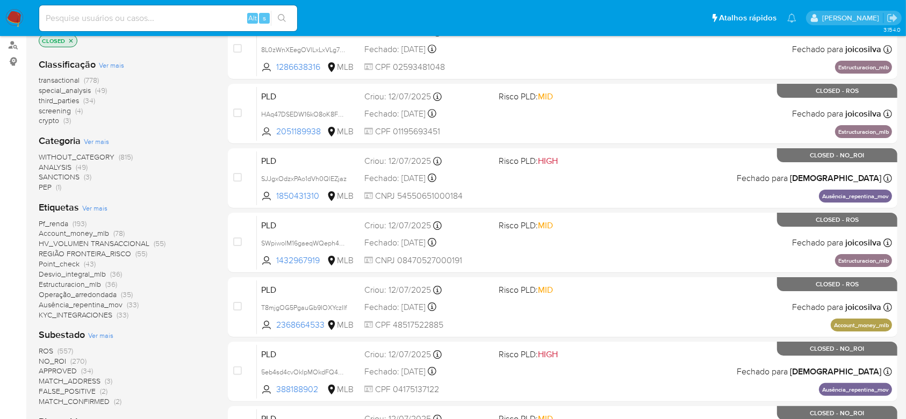
click at [61, 347] on span "(557)" at bounding box center [65, 350] width 16 height 11
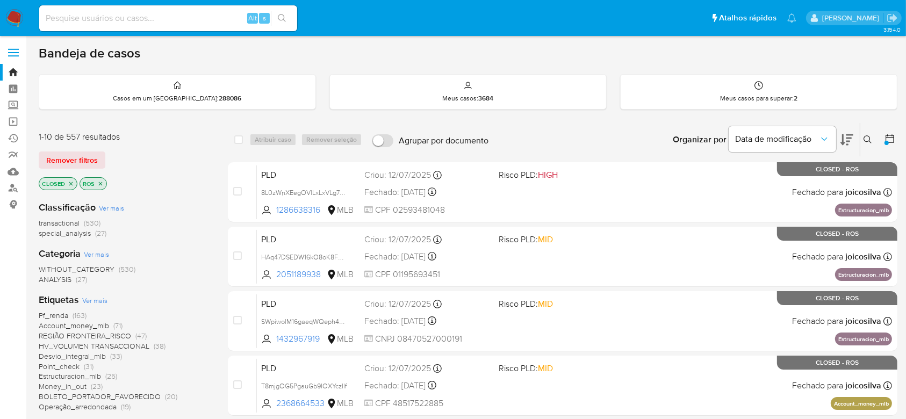
click at [885, 141] on div at bounding box center [886, 143] width 4 height 4
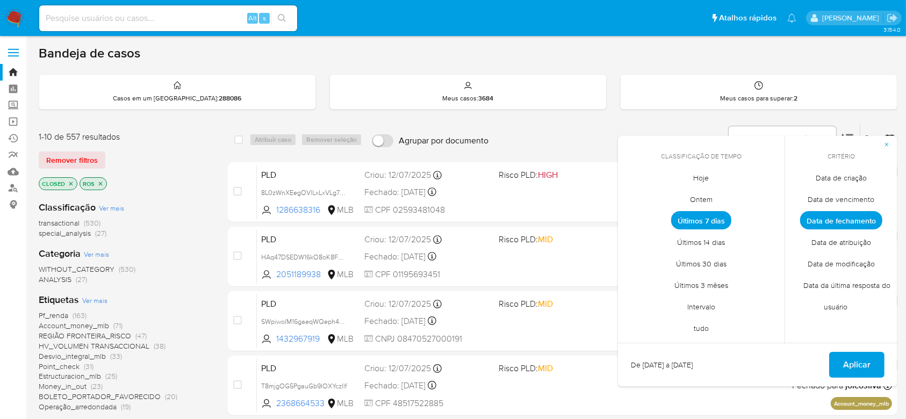
click at [719, 205] on span "Ontem" at bounding box center [701, 200] width 45 height 22
click at [848, 356] on span "Aplicar" at bounding box center [856, 365] width 27 height 24
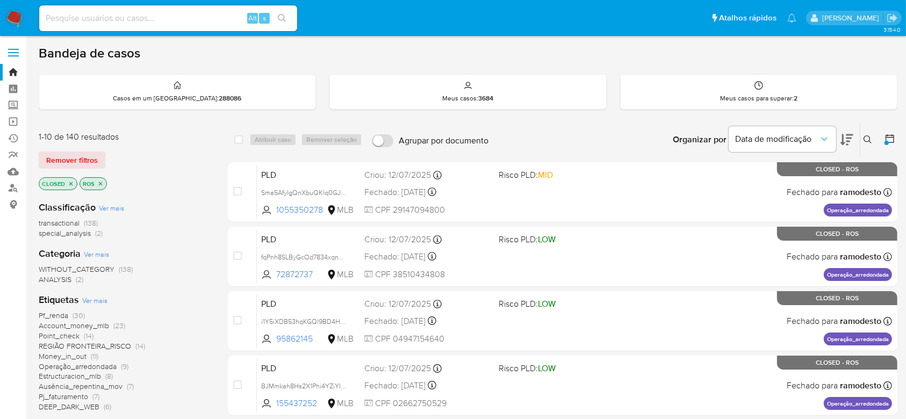
click at [848, 138] on icon at bounding box center [846, 139] width 13 height 13
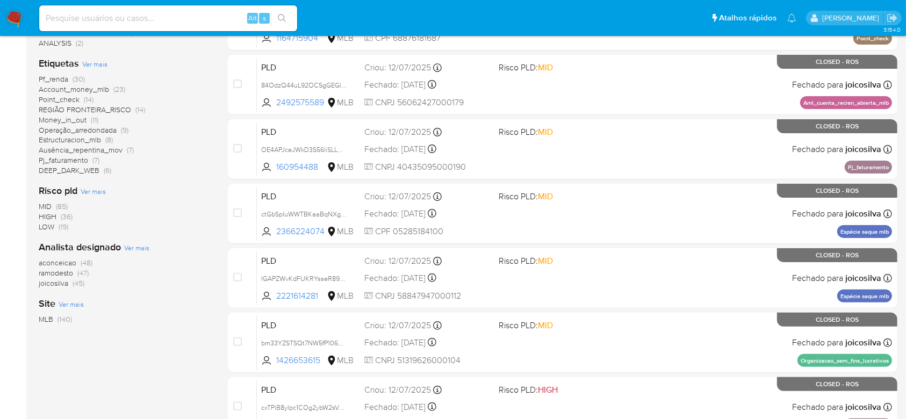
scroll to position [215, 0]
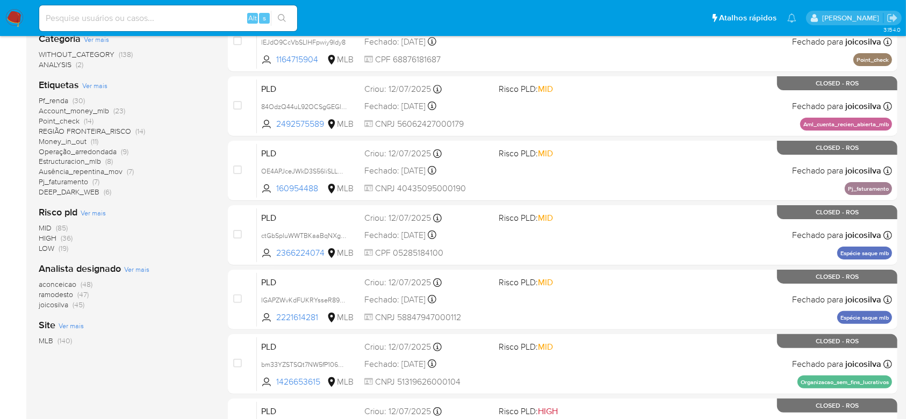
click at [75, 99] on span "(30)" at bounding box center [79, 100] width 12 height 11
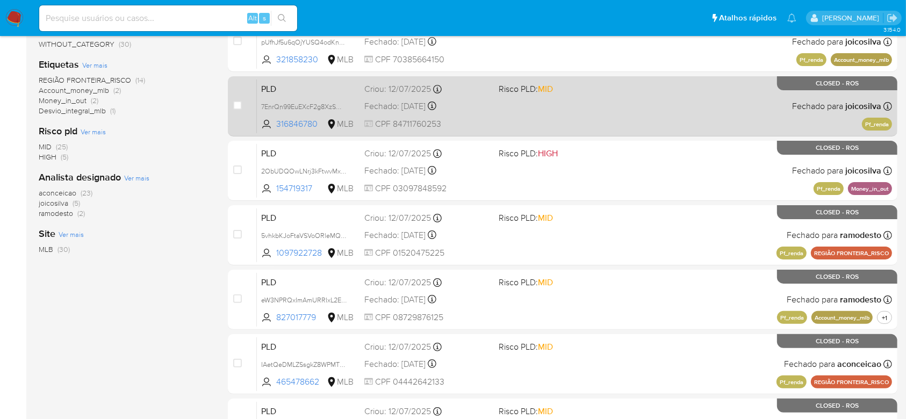
click at [570, 105] on div "PLD 7EnrQn99EuEXcF2g8XzSWu7x 316846780 MLB Risco PLD: MID Criou: 12/07/2025 Cri…" at bounding box center [574, 106] width 635 height 54
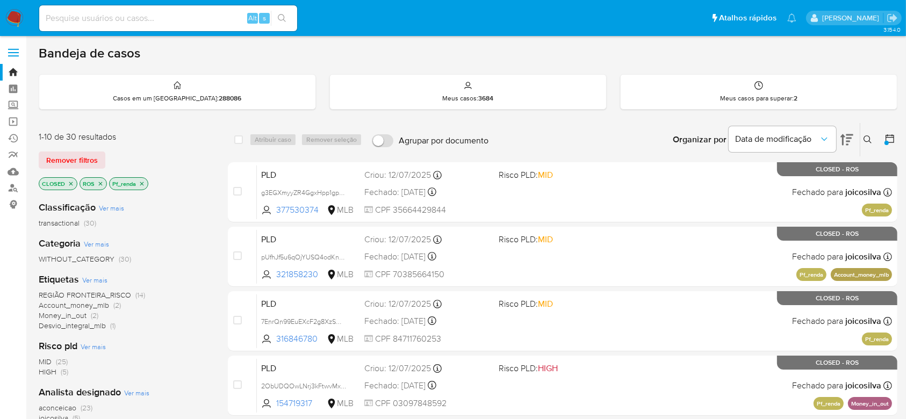
click at [145, 182] on p "Pf_renda" at bounding box center [129, 184] width 38 height 12
click at [143, 183] on icon "close-filter" at bounding box center [142, 184] width 6 height 6
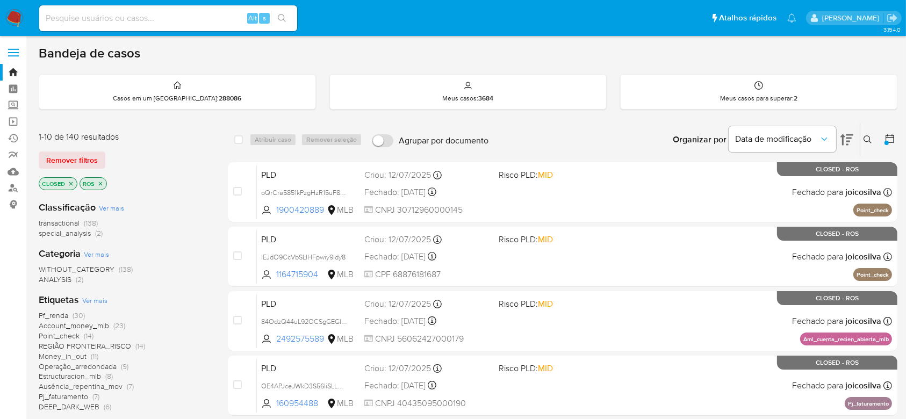
click at [100, 182] on icon "close-filter" at bounding box center [101, 184] width 4 height 4
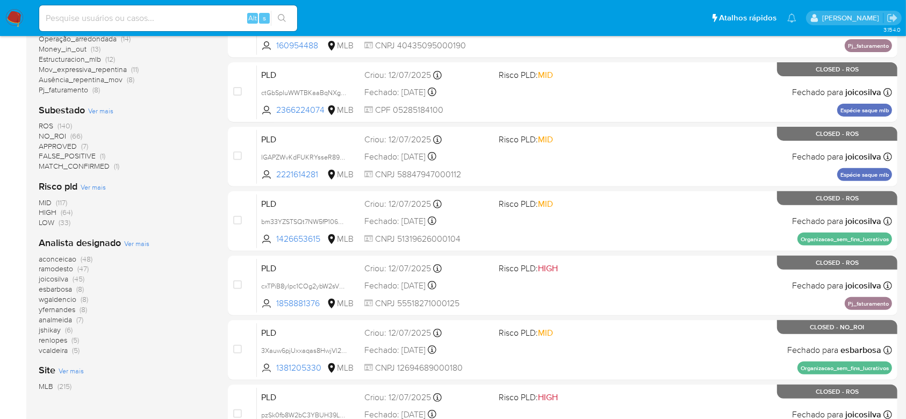
scroll to position [286, 0]
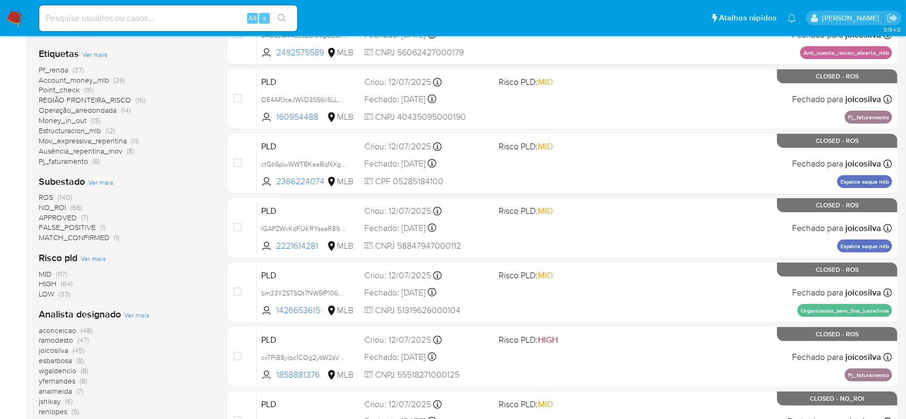
click at [67, 205] on span "NO_ROI (66)" at bounding box center [61, 208] width 44 height 10
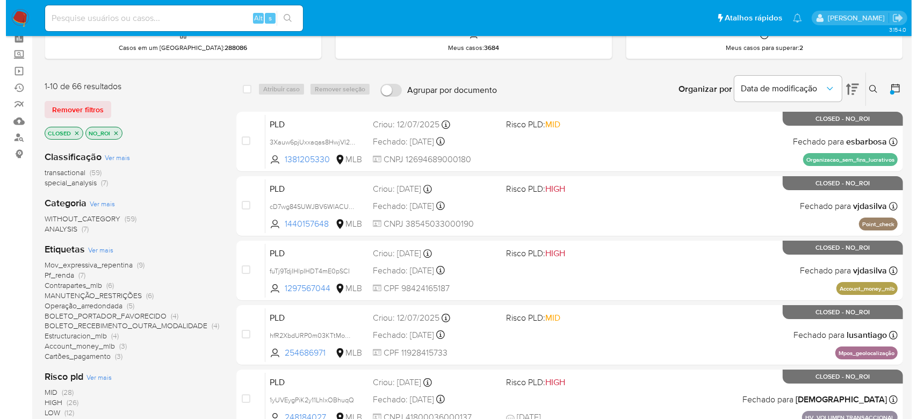
scroll to position [143, 0]
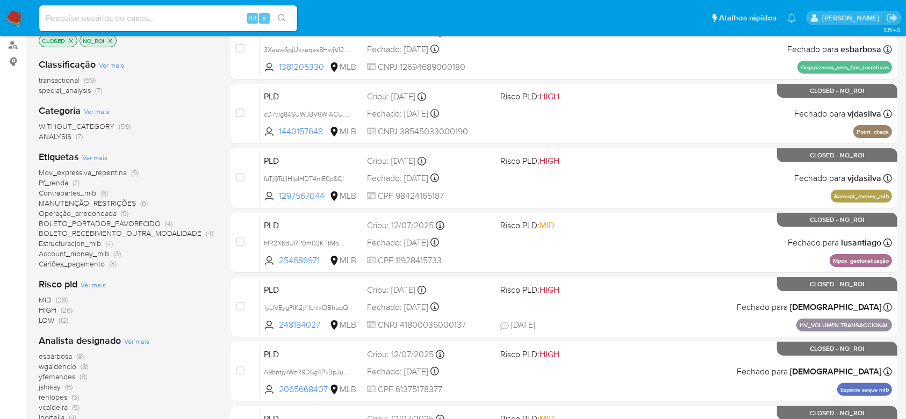
click at [101, 157] on span "Ver mais" at bounding box center [94, 158] width 25 height 10
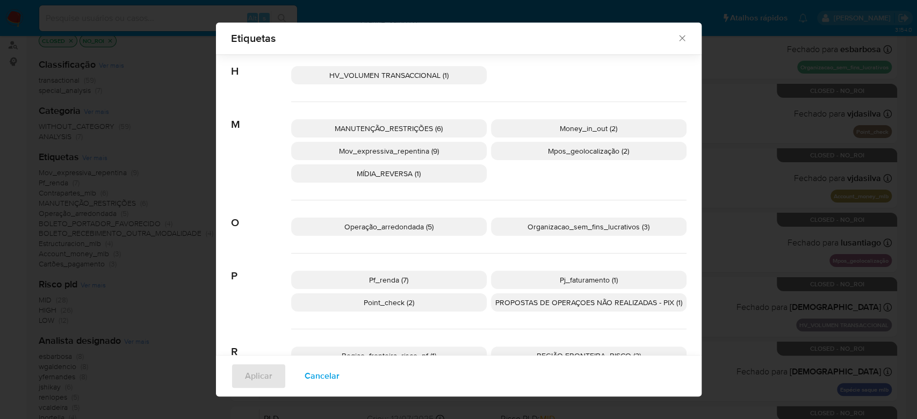
scroll to position [421, 0]
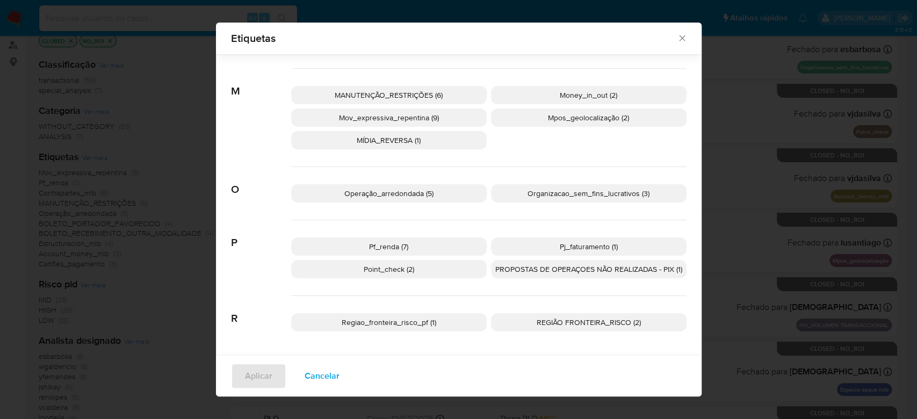
click at [435, 248] on p "Pf_renda (7)" at bounding box center [389, 246] width 196 height 18
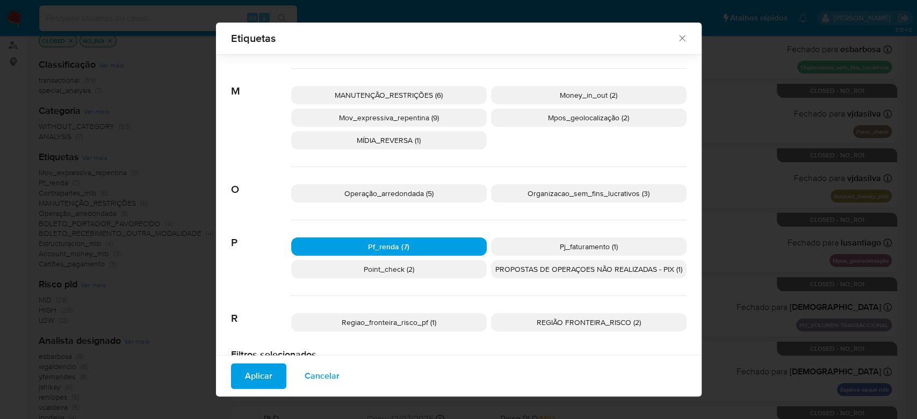
click at [585, 248] on span "Pj_faturamento (1)" at bounding box center [589, 246] width 58 height 11
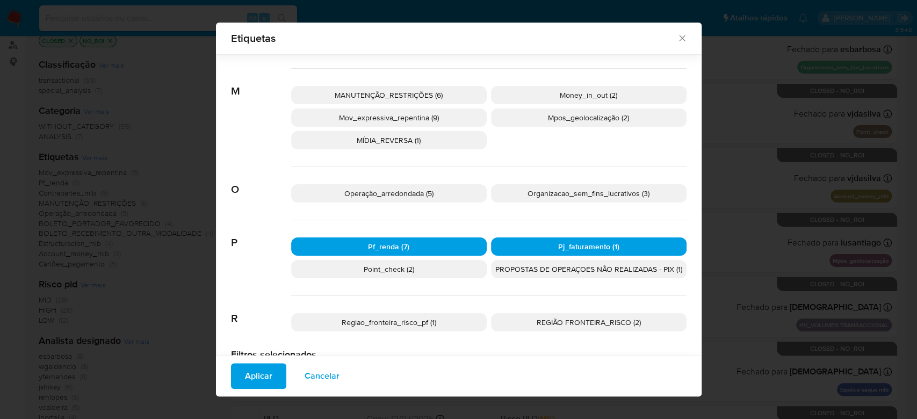
click at [403, 272] on span "Point_check (2)" at bounding box center [389, 269] width 51 height 11
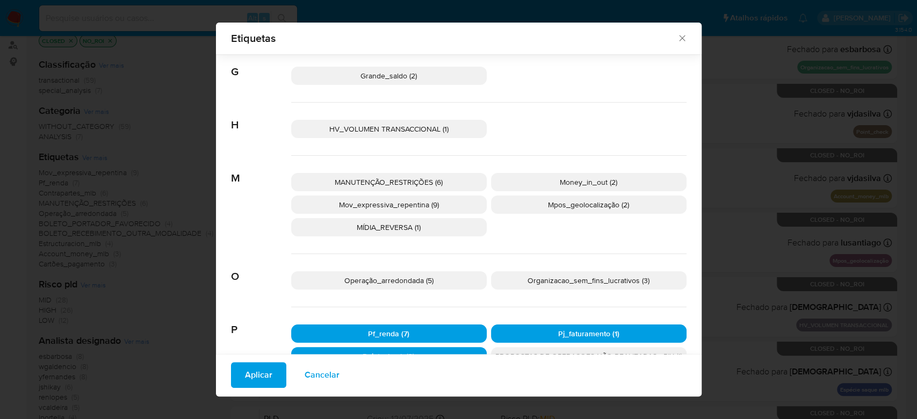
scroll to position [315, 0]
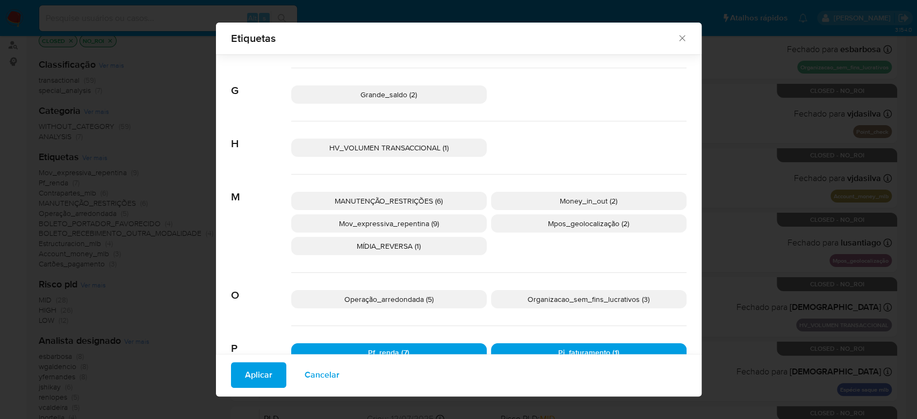
click at [585, 197] on span "Money_in_out (2)" at bounding box center [588, 201] width 57 height 11
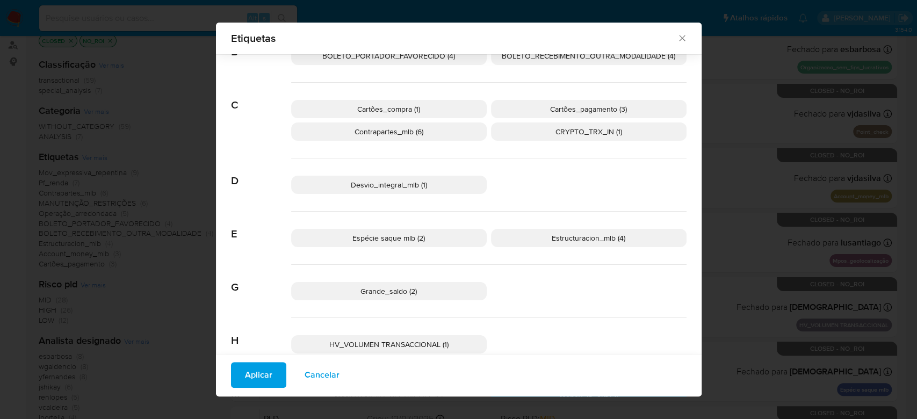
scroll to position [100, 0]
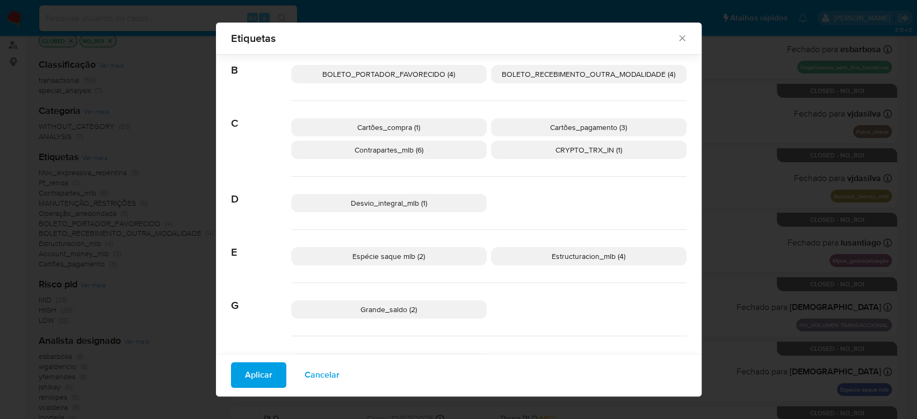
click at [397, 253] on span "Espécie saque mlb (2)" at bounding box center [388, 256] width 73 height 11
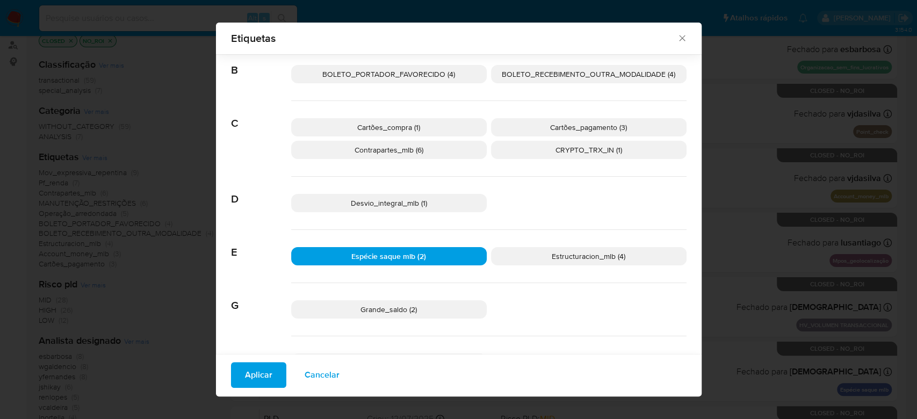
click at [253, 380] on span "Aplicar" at bounding box center [258, 375] width 27 height 24
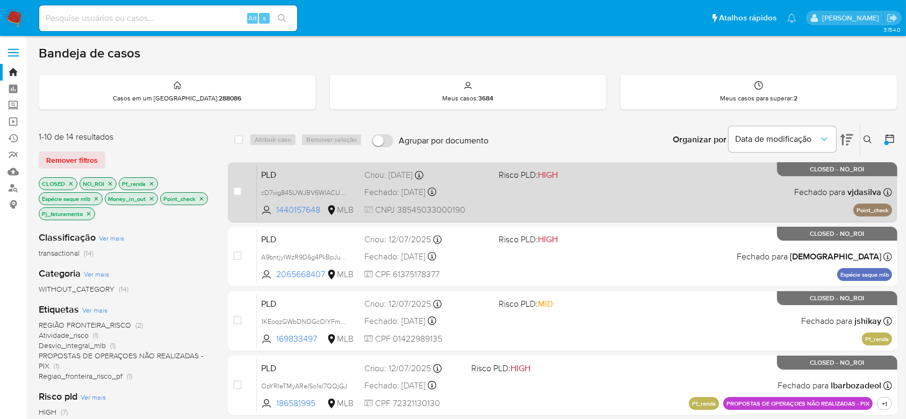
click at [530, 201] on div "PLD cD7wg84SUWJBV6WlACUpocye 1440157648 MLB Risco PLD: HIGH Criou: 12/08/2025 C…" at bounding box center [574, 192] width 635 height 54
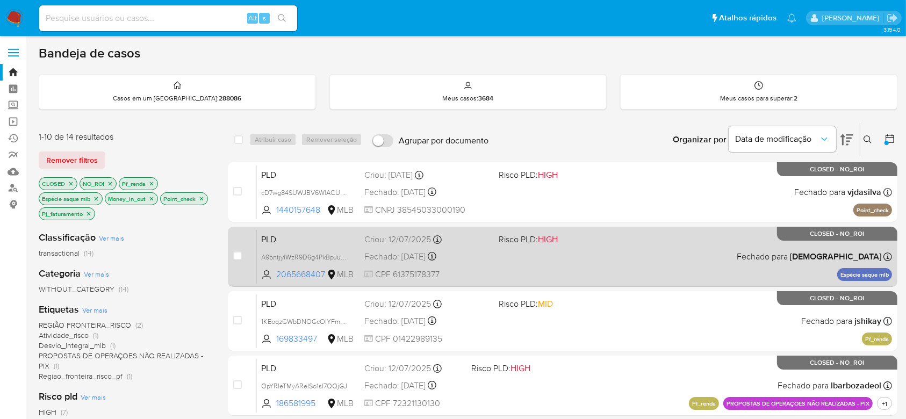
click at [549, 256] on div "PLD A9bntjyIWzR9D6g4PkBpJudz 2065668407 MLB Risco PLD: HIGH Criou: 12/07/2025 C…" at bounding box center [574, 256] width 635 height 54
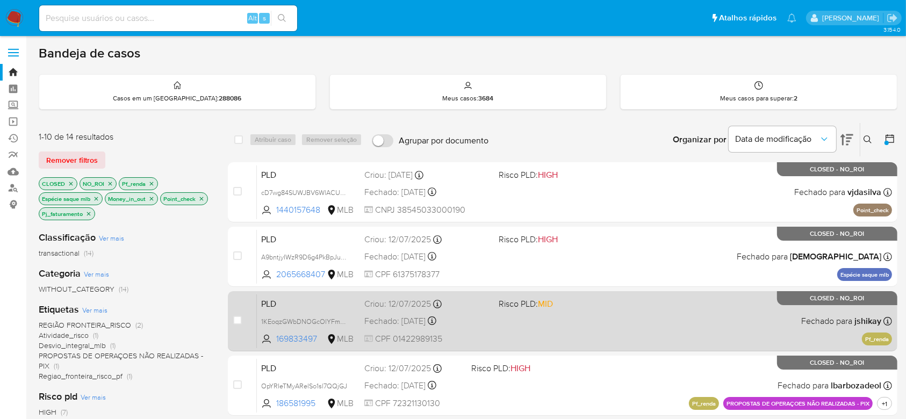
click at [561, 315] on div "PLD 1KEoqzGWbDNOGcOlYFmvSr87 169833497 MLB Risco PLD: MID Criou: 12/07/2025 Cri…" at bounding box center [574, 321] width 635 height 54
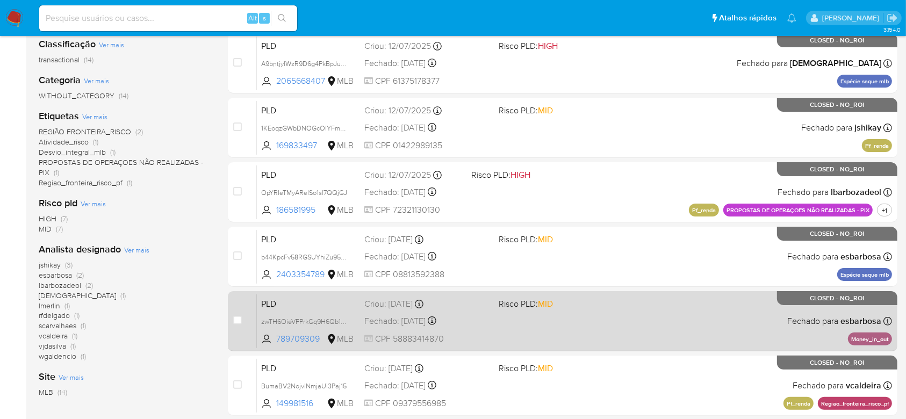
scroll to position [215, 0]
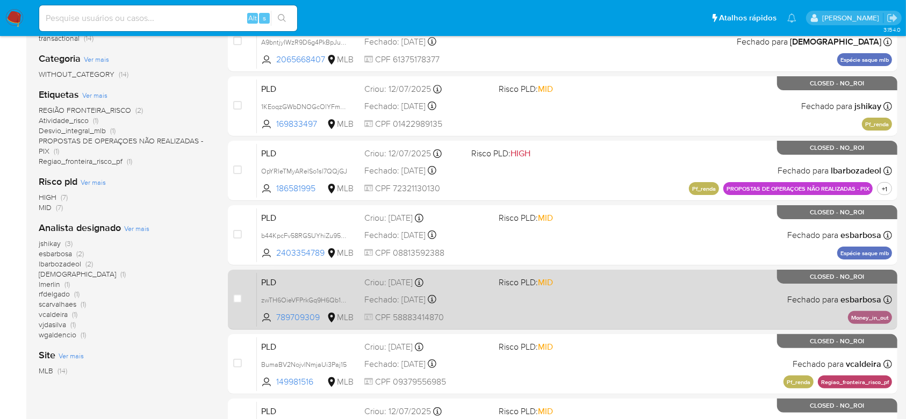
click at [535, 313] on div "PLD zwTH6OieVFPrkGq9H6Qb19hF 789709309 MLB Risco PLD: MID Criou: 12/08/2025 Cri…" at bounding box center [574, 299] width 635 height 54
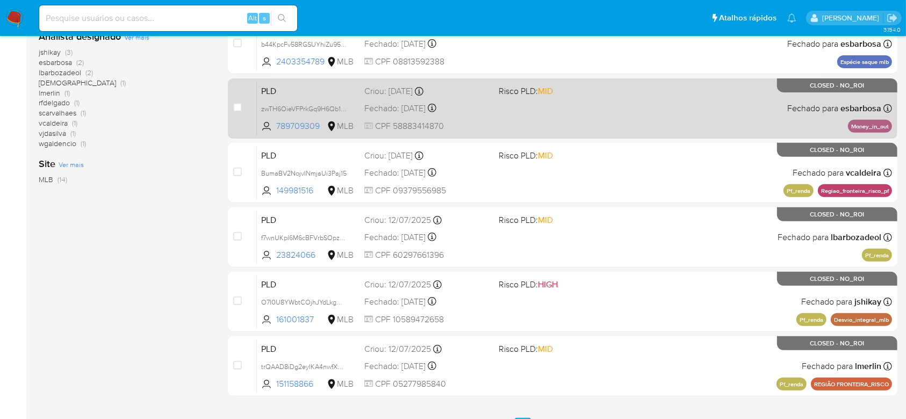
scroll to position [428, 0]
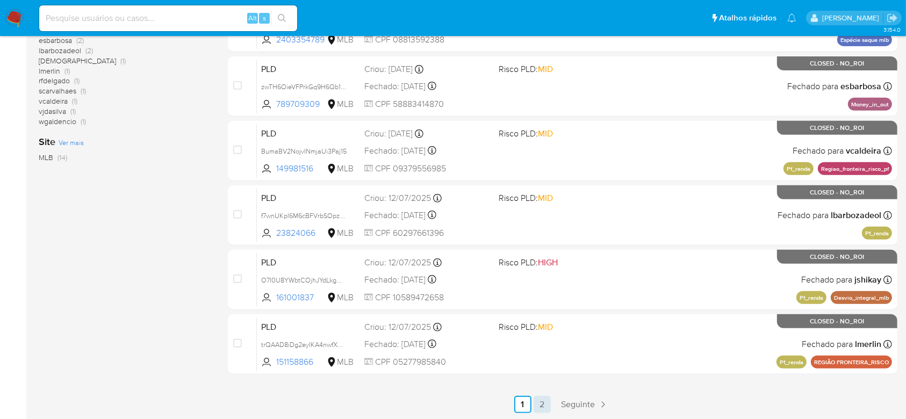
click at [542, 401] on link "2" at bounding box center [542, 404] width 17 height 17
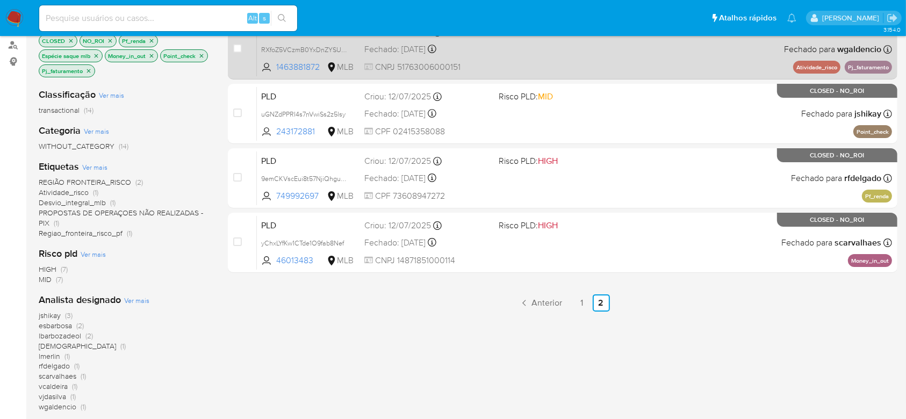
scroll to position [71, 0]
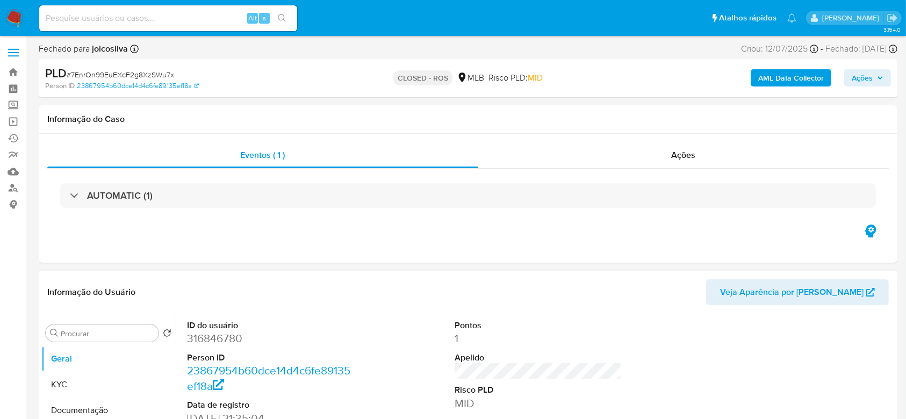
select select "10"
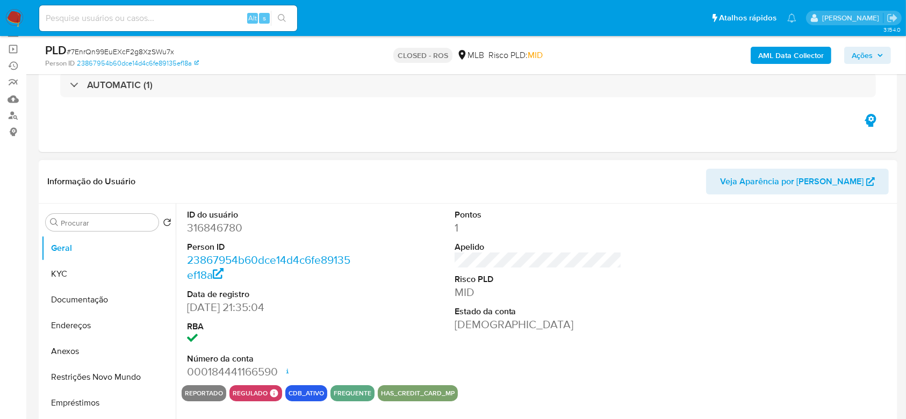
scroll to position [143, 0]
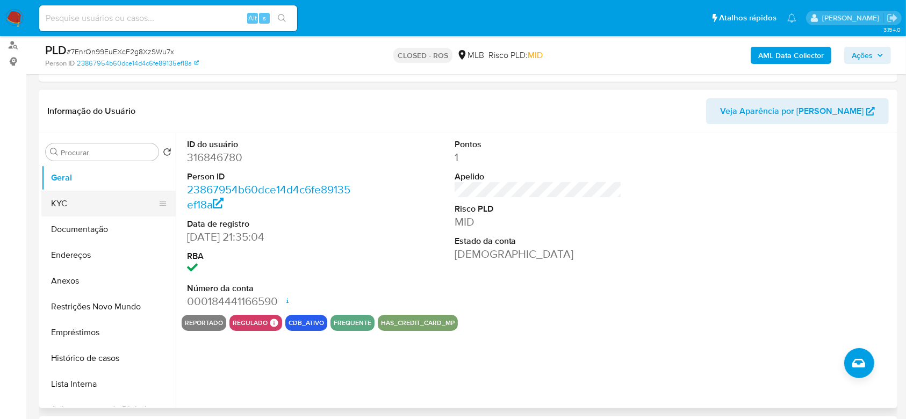
click at [83, 205] on button "KYC" at bounding box center [104, 204] width 126 height 26
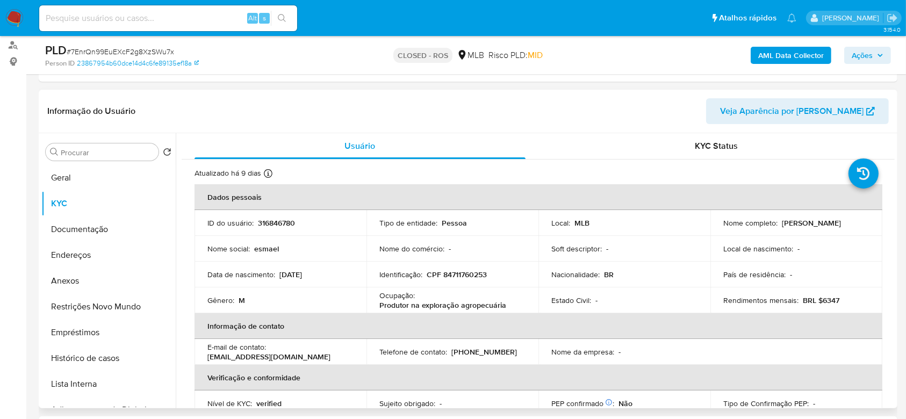
click at [474, 271] on p "CPF 84711760253" at bounding box center [457, 275] width 60 height 10
copy p "84711760253"
click at [159, 51] on span "# 7EnrQn99EuEXcF2g8XzSWu7x" at bounding box center [120, 51] width 107 height 11
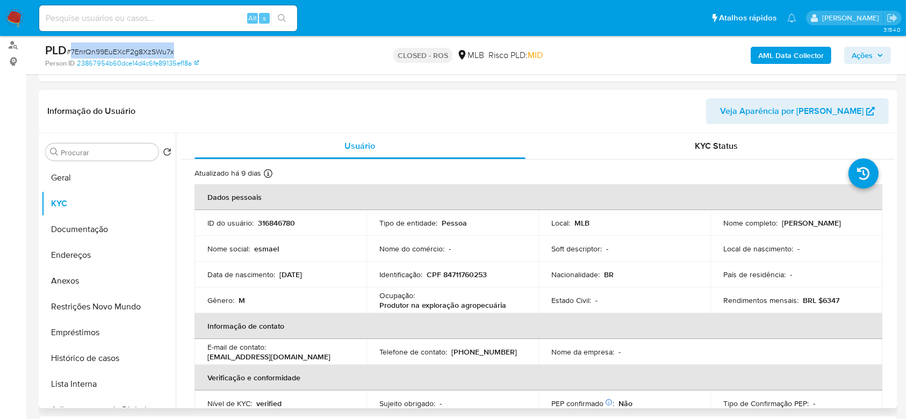
copy span "7EnrQn99EuEXcF2g8XzSWu7x"
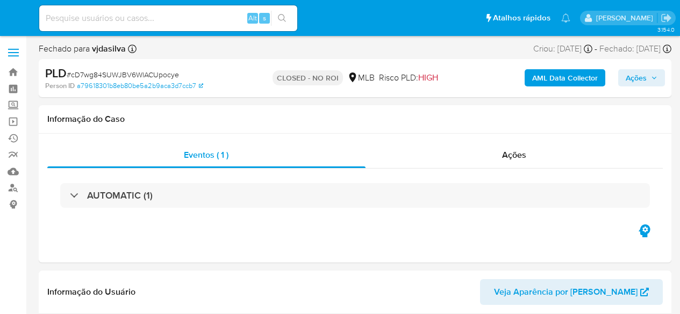
select select "10"
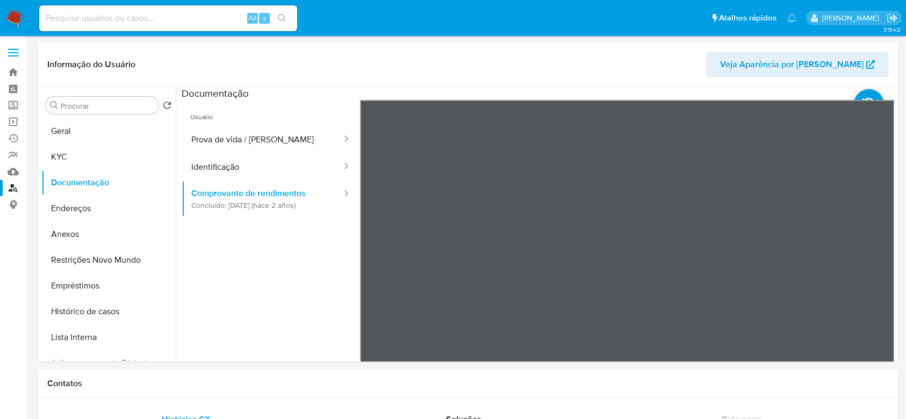
select select "10"
click at [117, 23] on input at bounding box center [168, 18] width 258 height 14
paste input "2380729298"
type input "2380729298"
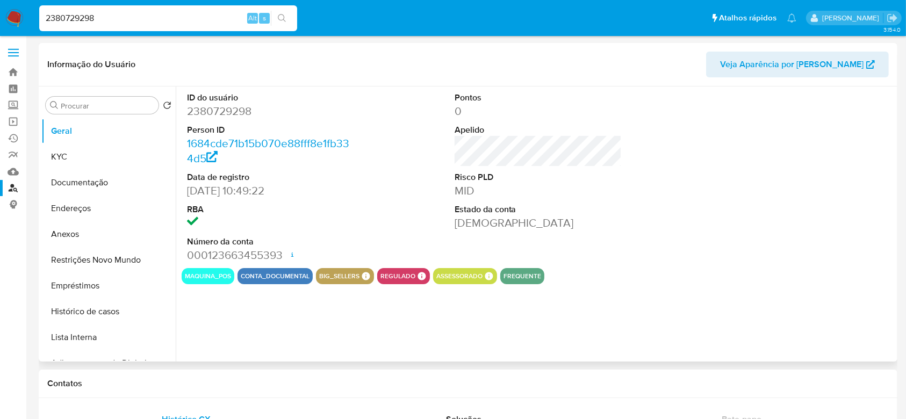
select select "10"
click at [80, 178] on button "Documentação" at bounding box center [104, 183] width 126 height 26
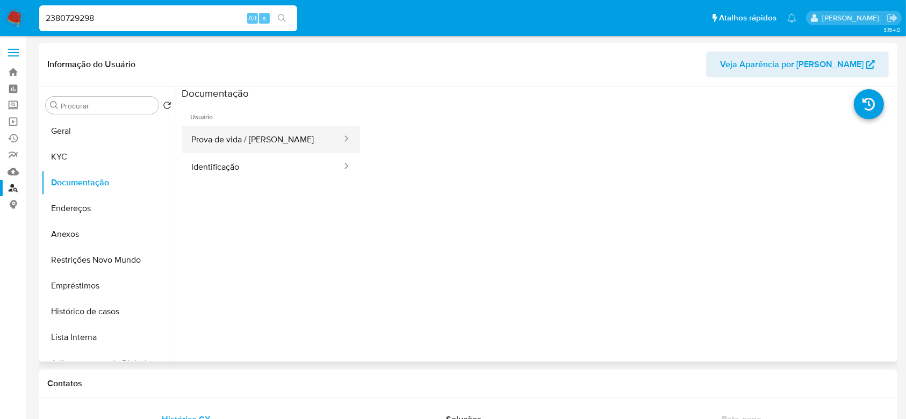
click at [297, 135] on button "Prova de vida / [PERSON_NAME]" at bounding box center [262, 139] width 161 height 27
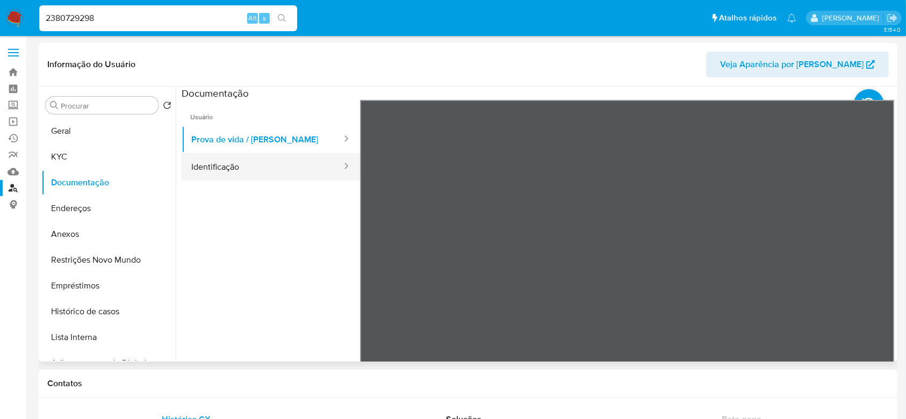
click at [222, 162] on button "Identificação" at bounding box center [262, 166] width 161 height 27
